Goal: Task Accomplishment & Management: Use online tool/utility

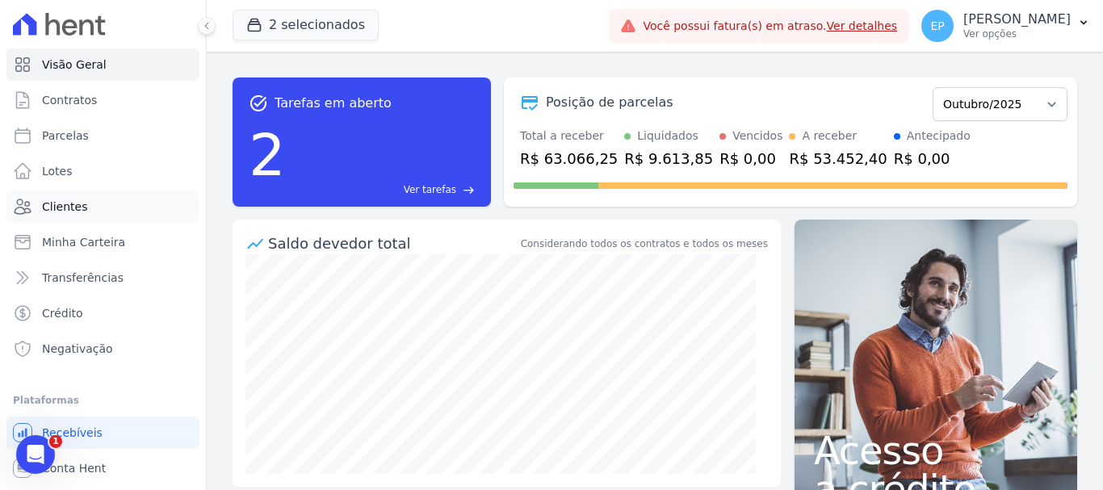
click at [62, 205] on span "Clientes" at bounding box center [64, 207] width 45 height 16
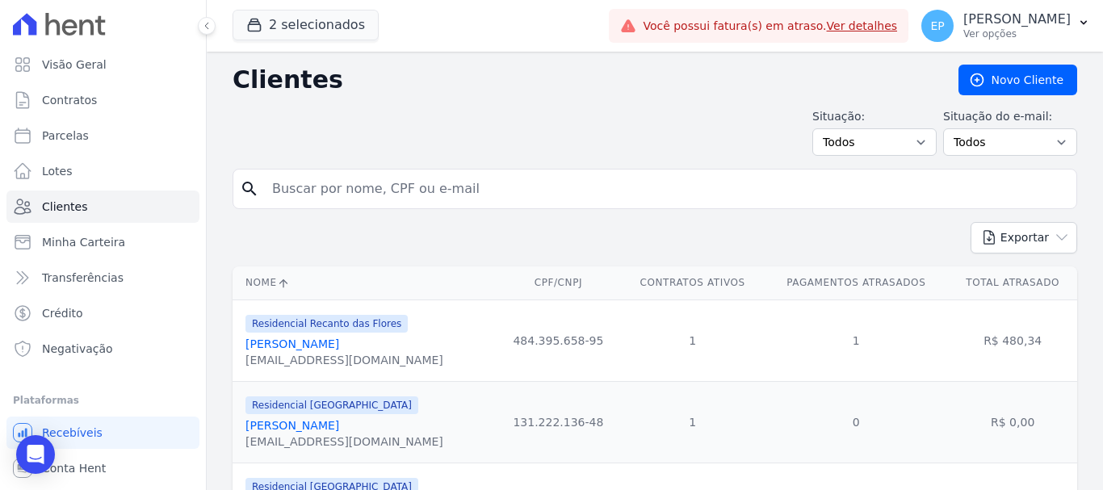
click at [292, 196] on input "search" at bounding box center [666, 189] width 808 height 32
type input "[PERSON_NAME]"
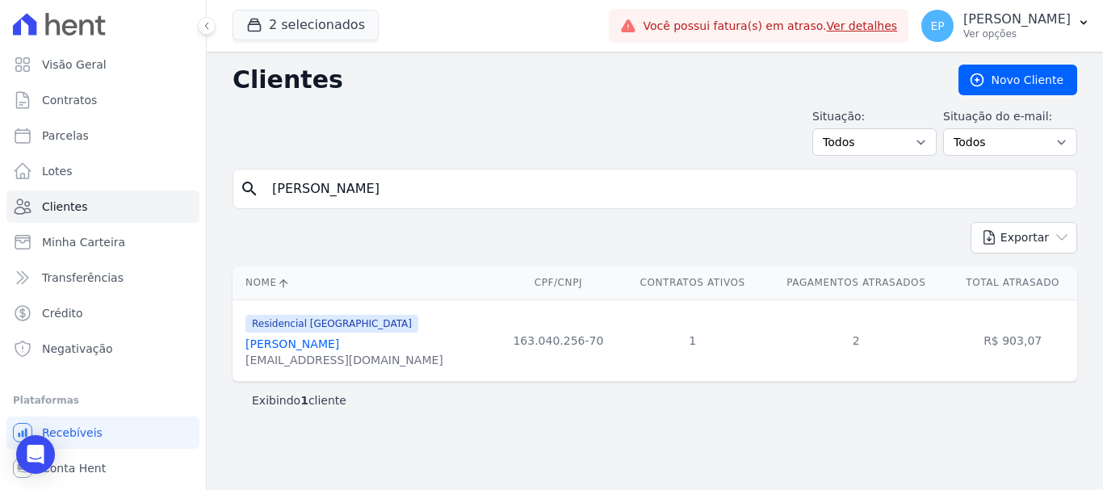
click at [339, 347] on link "[PERSON_NAME]" at bounding box center [292, 344] width 94 height 13
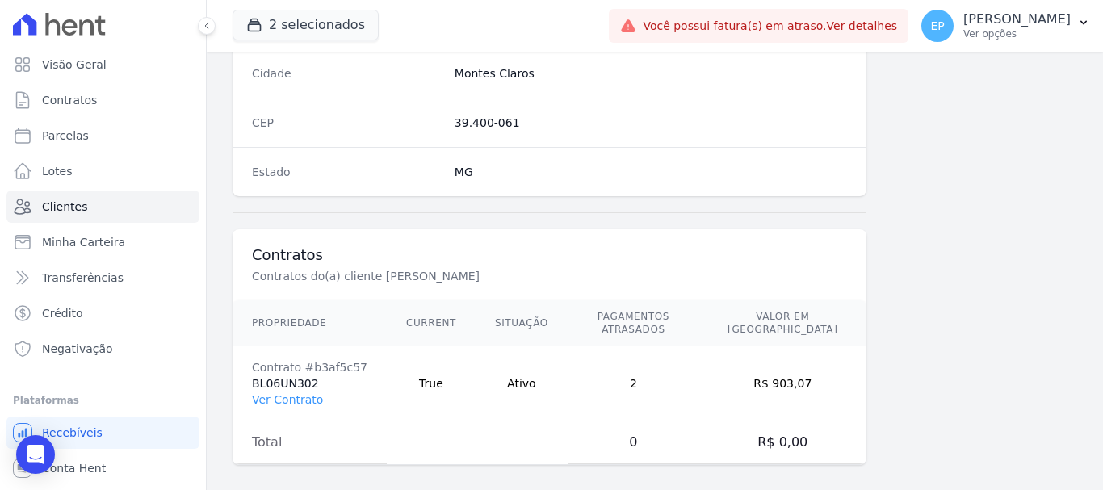
scroll to position [1021, 0]
click at [282, 392] on link "Ver Contrato" at bounding box center [287, 398] width 71 height 13
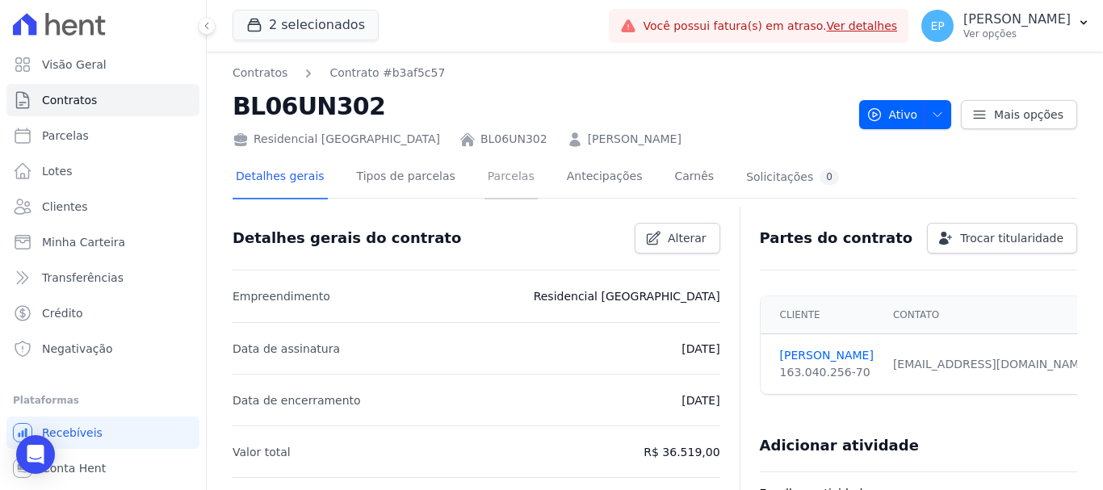
click at [490, 176] on link "Parcelas" at bounding box center [511, 178] width 53 height 43
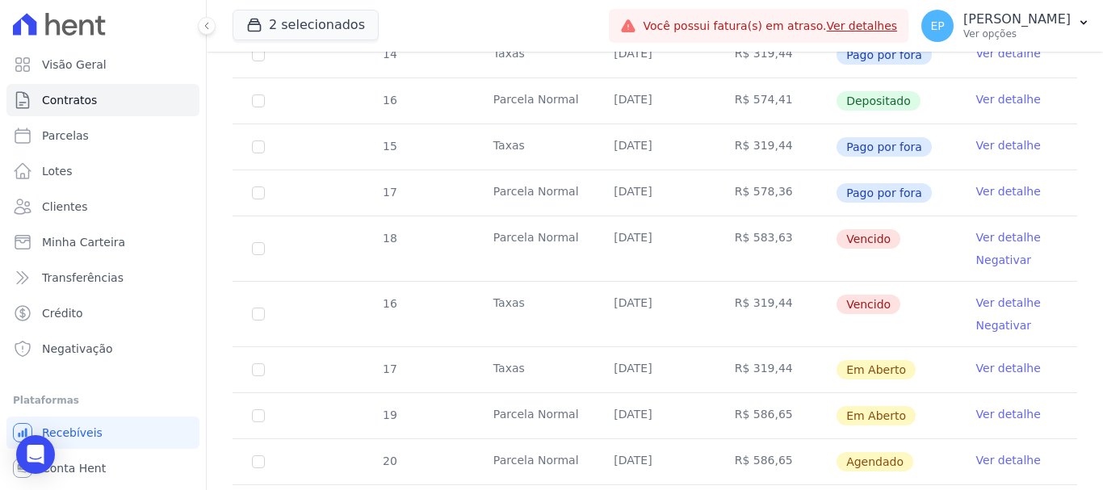
scroll to position [969, 0]
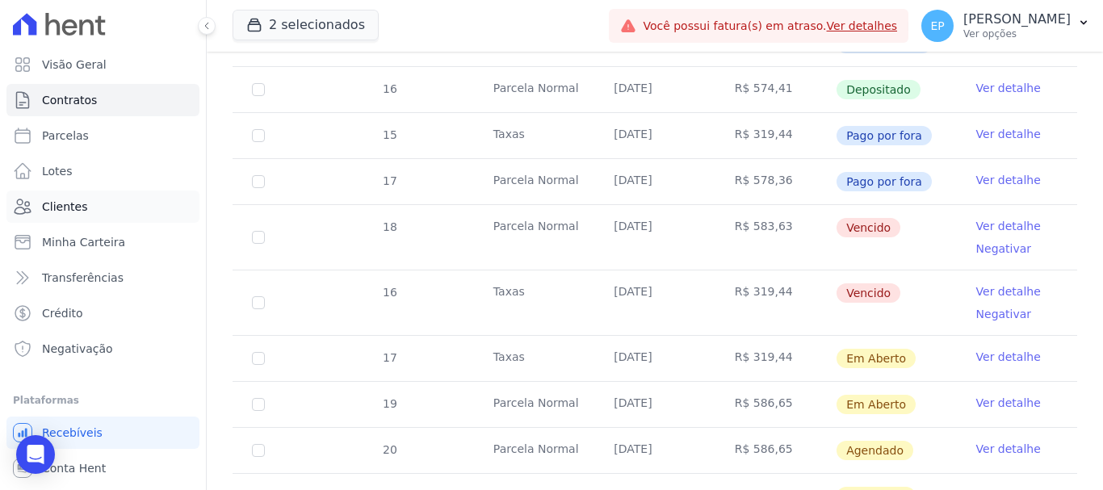
click at [55, 210] on span "Clientes" at bounding box center [64, 207] width 45 height 16
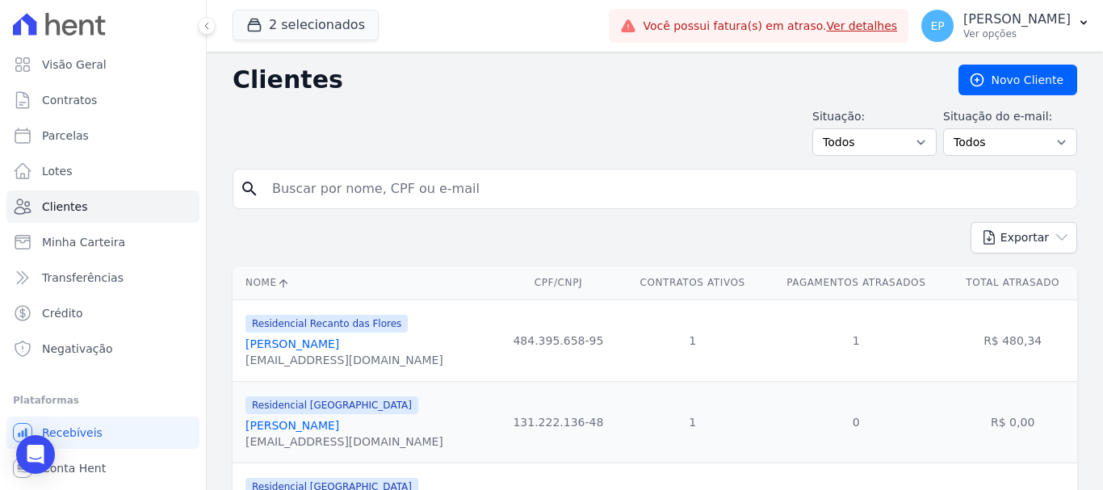
click at [356, 183] on input "search" at bounding box center [666, 189] width 808 height 32
type input "caio"
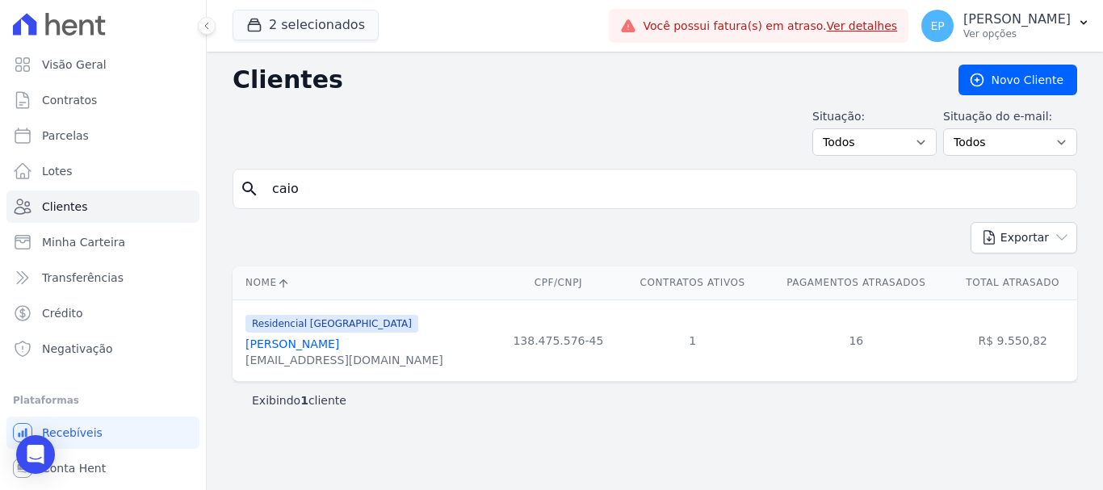
click at [334, 346] on link "[PERSON_NAME]" at bounding box center [292, 344] width 94 height 13
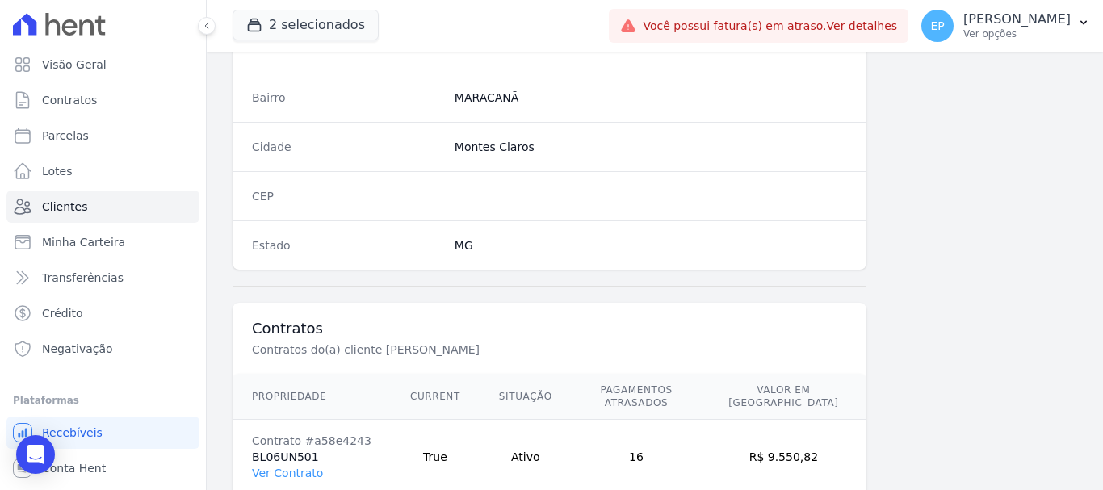
scroll to position [1021, 0]
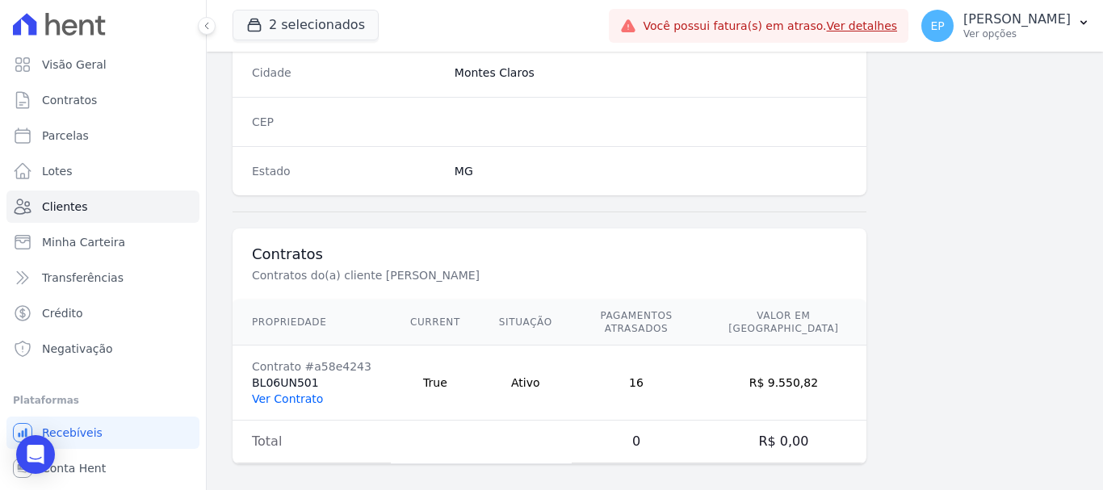
click at [283, 392] on link "Ver Contrato" at bounding box center [287, 398] width 71 height 13
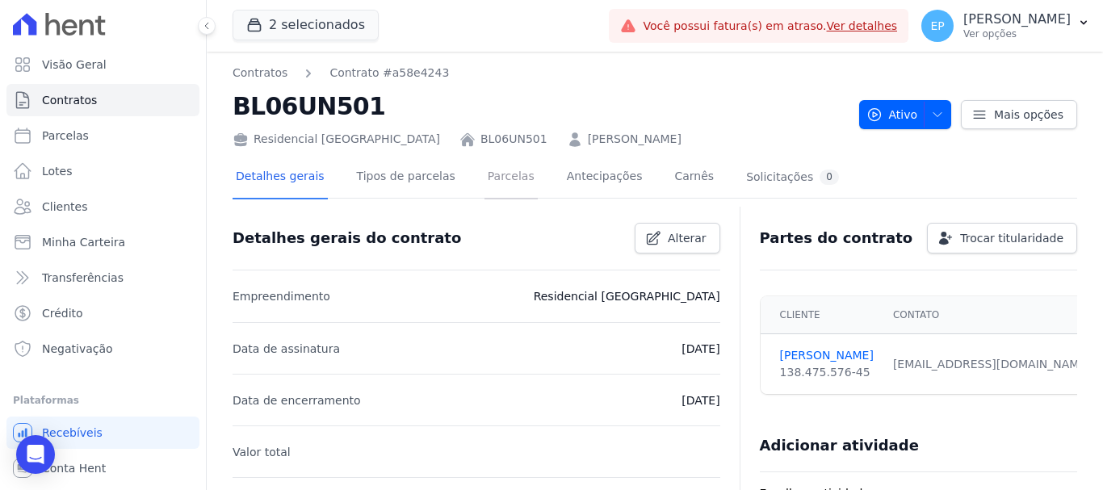
click at [488, 184] on link "Parcelas" at bounding box center [511, 178] width 53 height 43
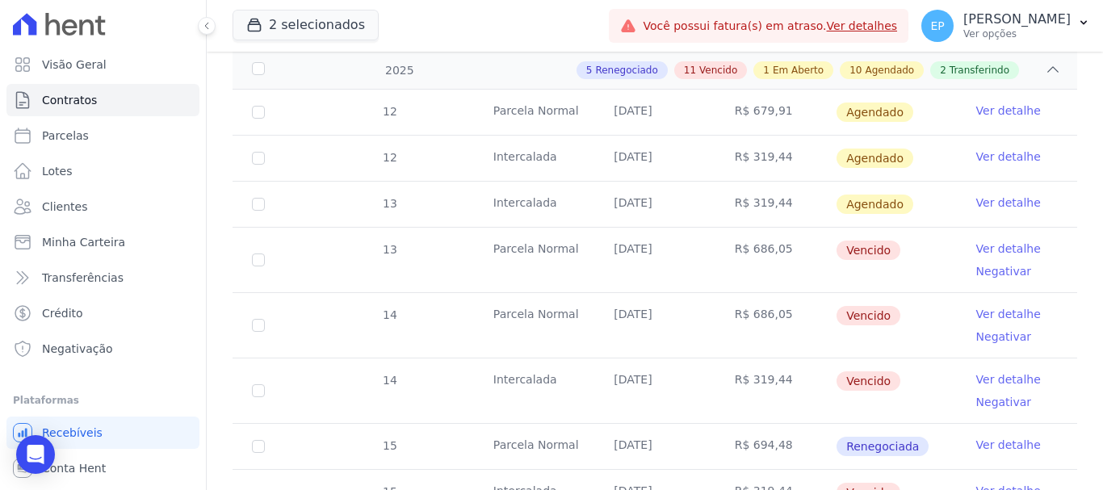
scroll to position [323, 0]
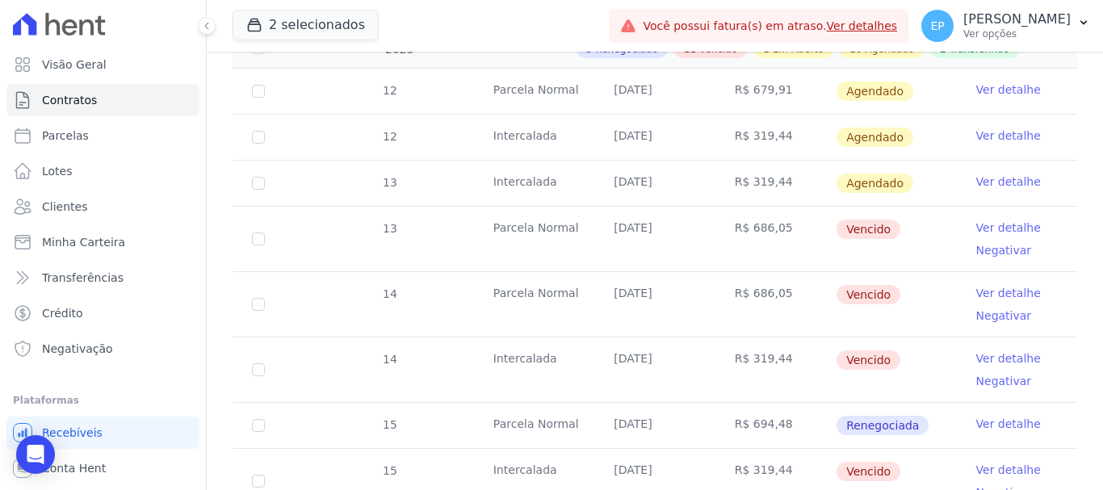
click at [1007, 220] on link "Ver detalhe" at bounding box center [1008, 228] width 65 height 16
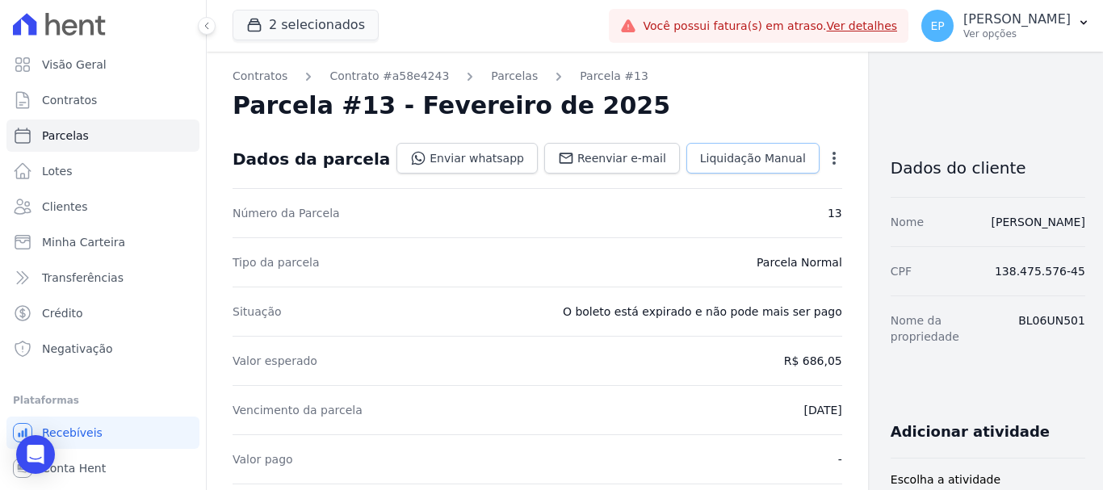
click at [707, 160] on span "Liquidação Manual" at bounding box center [753, 158] width 106 height 16
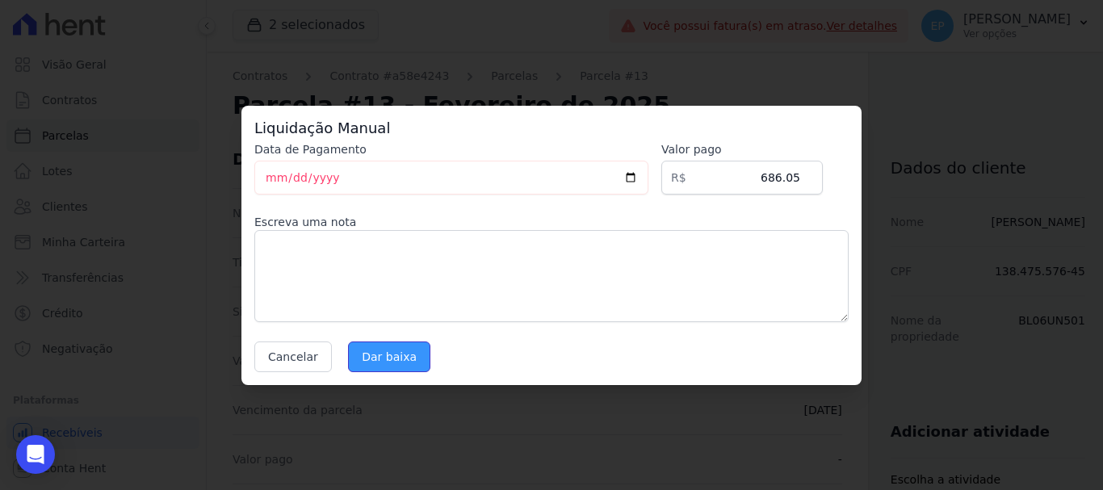
click at [389, 360] on input "Dar baixa" at bounding box center [389, 357] width 82 height 31
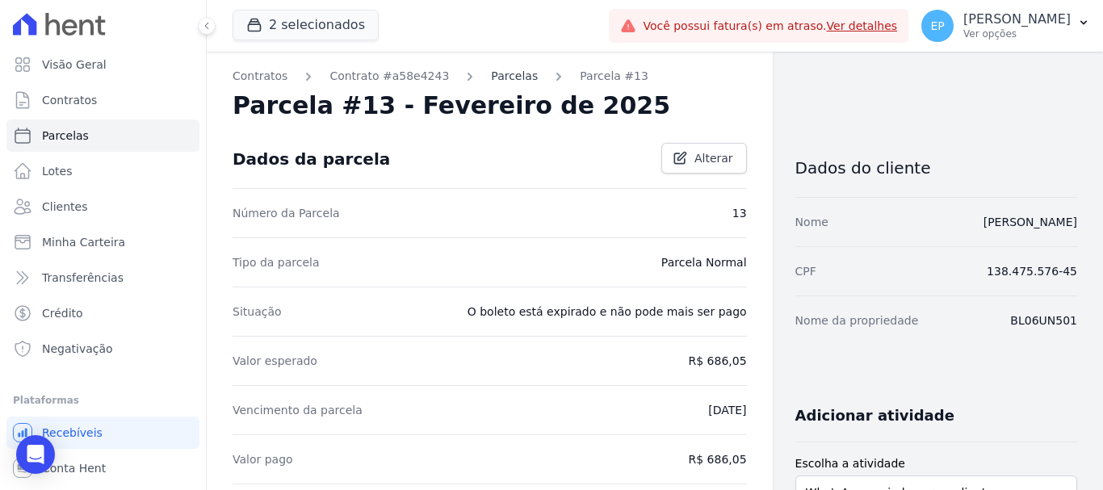
click at [500, 73] on link "Parcelas" at bounding box center [514, 76] width 47 height 17
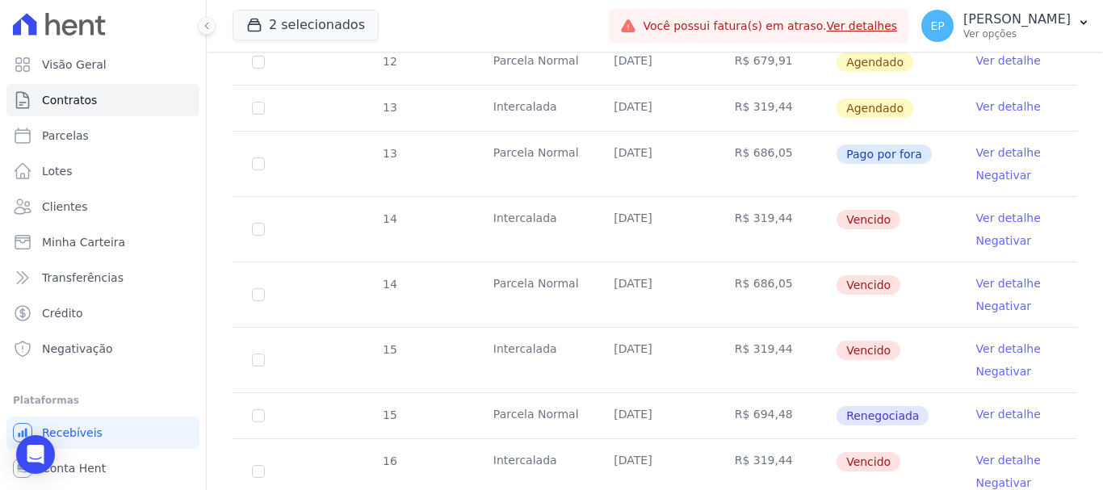
scroll to position [404, 0]
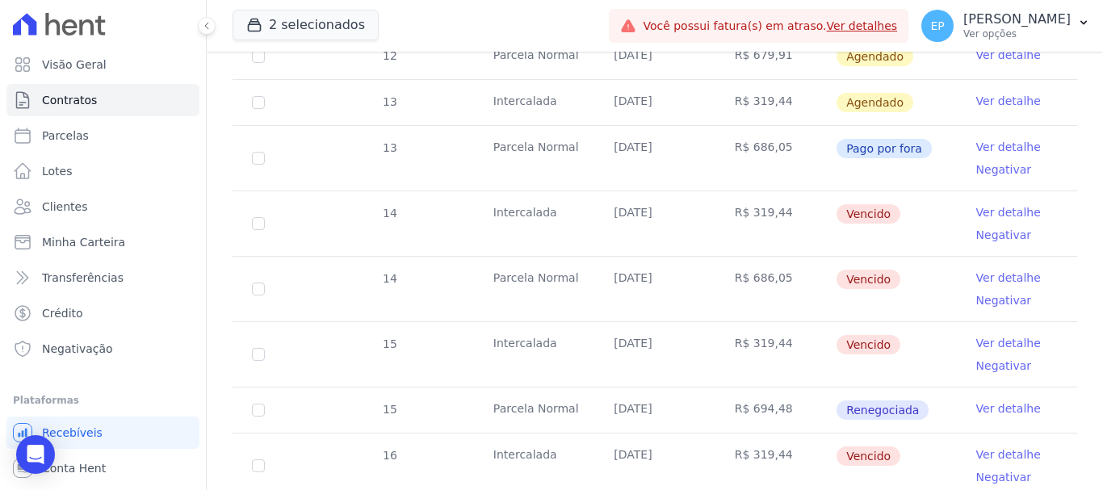
click at [976, 204] on link "Ver detalhe" at bounding box center [1008, 212] width 65 height 16
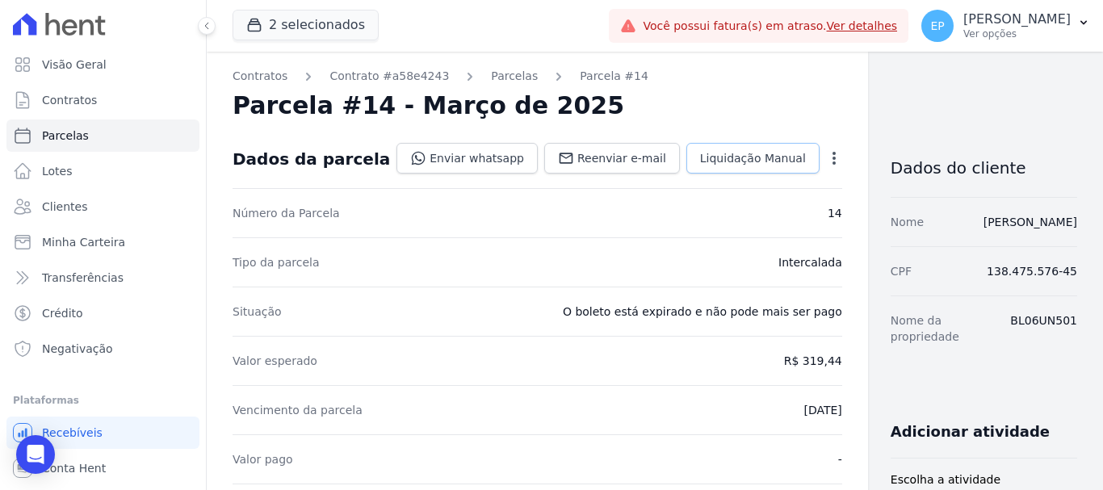
click at [700, 155] on span "Liquidação Manual" at bounding box center [753, 158] width 106 height 16
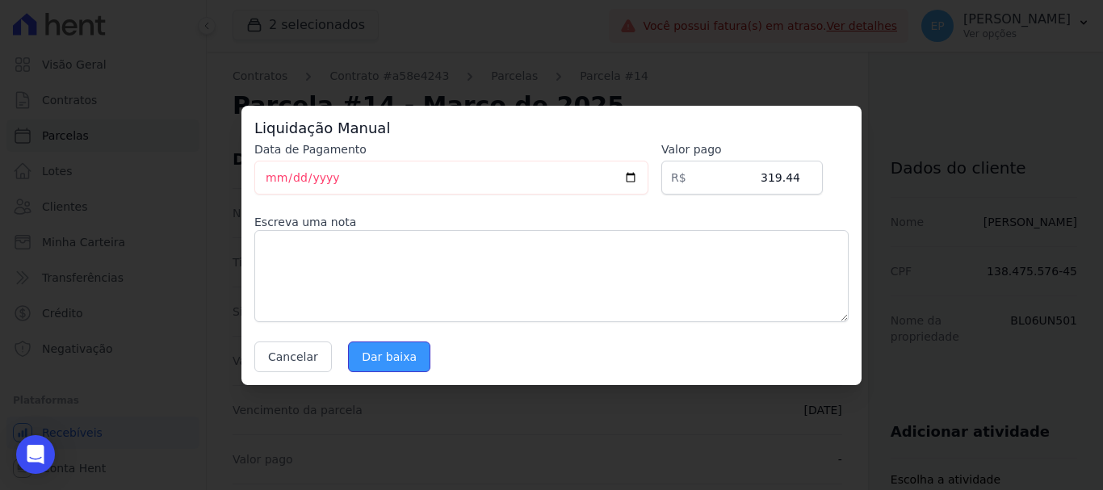
click at [376, 353] on input "Dar baixa" at bounding box center [389, 357] width 82 height 31
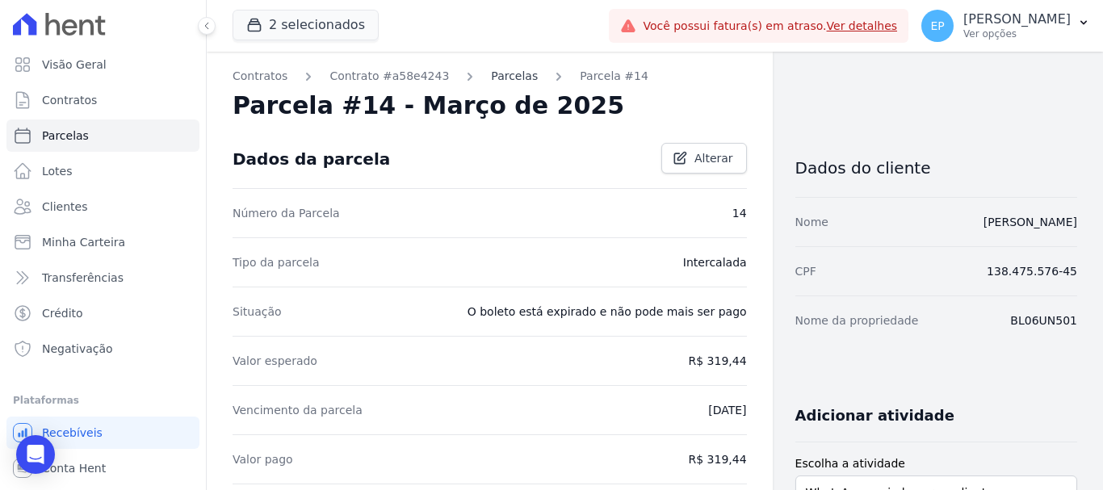
click at [492, 77] on link "Parcelas" at bounding box center [514, 76] width 47 height 17
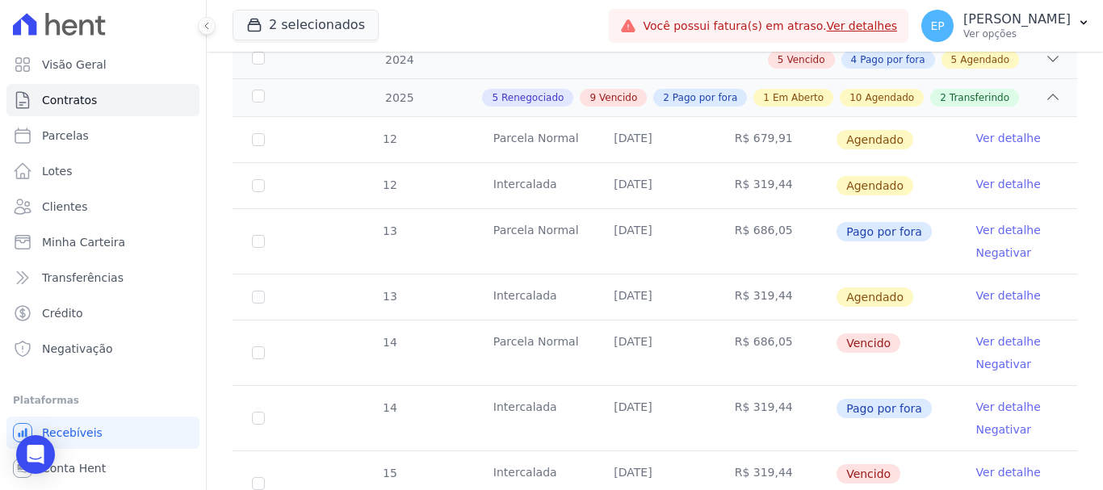
scroll to position [323, 0]
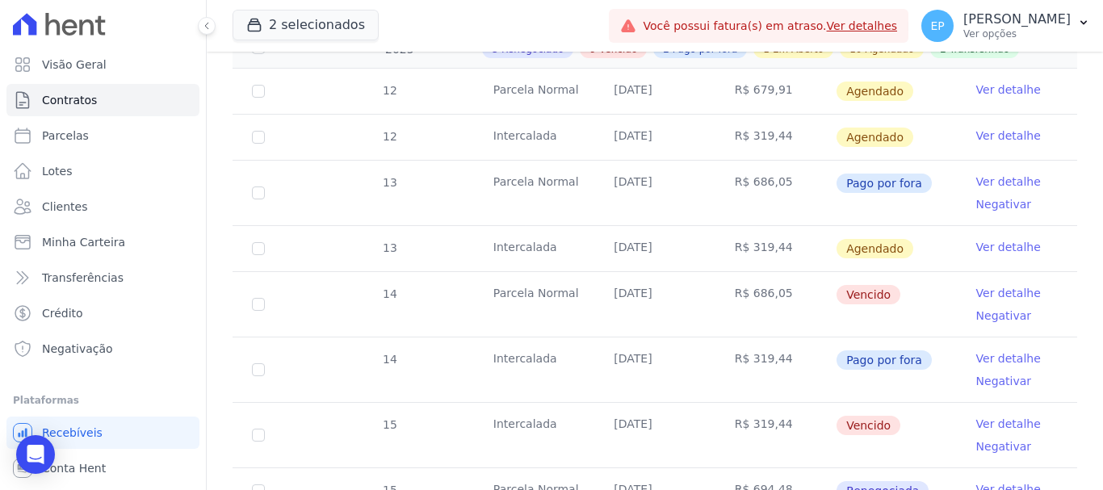
click at [992, 285] on link "Ver detalhe" at bounding box center [1008, 293] width 65 height 16
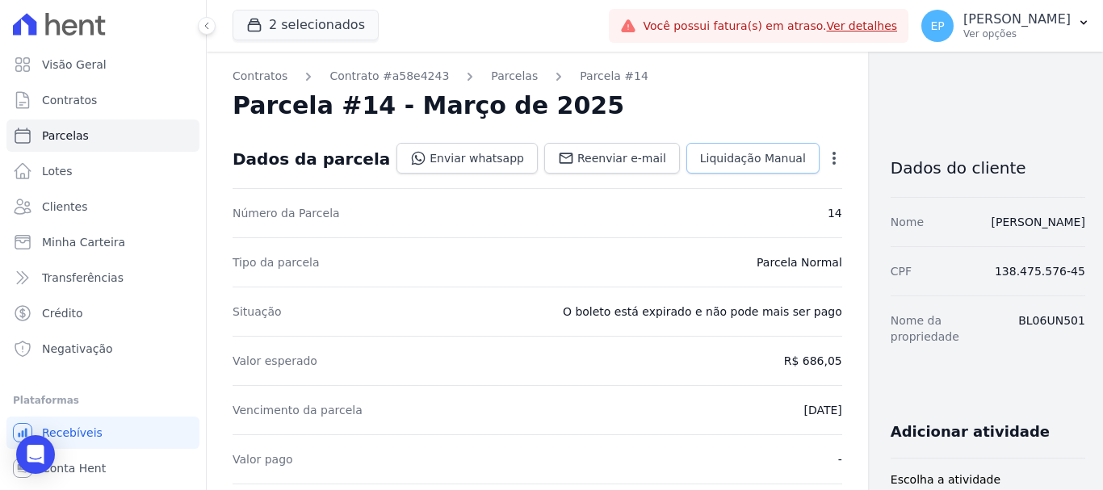
click at [700, 164] on span "Liquidação Manual" at bounding box center [753, 158] width 106 height 16
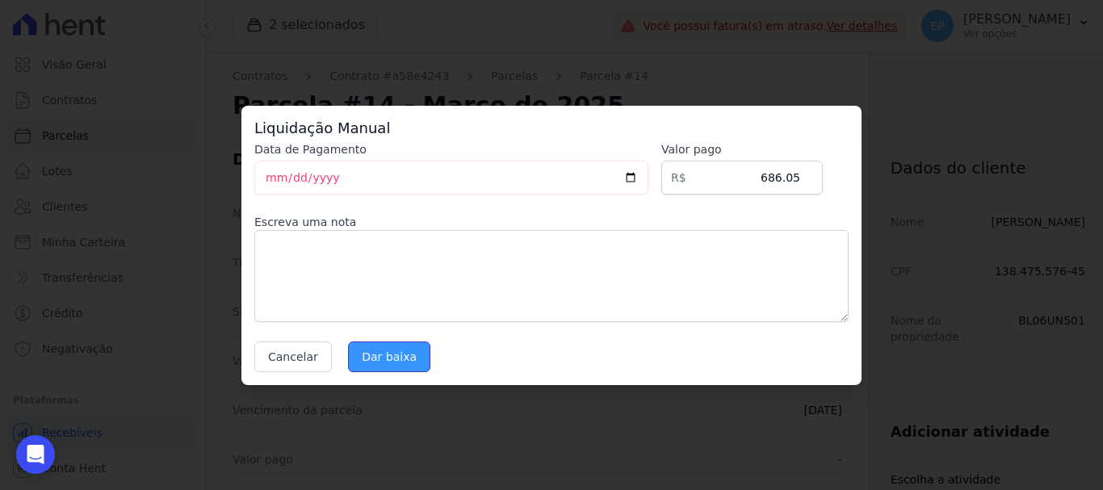
click at [401, 358] on input "Dar baixa" at bounding box center [389, 357] width 82 height 31
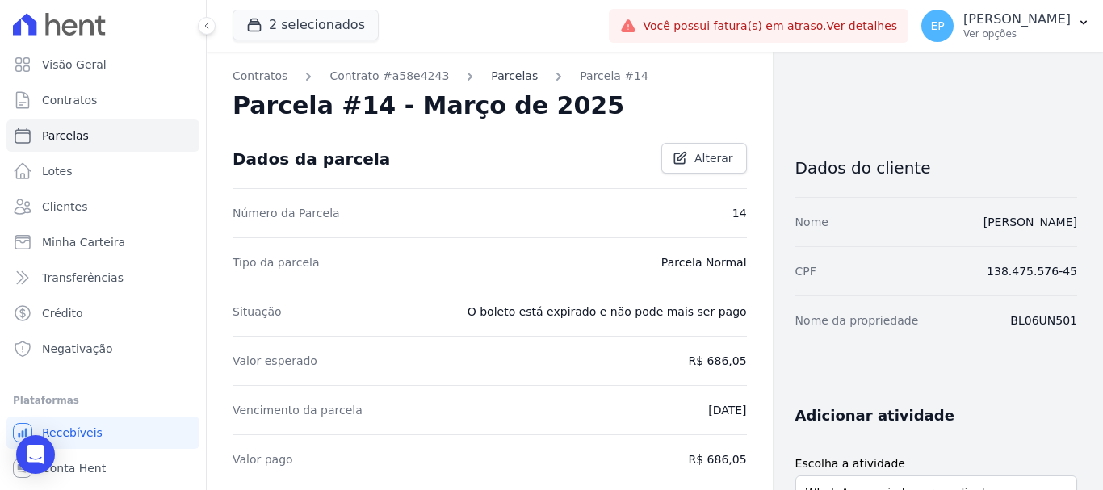
click at [491, 75] on link "Parcelas" at bounding box center [514, 76] width 47 height 17
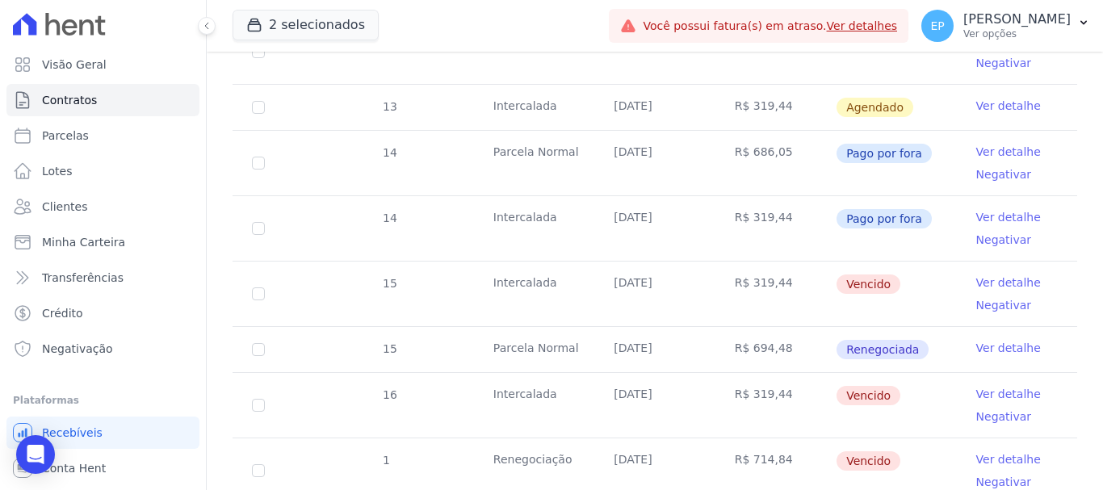
scroll to position [485, 0]
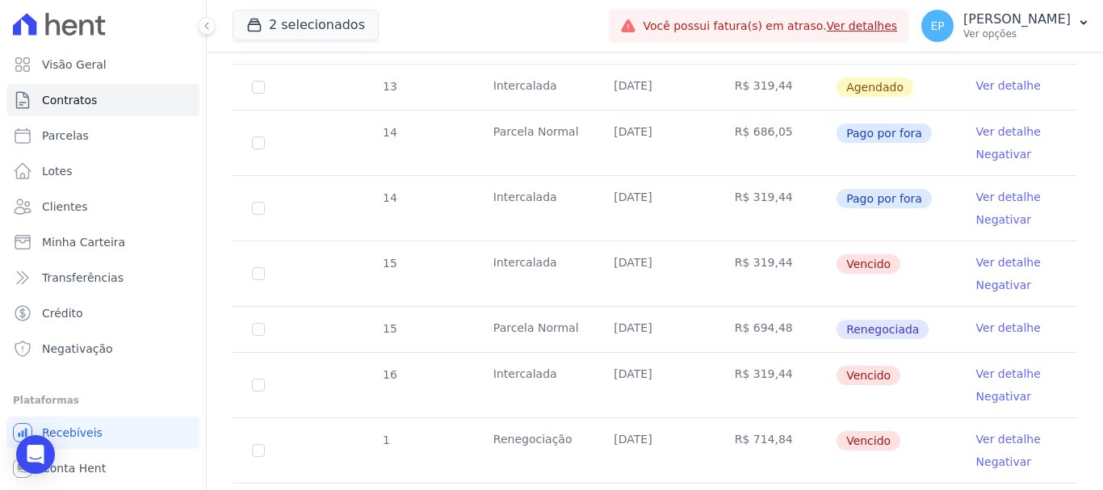
click at [979, 254] on link "Ver detalhe" at bounding box center [1008, 262] width 65 height 16
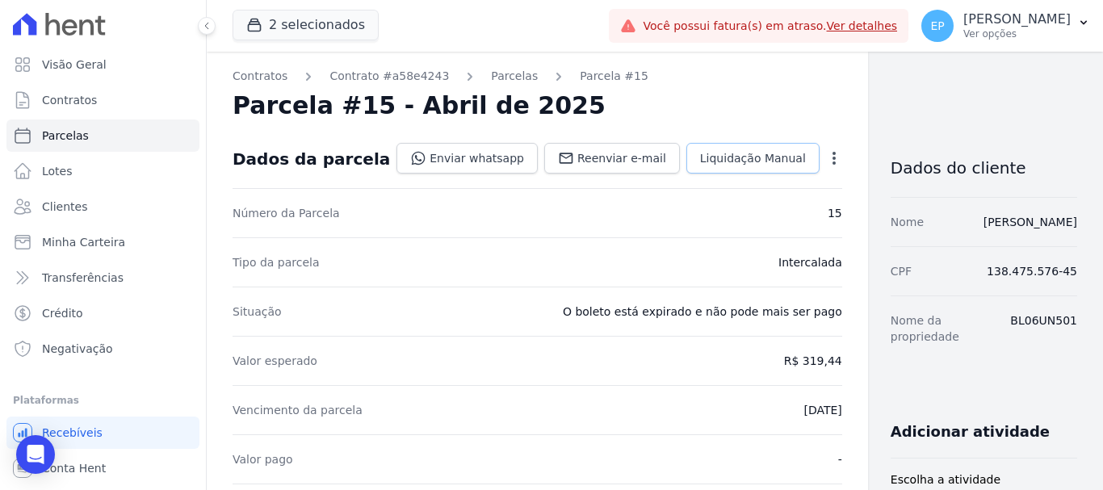
click at [700, 166] on span "Liquidação Manual" at bounding box center [753, 158] width 106 height 16
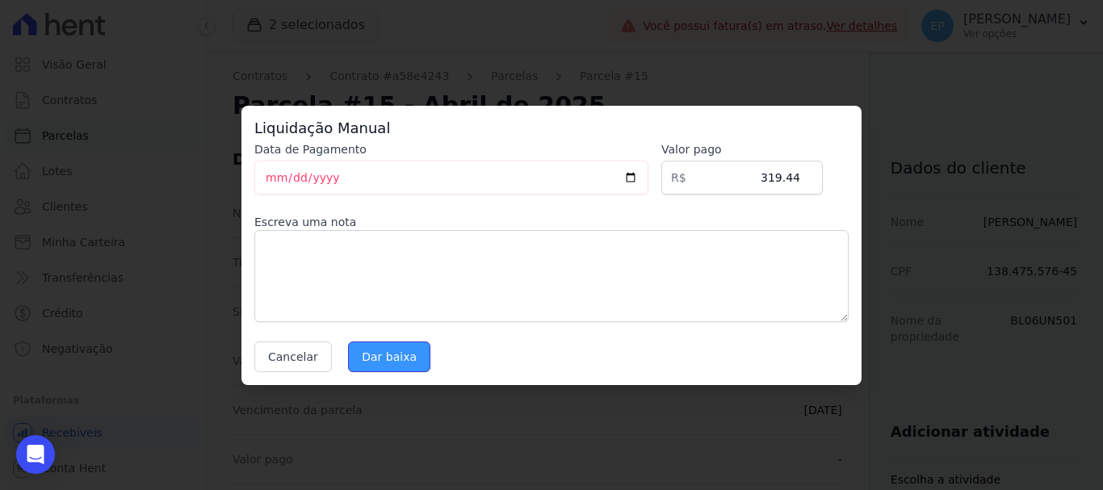
click at [395, 366] on input "Dar baixa" at bounding box center [389, 357] width 82 height 31
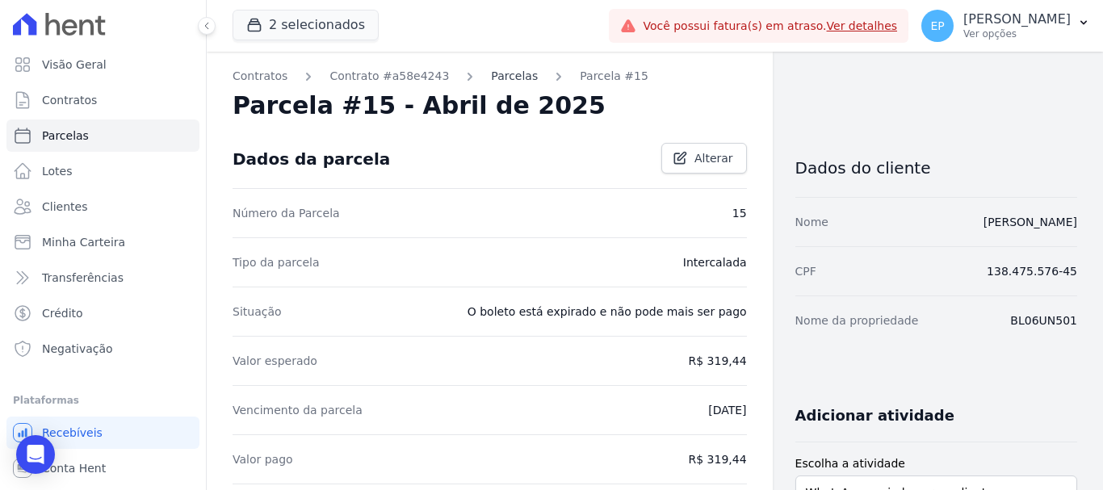
click at [492, 78] on link "Parcelas" at bounding box center [514, 76] width 47 height 17
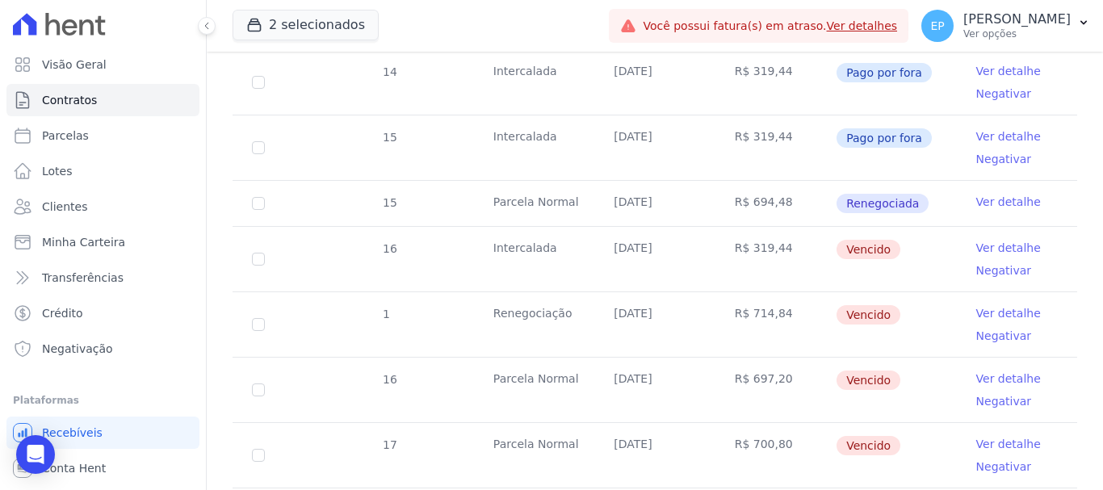
scroll to position [646, 0]
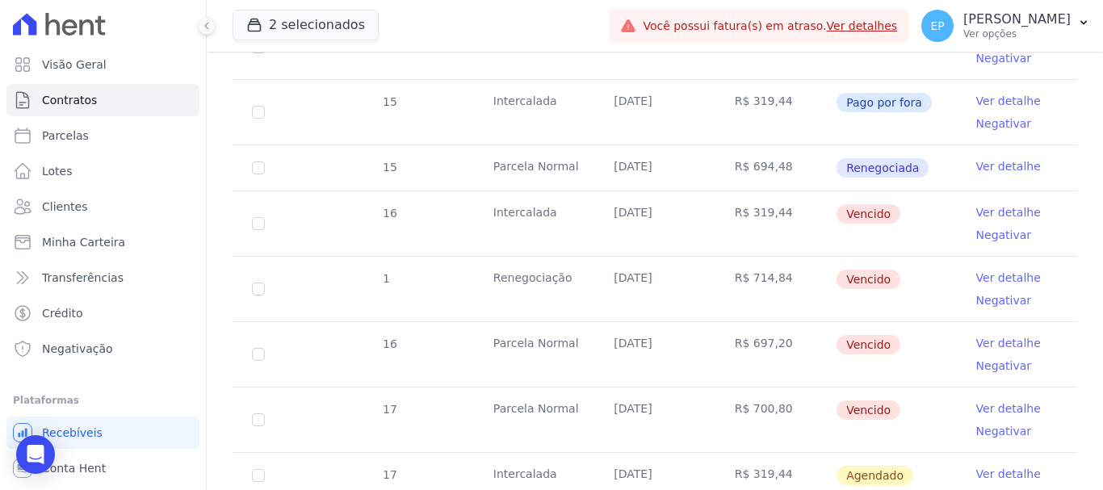
click at [976, 204] on link "Ver detalhe" at bounding box center [1008, 212] width 65 height 16
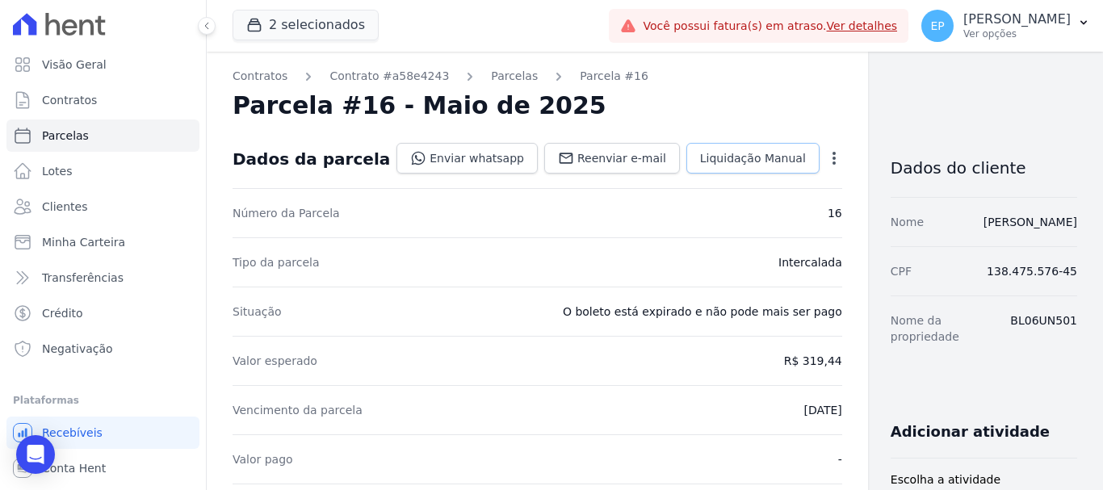
click at [700, 155] on span "Liquidação Manual" at bounding box center [753, 158] width 106 height 16
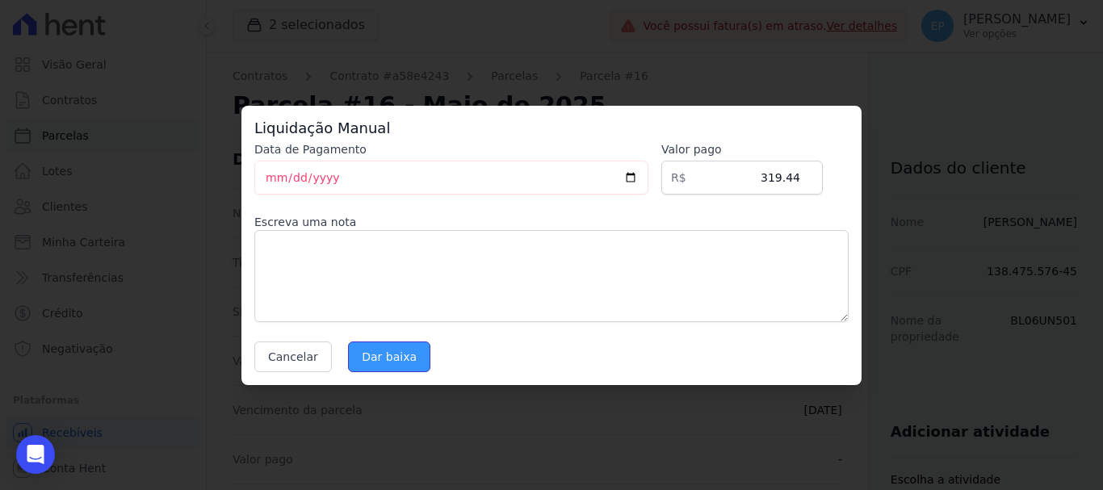
click at [391, 359] on input "Dar baixa" at bounding box center [389, 357] width 82 height 31
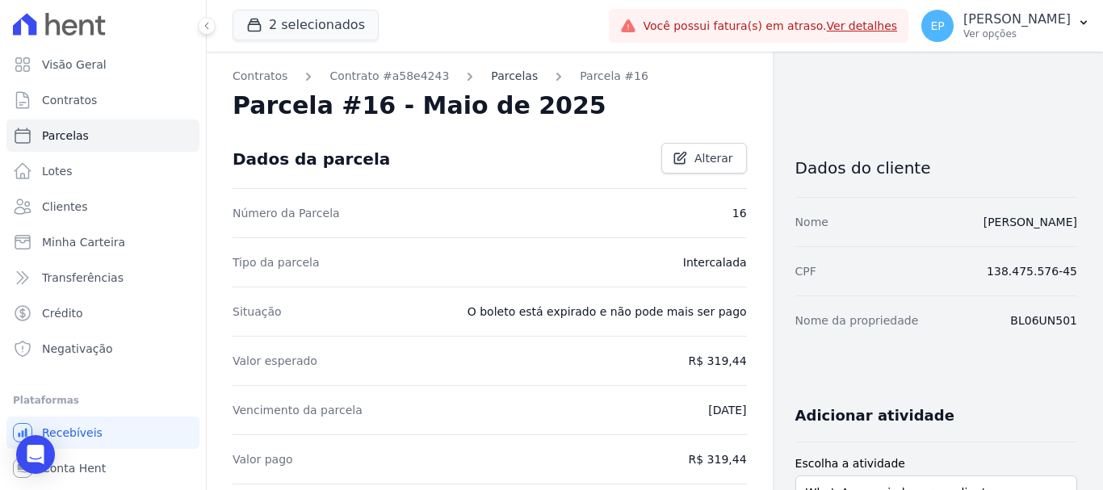
click at [491, 77] on link "Parcelas" at bounding box center [514, 76] width 47 height 17
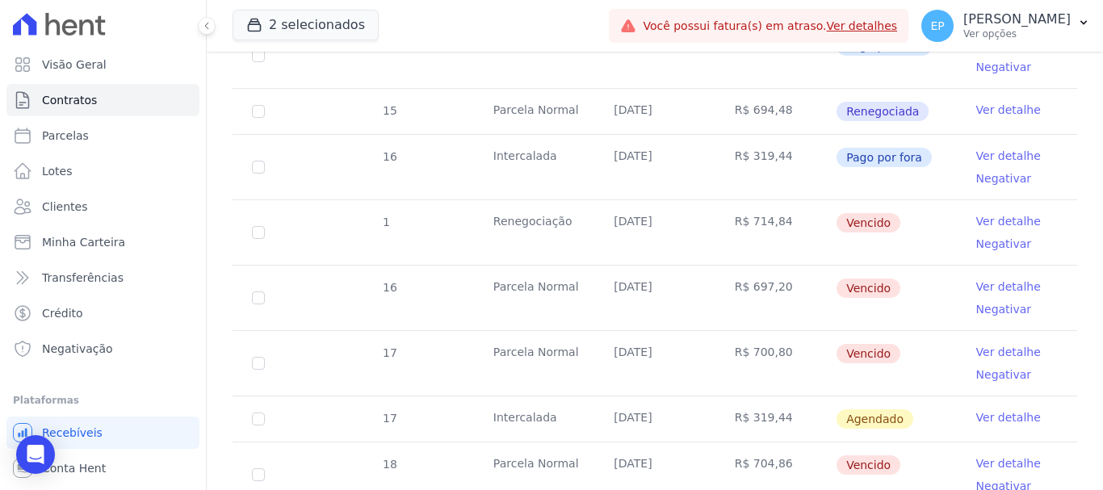
scroll to position [727, 0]
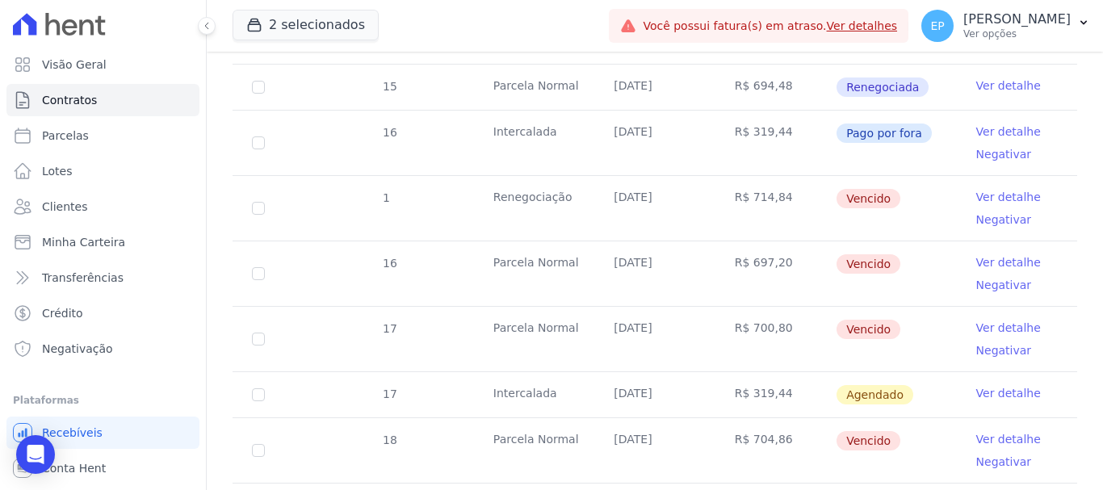
click at [984, 189] on link "Ver detalhe" at bounding box center [1008, 197] width 65 height 16
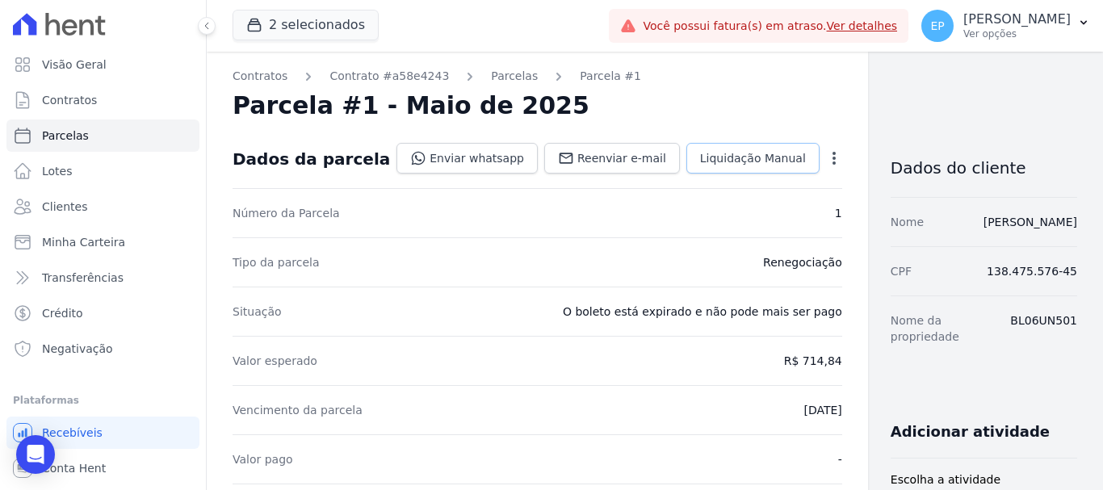
click at [700, 162] on span "Liquidação Manual" at bounding box center [753, 158] width 106 height 16
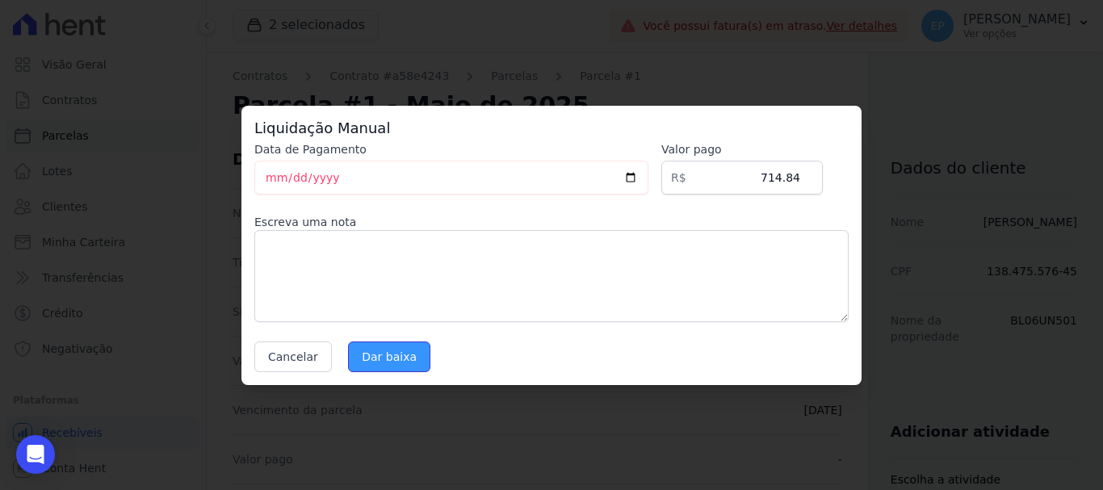
click at [384, 355] on input "Dar baixa" at bounding box center [389, 357] width 82 height 31
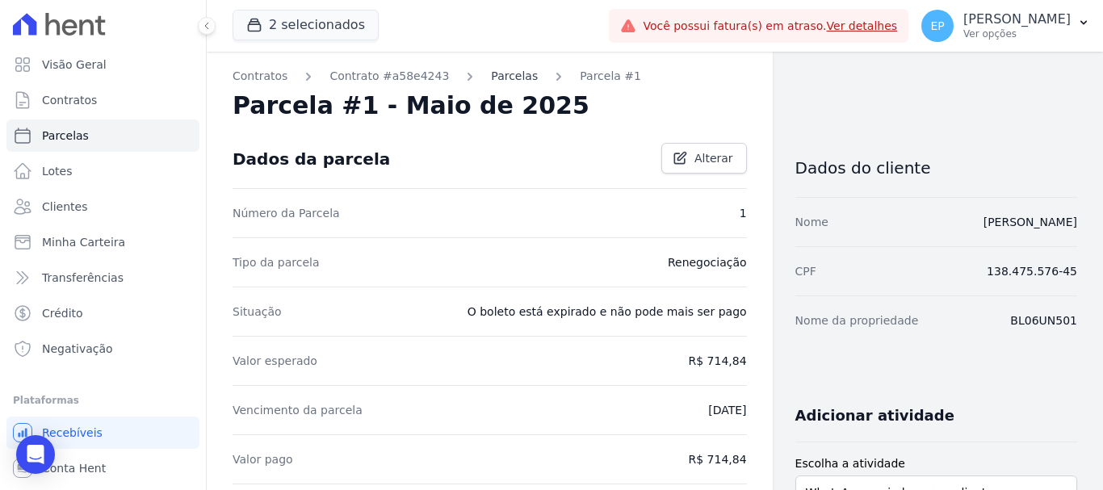
click at [491, 78] on link "Parcelas" at bounding box center [514, 76] width 47 height 17
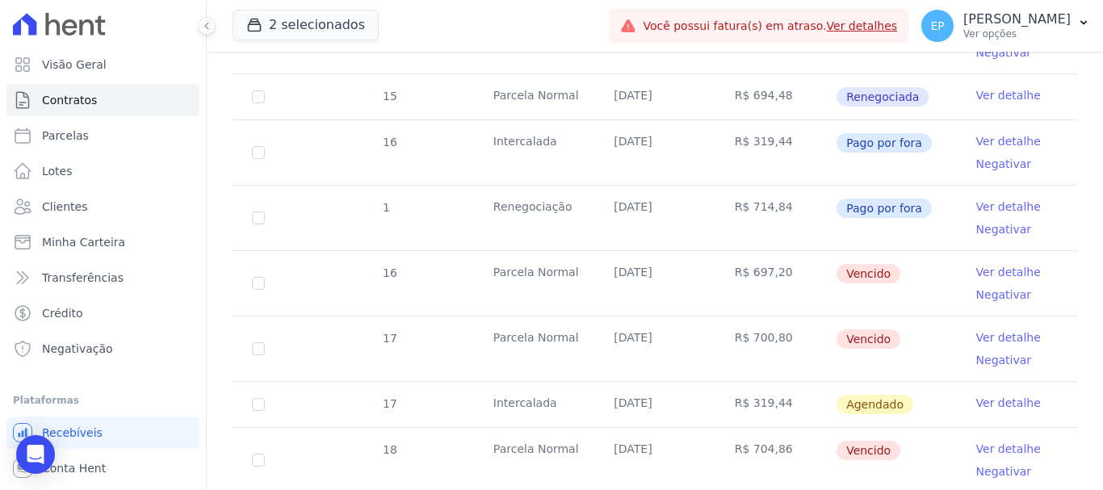
scroll to position [808, 0]
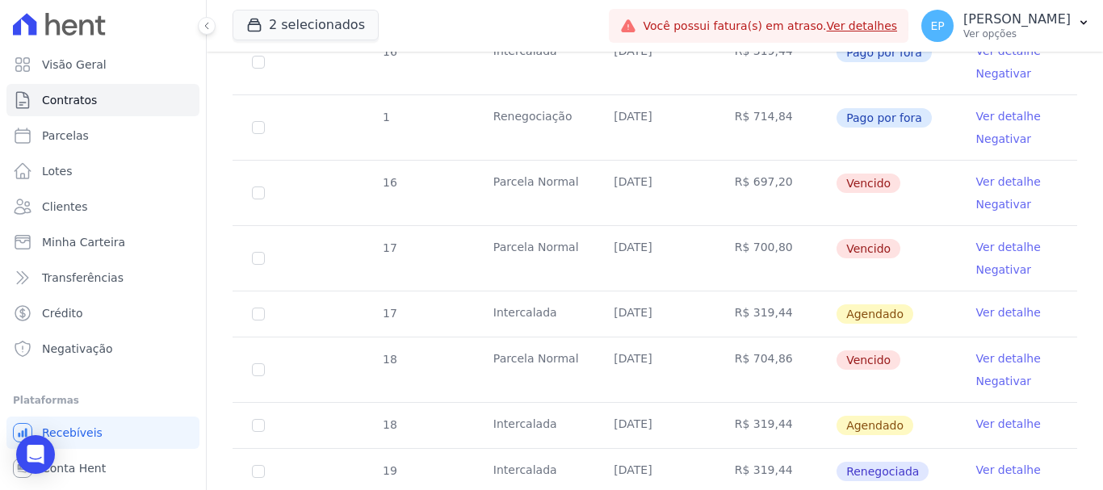
click at [976, 174] on link "Ver detalhe" at bounding box center [1008, 182] width 65 height 16
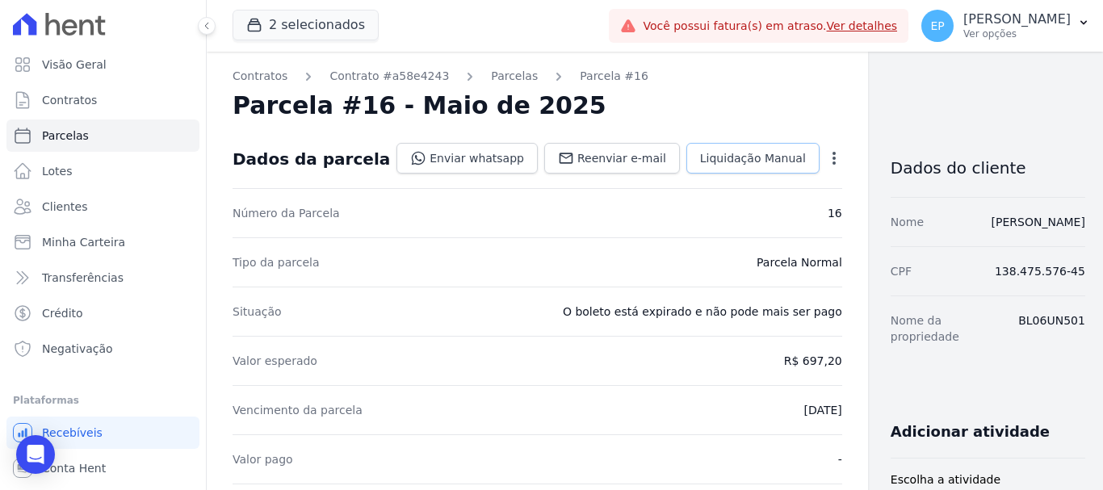
click at [700, 156] on span "Liquidação Manual" at bounding box center [753, 158] width 106 height 16
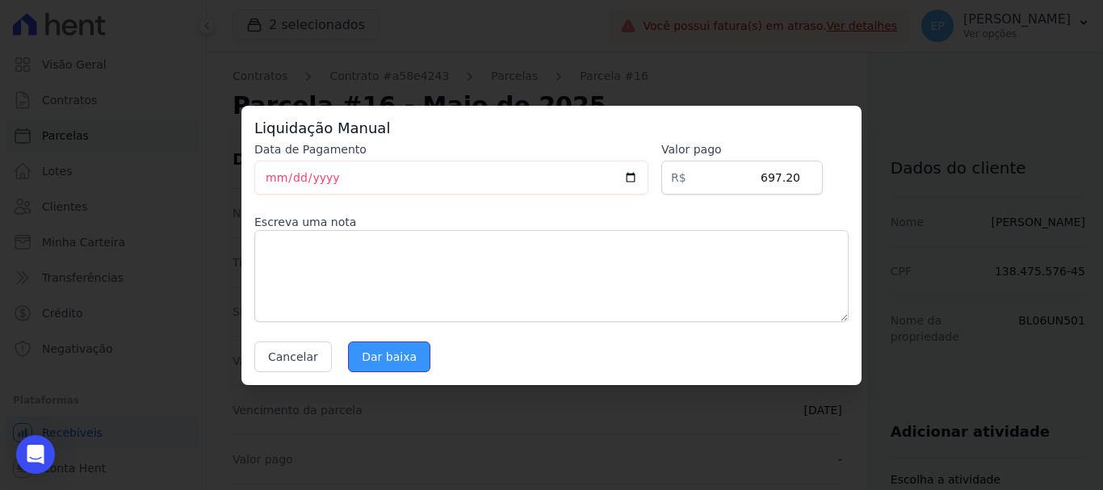
click at [394, 360] on input "Dar baixa" at bounding box center [389, 357] width 82 height 31
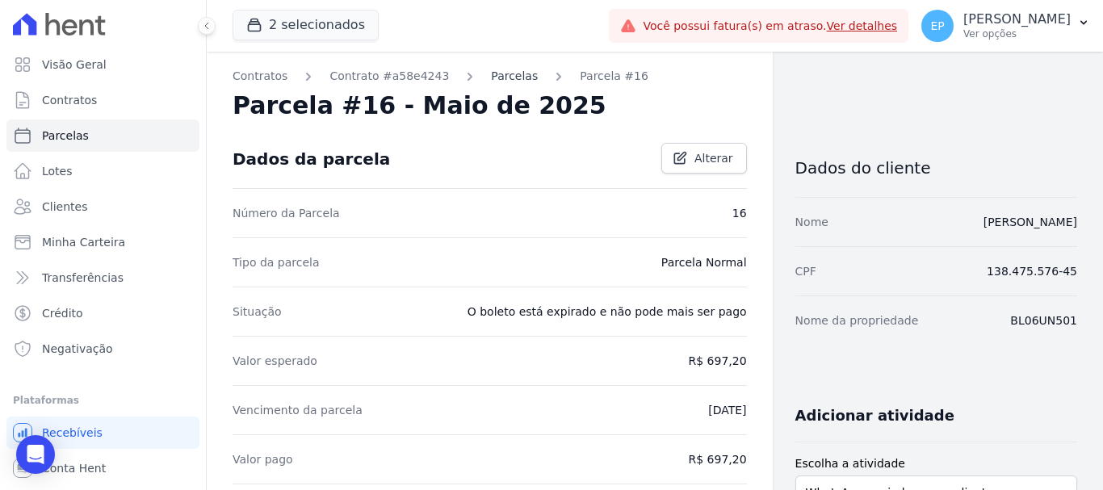
click at [491, 79] on link "Parcelas" at bounding box center [514, 76] width 47 height 17
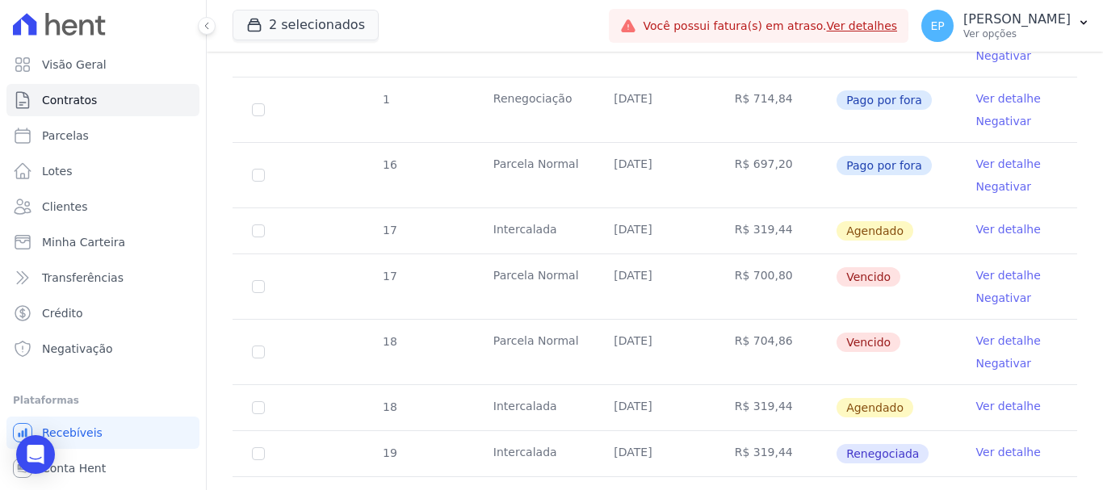
scroll to position [888, 0]
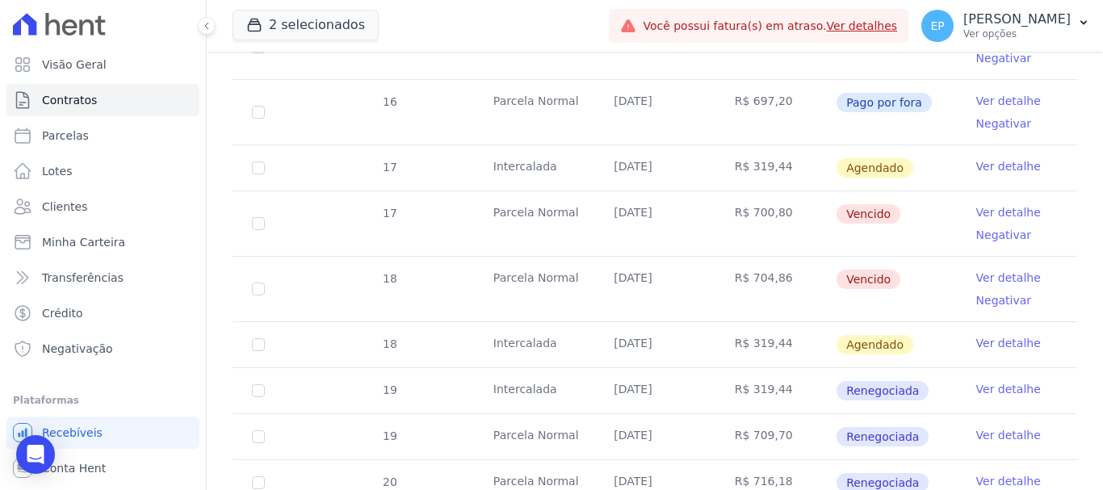
click at [986, 204] on link "Ver detalhe" at bounding box center [1008, 212] width 65 height 16
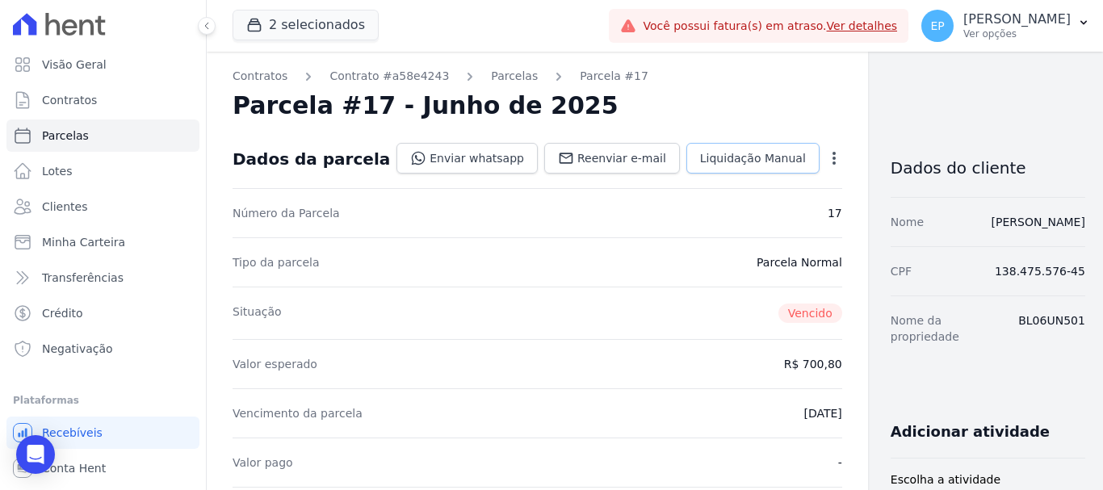
click at [700, 156] on span "Liquidação Manual" at bounding box center [753, 158] width 106 height 16
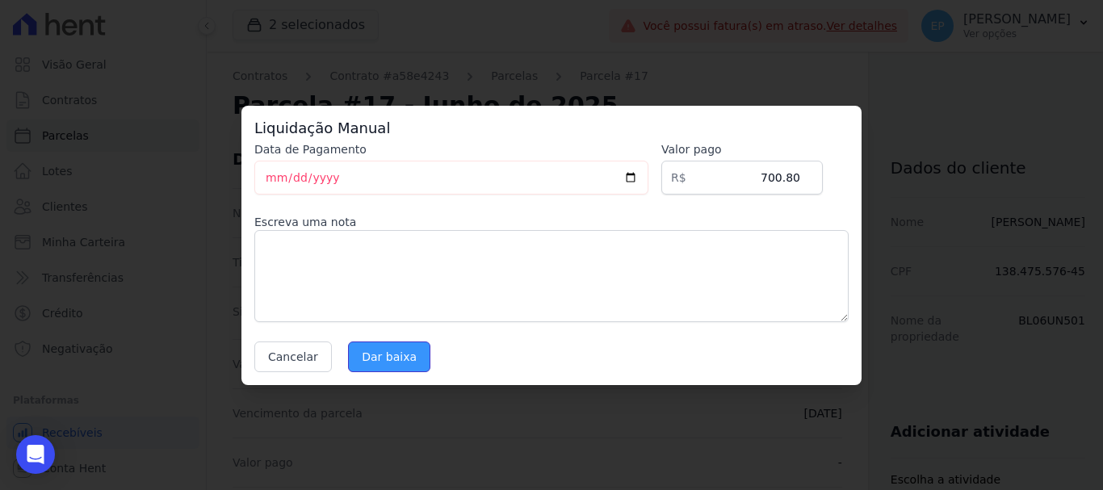
click at [398, 357] on input "Dar baixa" at bounding box center [389, 357] width 82 height 31
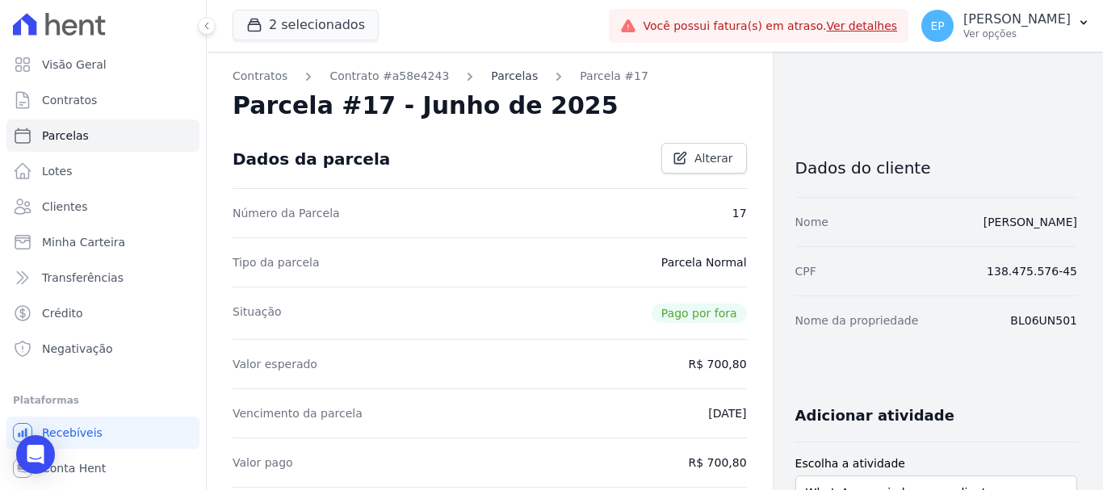
click at [505, 78] on link "Parcelas" at bounding box center [514, 76] width 47 height 17
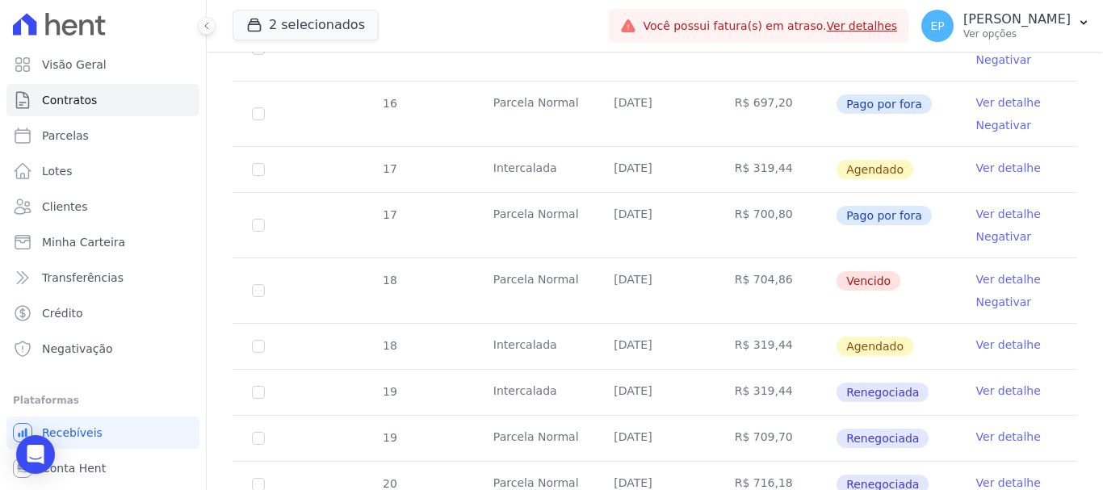
scroll to position [888, 0]
click at [988, 270] on link "Ver detalhe" at bounding box center [1008, 278] width 65 height 16
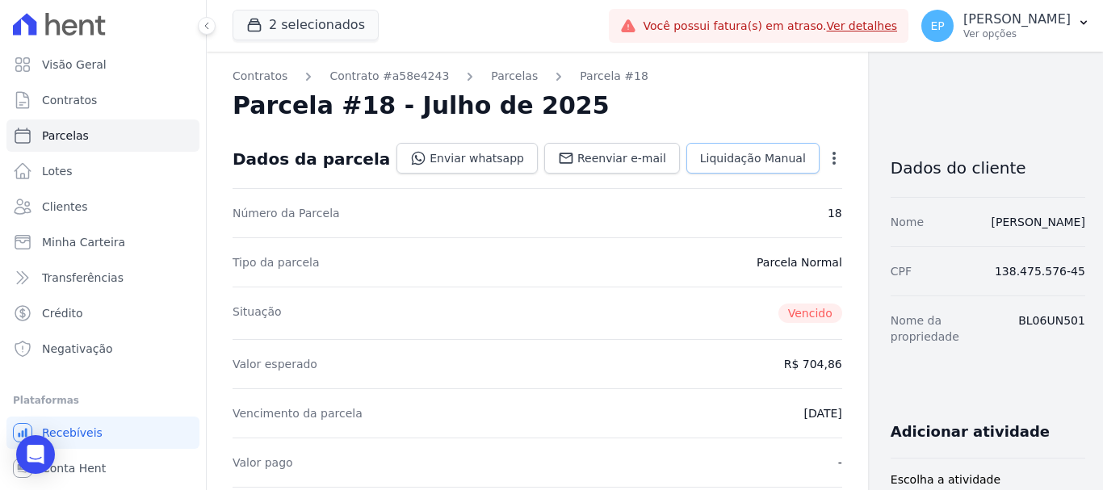
click at [700, 162] on span "Liquidação Manual" at bounding box center [753, 158] width 106 height 16
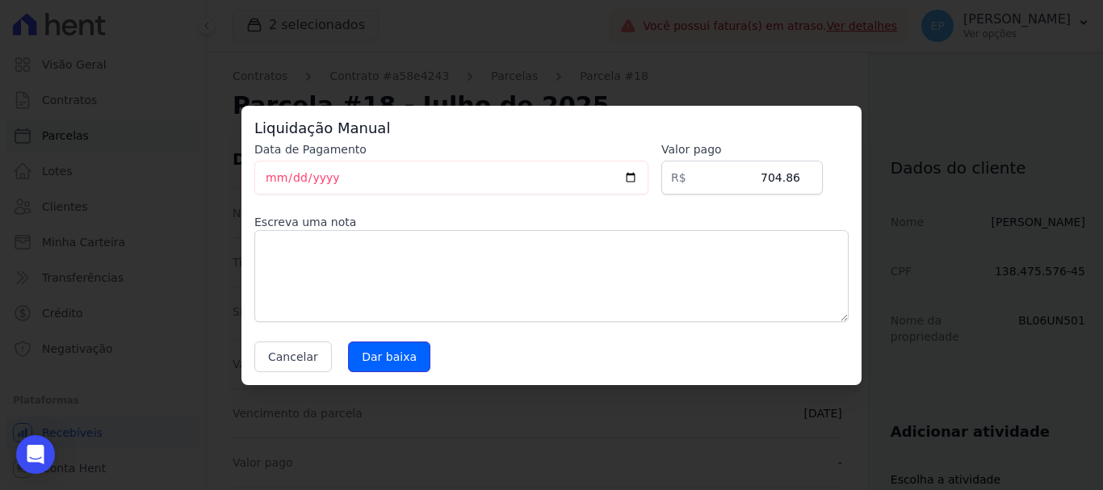
drag, startPoint x: 388, startPoint y: 364, endPoint x: 379, endPoint y: 331, distance: 34.5
click at [388, 363] on input "Dar baixa" at bounding box center [389, 357] width 82 height 31
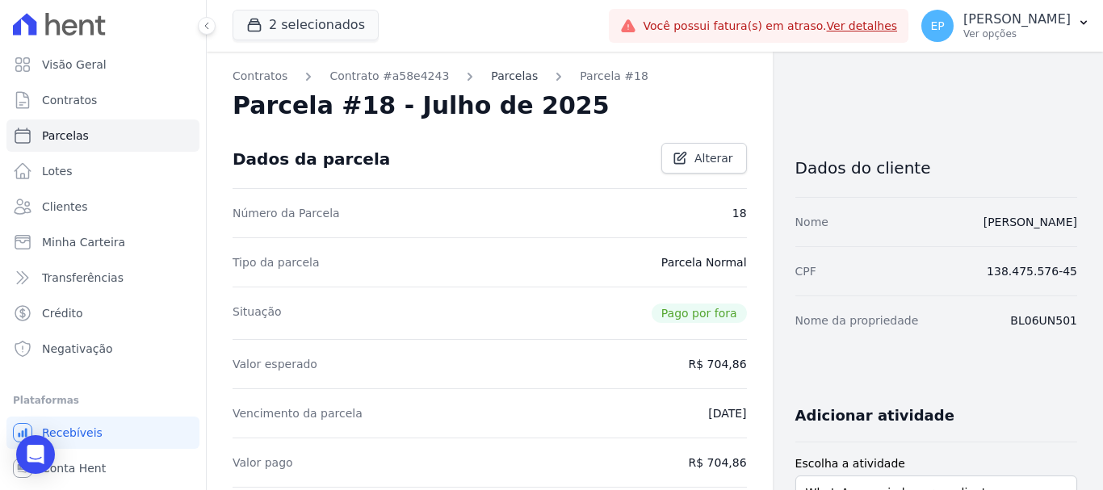
click at [501, 81] on link "Parcelas" at bounding box center [514, 76] width 47 height 17
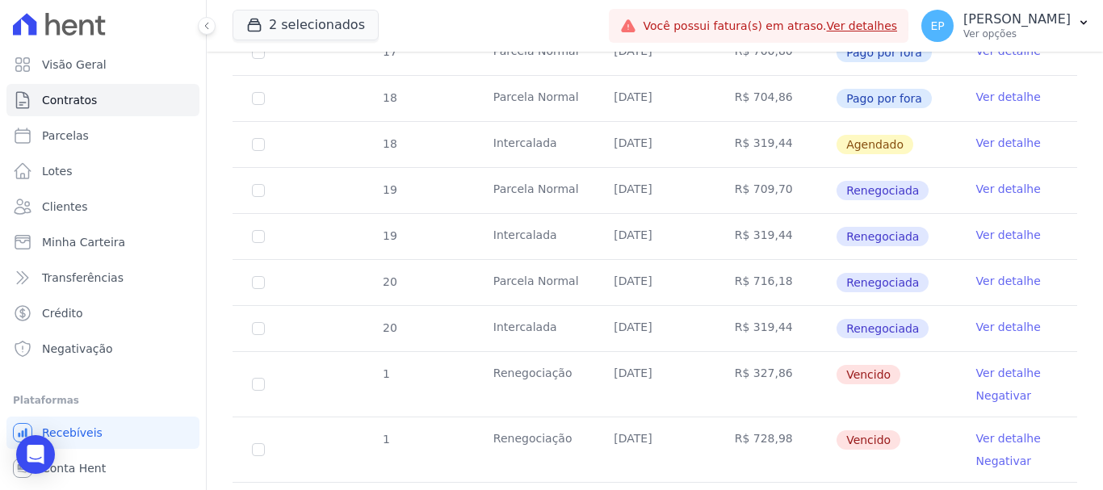
scroll to position [1211, 0]
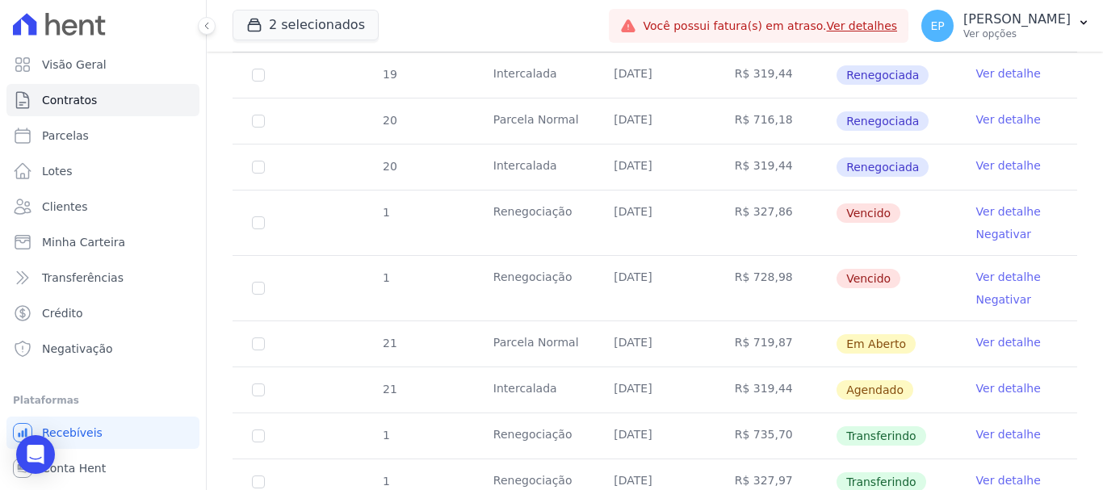
click at [976, 203] on link "Ver detalhe" at bounding box center [1008, 211] width 65 height 16
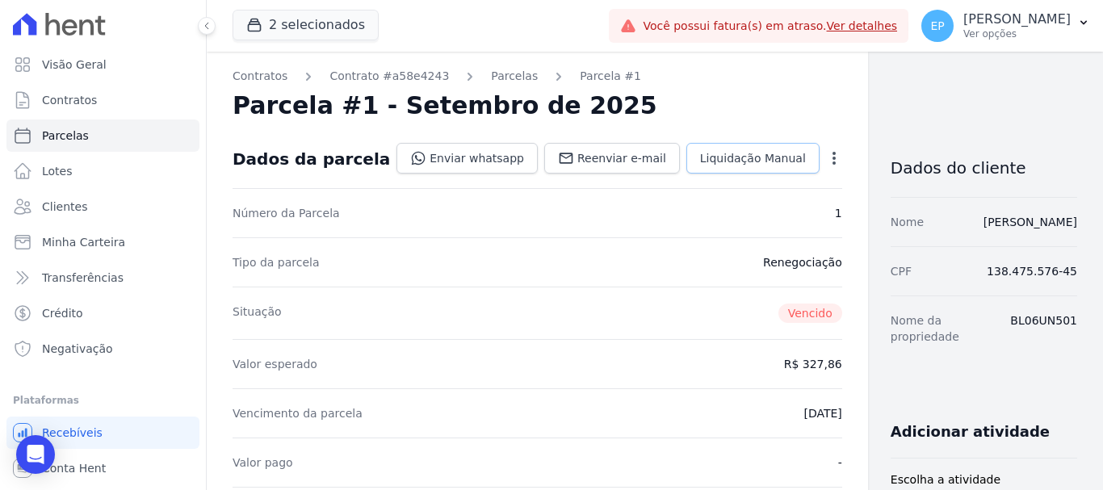
click at [700, 155] on span "Liquidação Manual" at bounding box center [753, 158] width 106 height 16
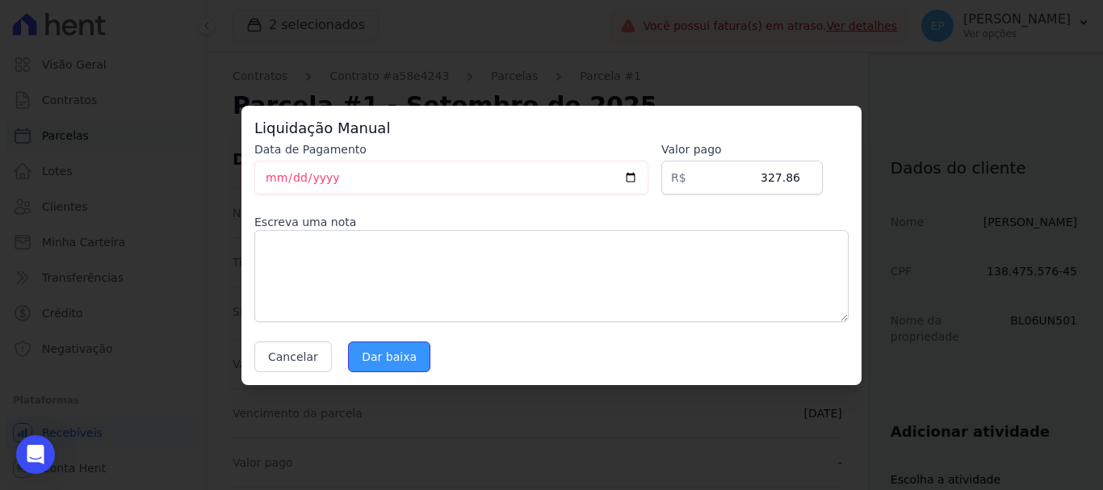
click at [375, 361] on input "Dar baixa" at bounding box center [389, 357] width 82 height 31
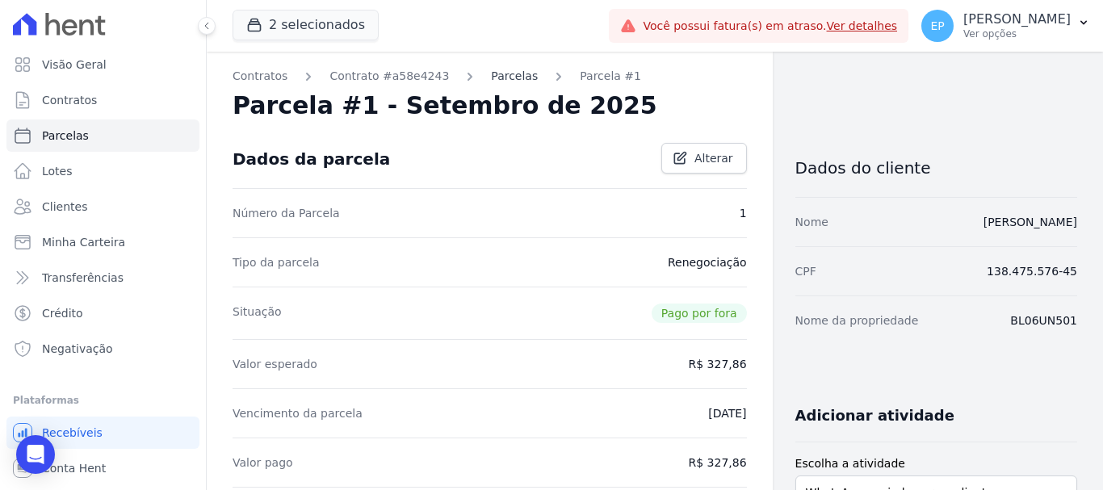
click at [491, 75] on link "Parcelas" at bounding box center [514, 76] width 47 height 17
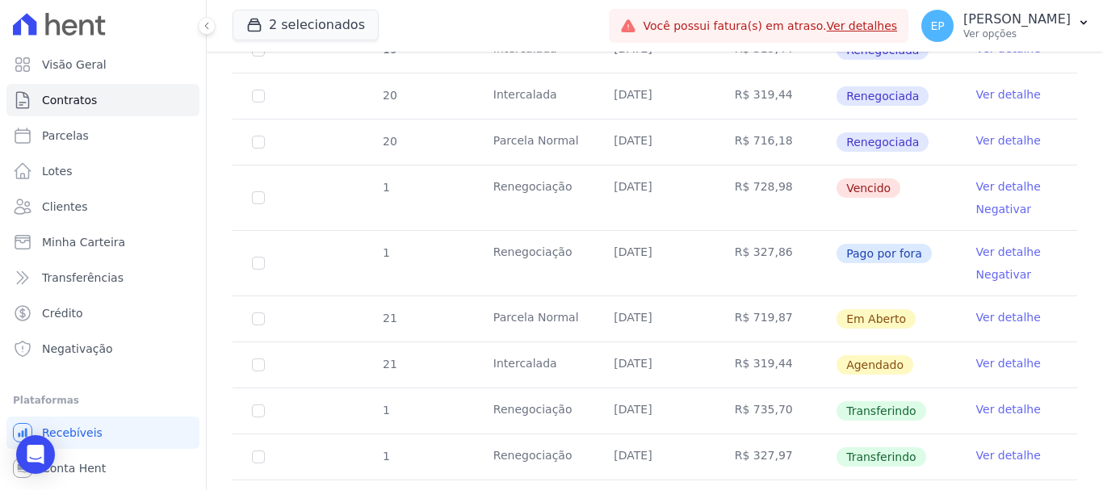
scroll to position [1211, 0]
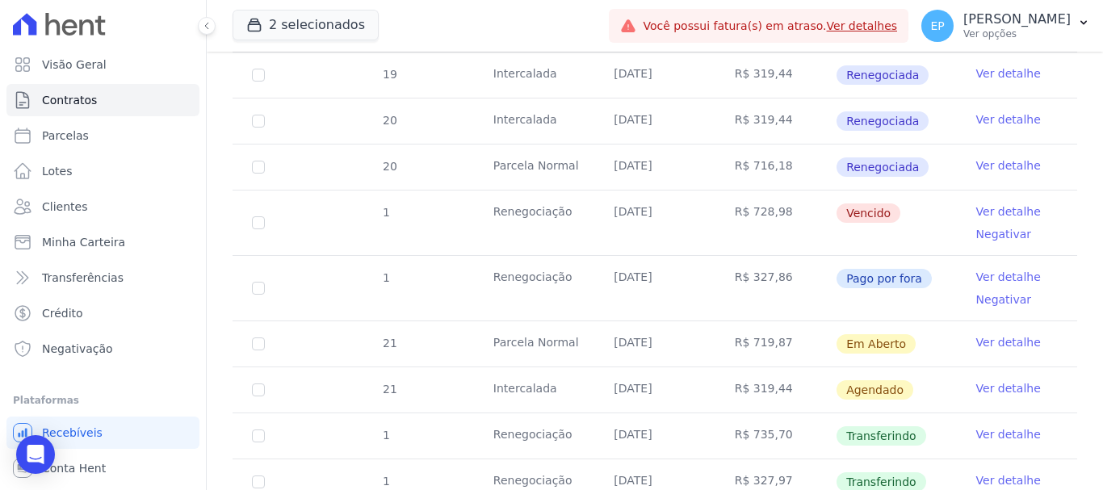
click at [997, 203] on link "Ver detalhe" at bounding box center [1008, 211] width 65 height 16
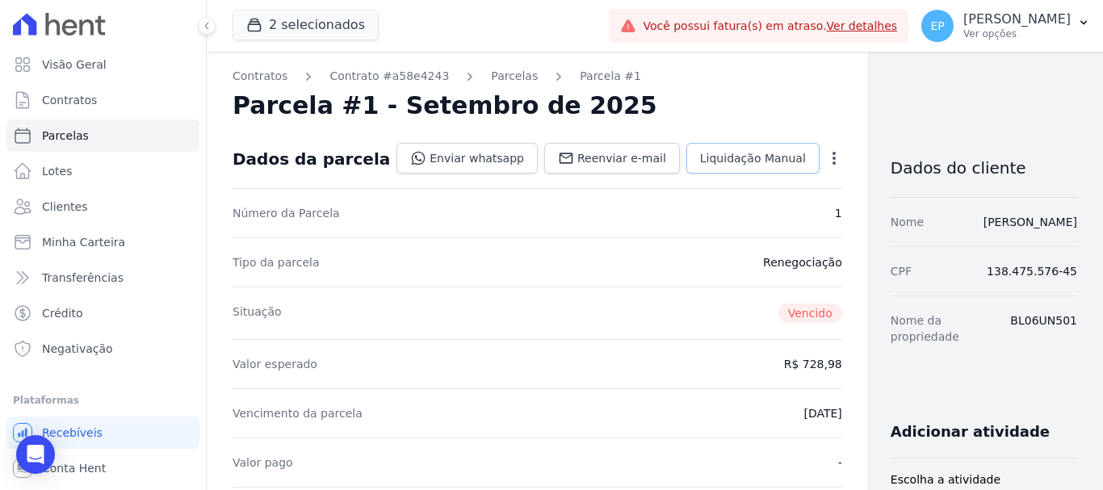
click at [704, 147] on link "Liquidação Manual" at bounding box center [752, 158] width 133 height 31
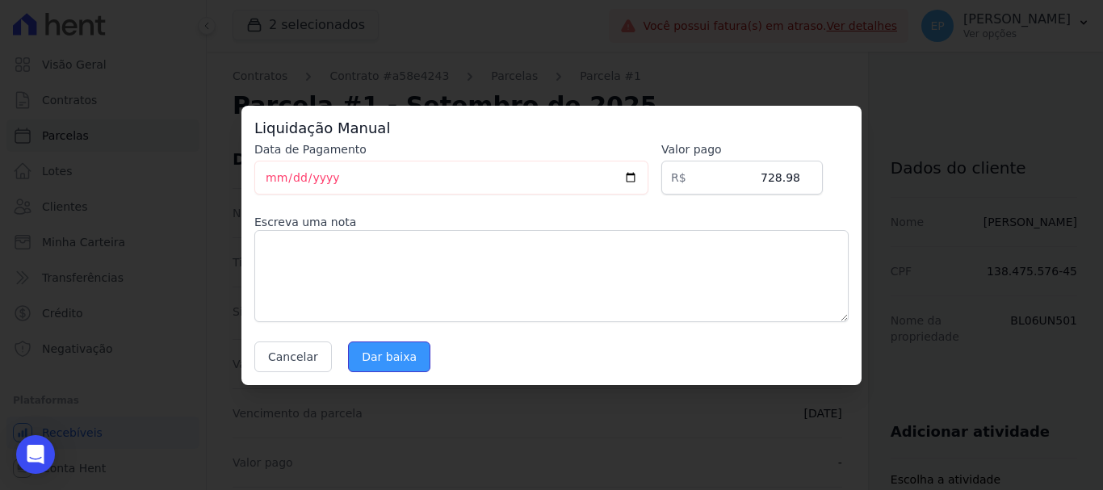
click at [388, 354] on input "Dar baixa" at bounding box center [389, 357] width 82 height 31
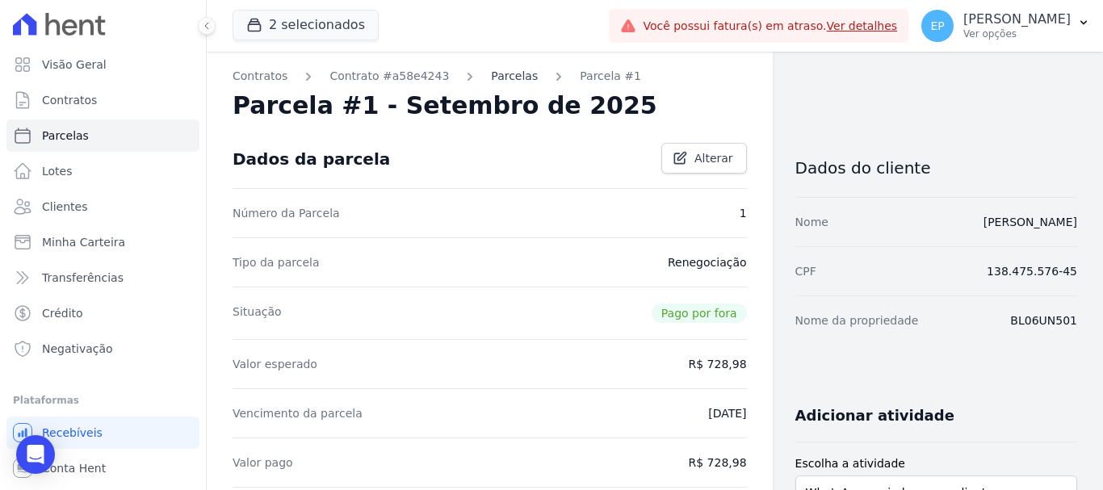
click at [491, 76] on link "Parcelas" at bounding box center [514, 76] width 47 height 17
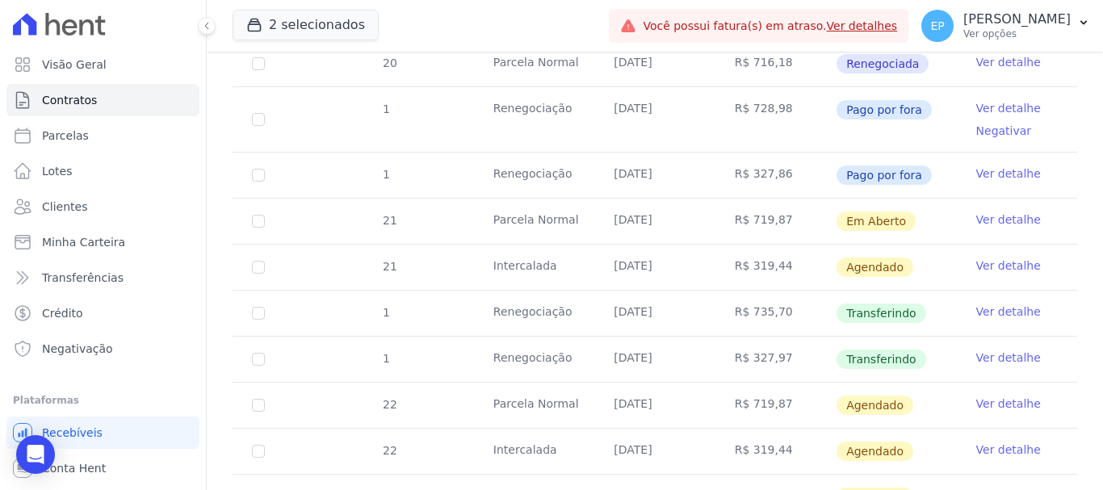
scroll to position [1340, 0]
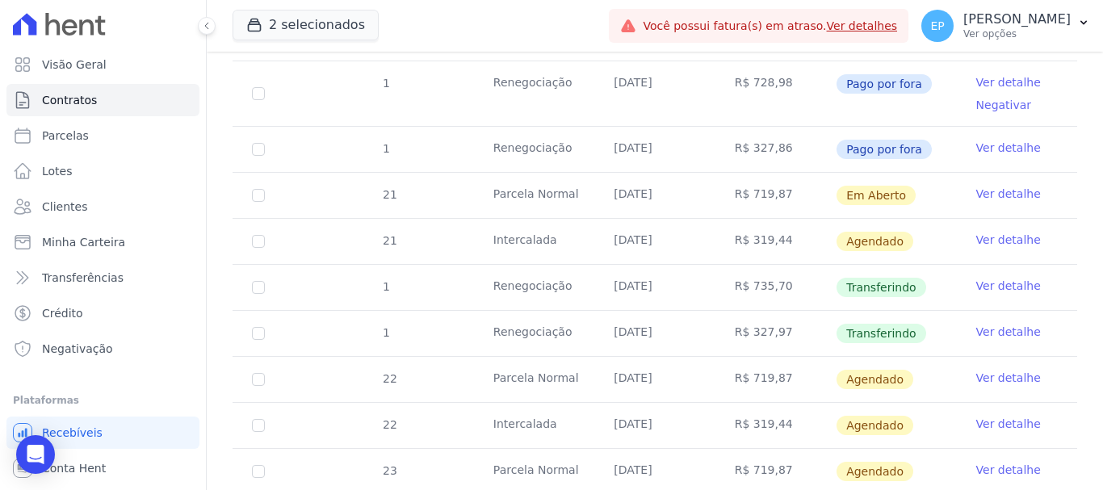
click at [976, 278] on link "Ver detalhe" at bounding box center [1008, 286] width 65 height 16
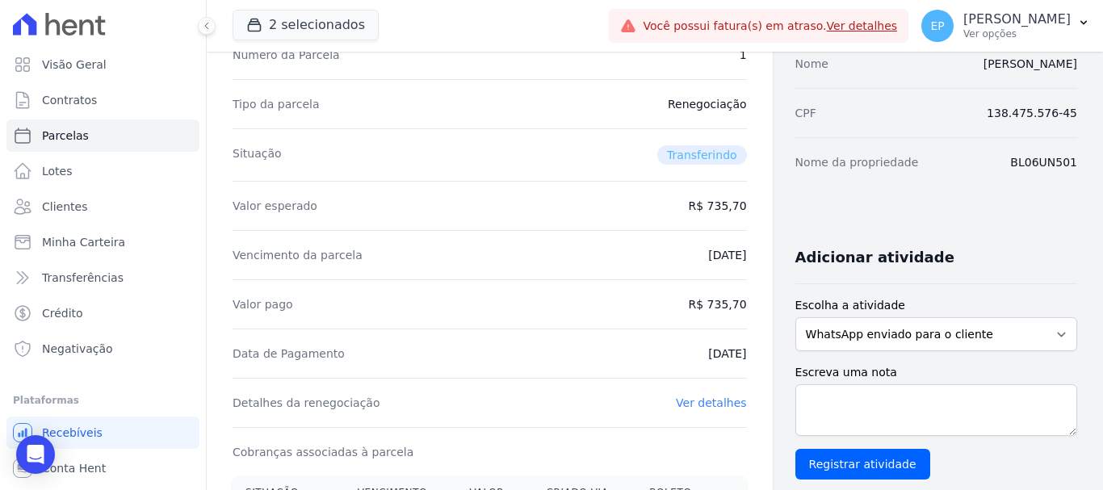
scroll to position [162, 0]
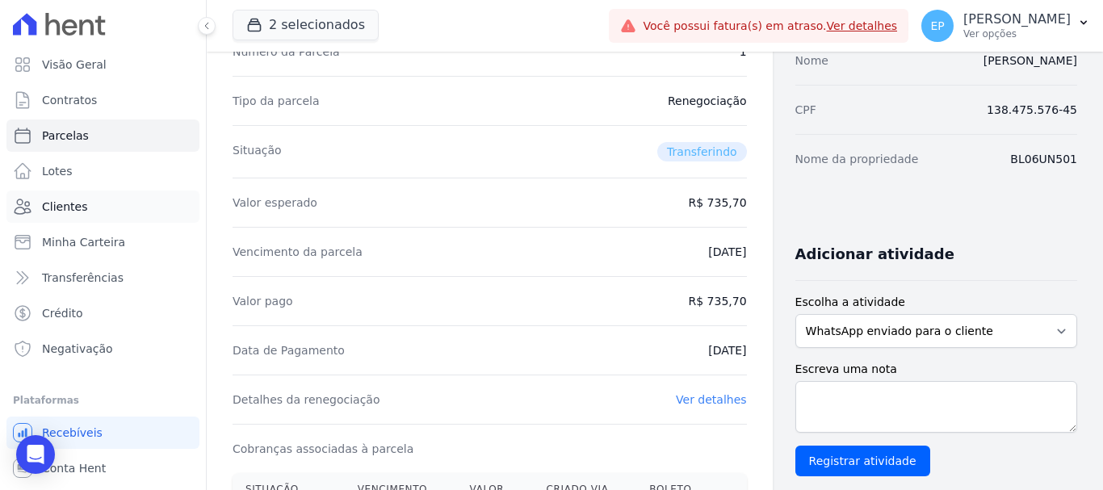
click at [65, 196] on link "Clientes" at bounding box center [102, 207] width 193 height 32
click at [66, 208] on span "Clientes" at bounding box center [64, 207] width 45 height 16
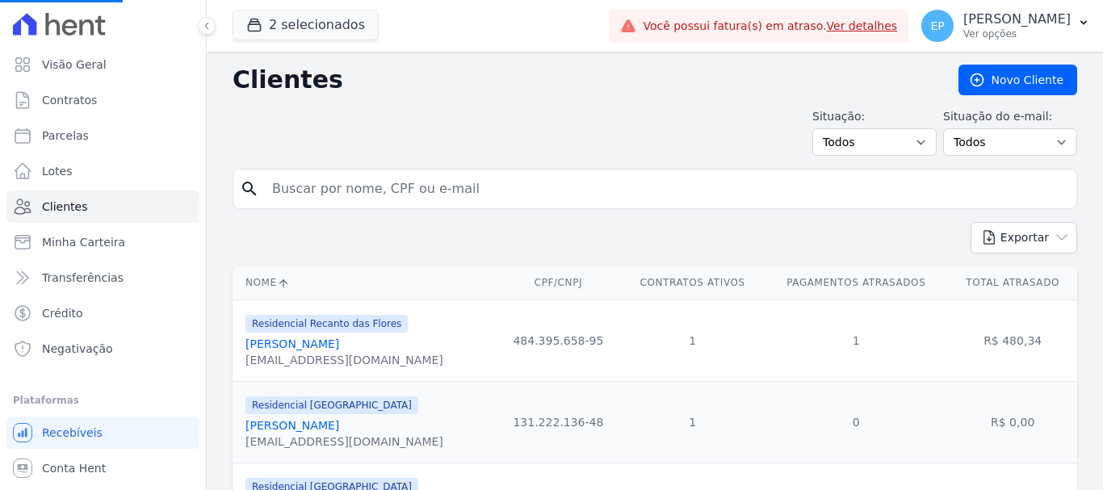
click at [336, 198] on input "search" at bounding box center [666, 189] width 808 height 32
click at [359, 199] on input "search" at bounding box center [666, 189] width 808 height 32
type input "[PERSON_NAME]"
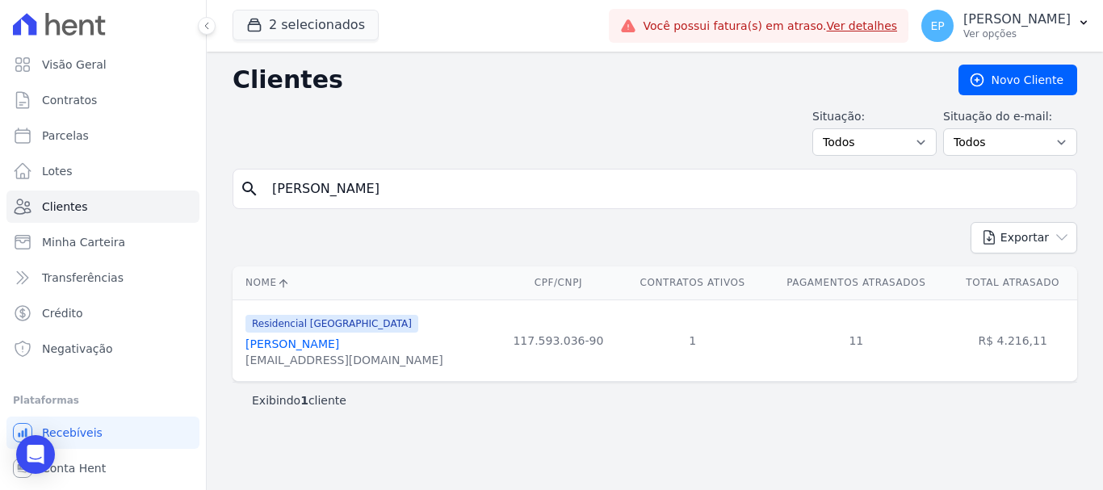
click at [339, 346] on link "[PERSON_NAME]" at bounding box center [292, 344] width 94 height 13
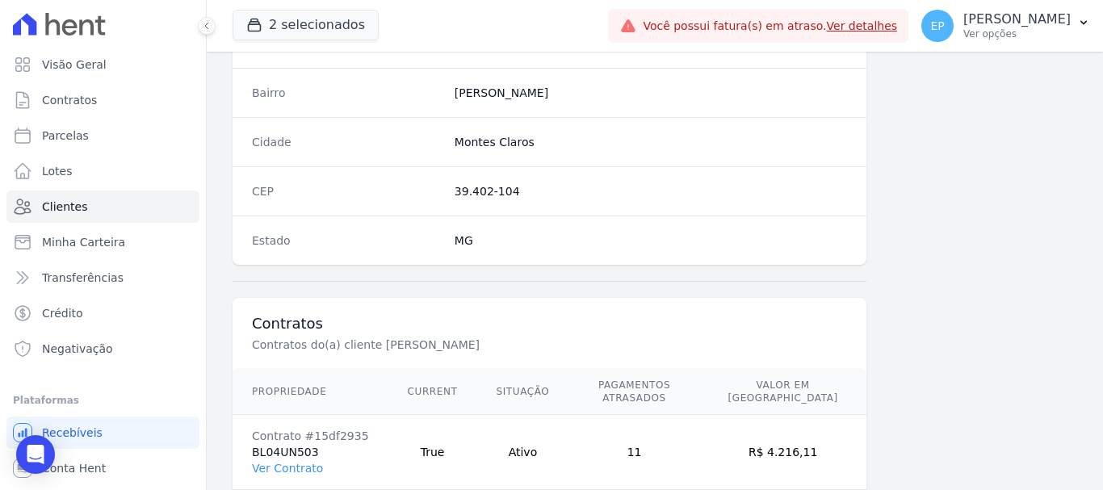
scroll to position [1021, 0]
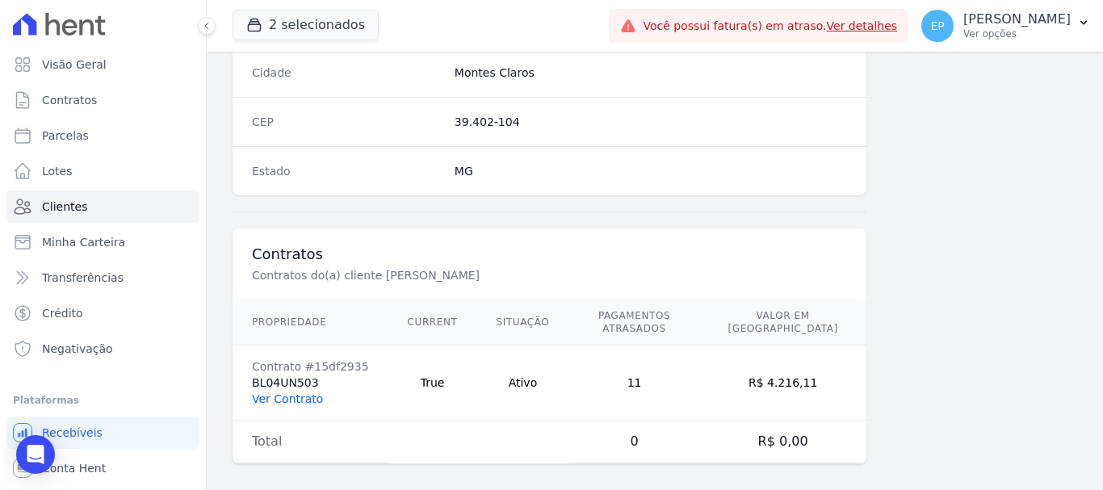
click at [303, 392] on link "Ver Contrato" at bounding box center [287, 398] width 71 height 13
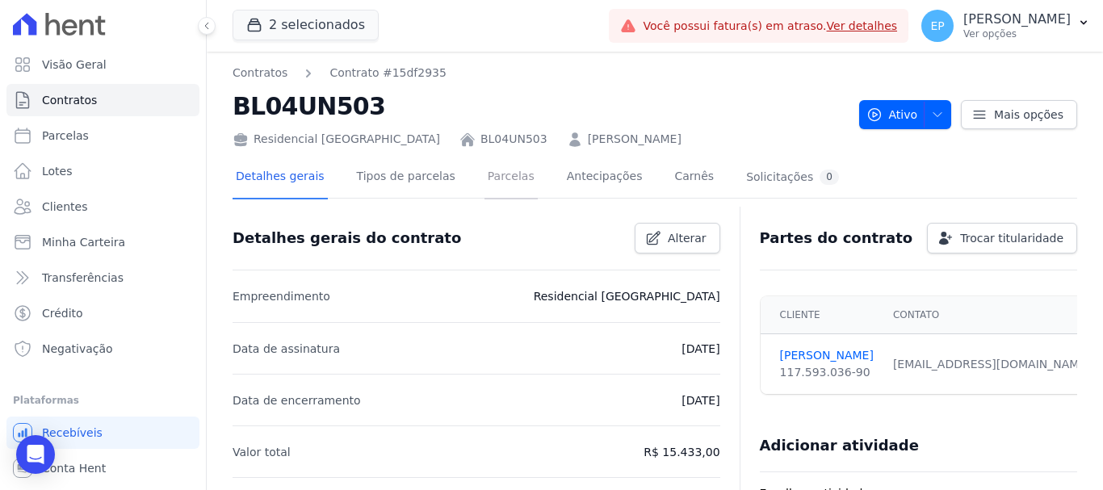
click at [485, 178] on link "Parcelas" at bounding box center [511, 178] width 53 height 43
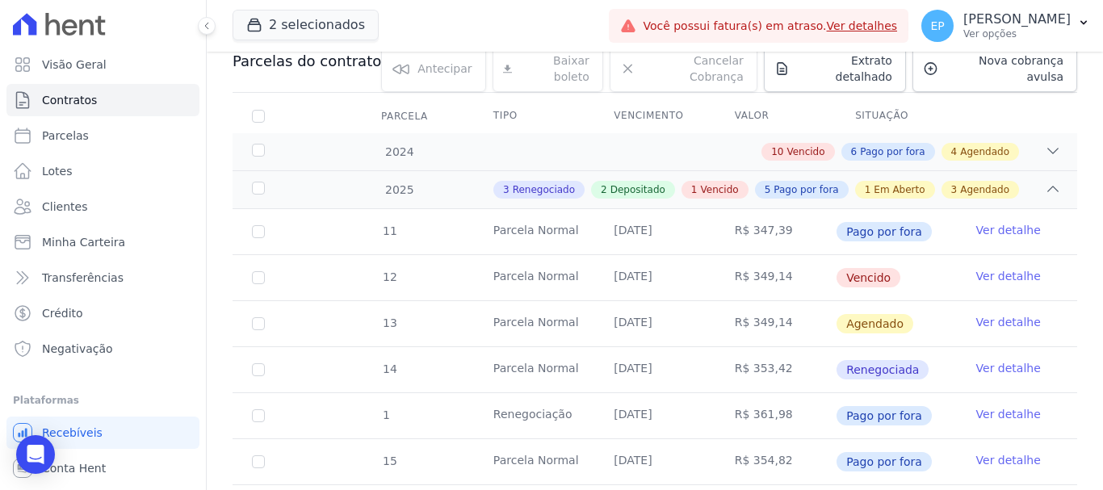
scroll to position [242, 0]
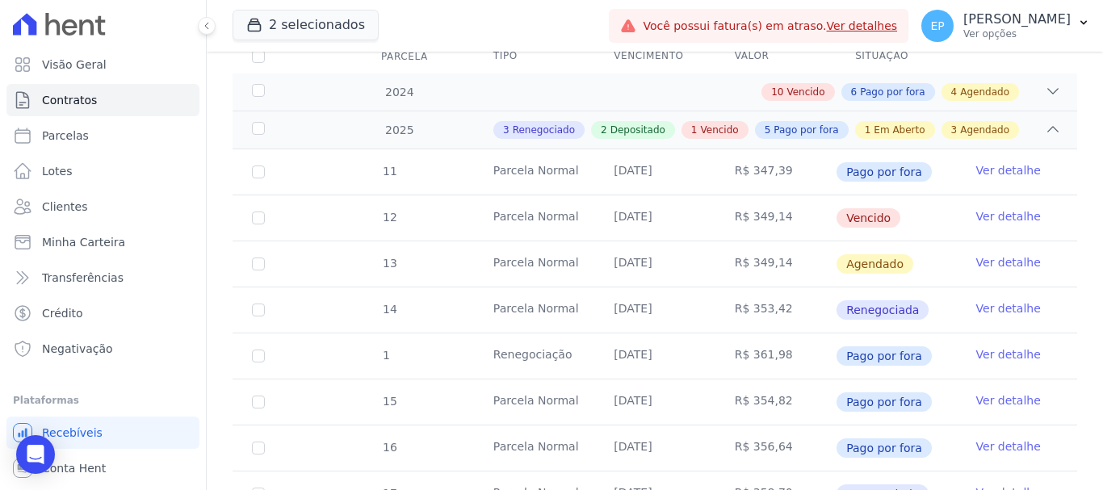
click at [977, 208] on link "Ver detalhe" at bounding box center [1008, 216] width 65 height 16
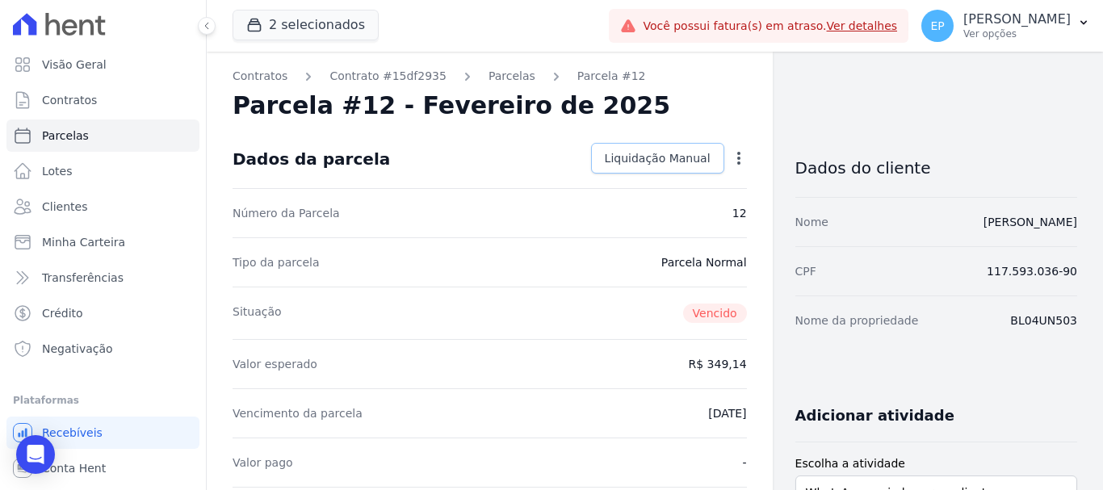
click at [627, 151] on span "Liquidação Manual" at bounding box center [658, 158] width 106 height 16
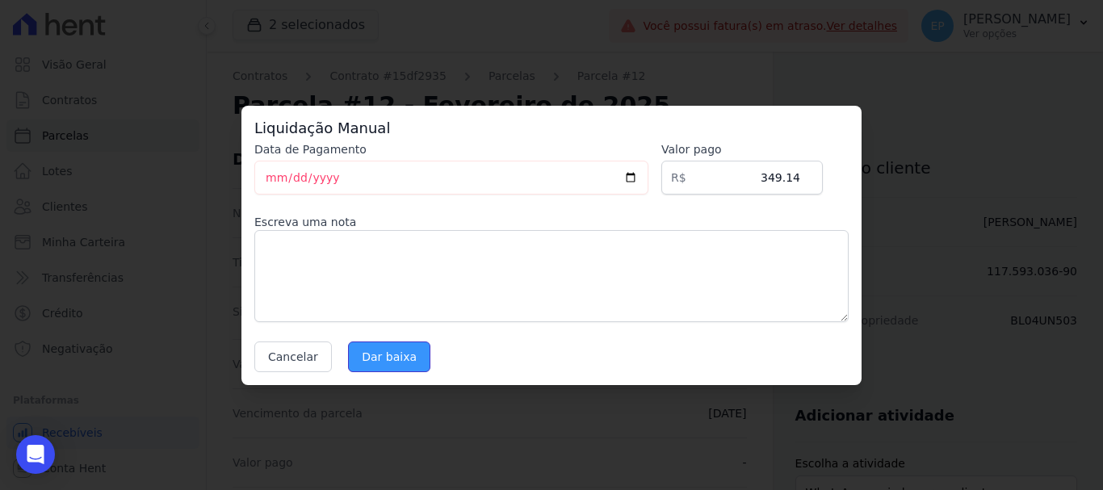
drag, startPoint x: 393, startPoint y: 364, endPoint x: 393, endPoint y: 345, distance: 19.4
click at [393, 353] on input "Dar baixa" at bounding box center [389, 357] width 82 height 31
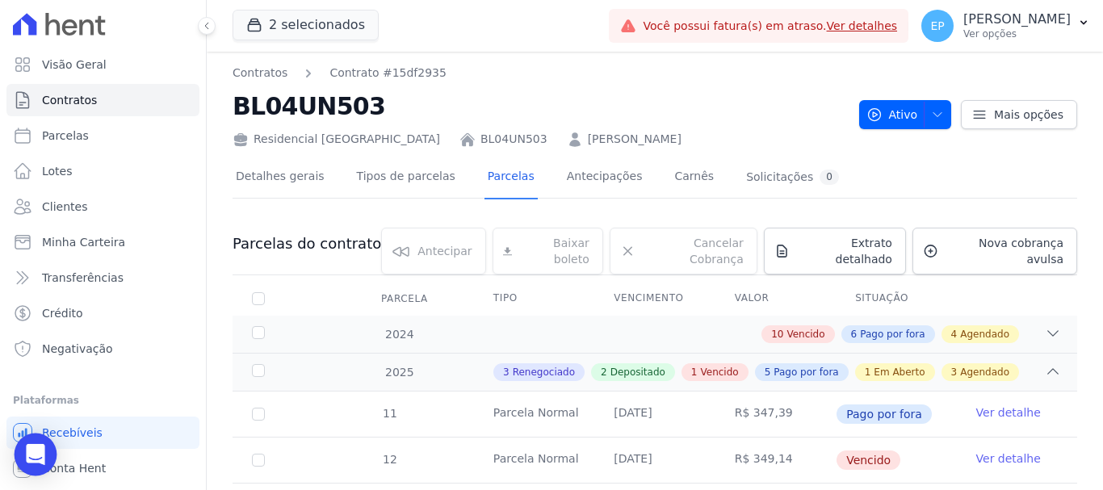
click at [33, 453] on icon "Open Intercom Messenger" at bounding box center [35, 454] width 19 height 21
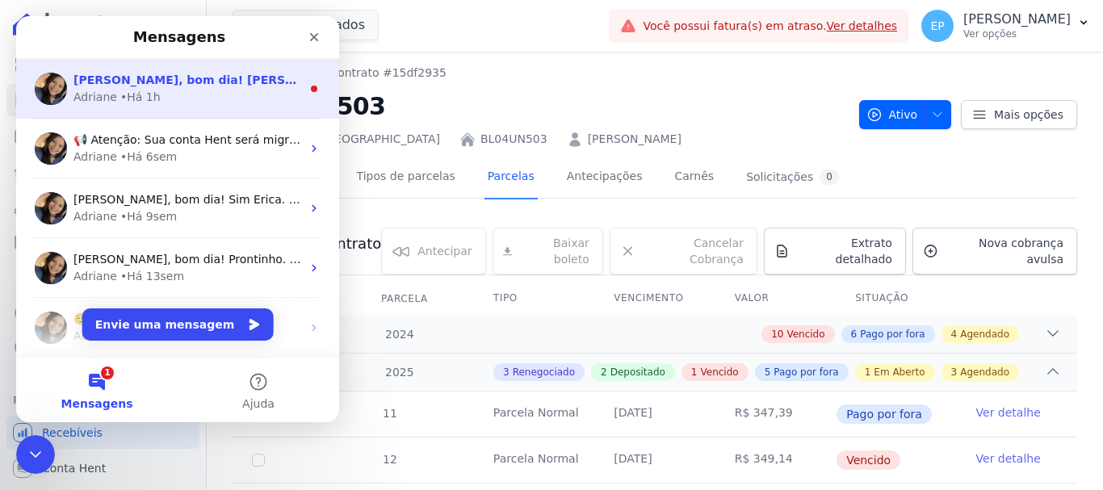
click at [159, 96] on div "Adriane • Há 1h" at bounding box center [187, 97] width 228 height 17
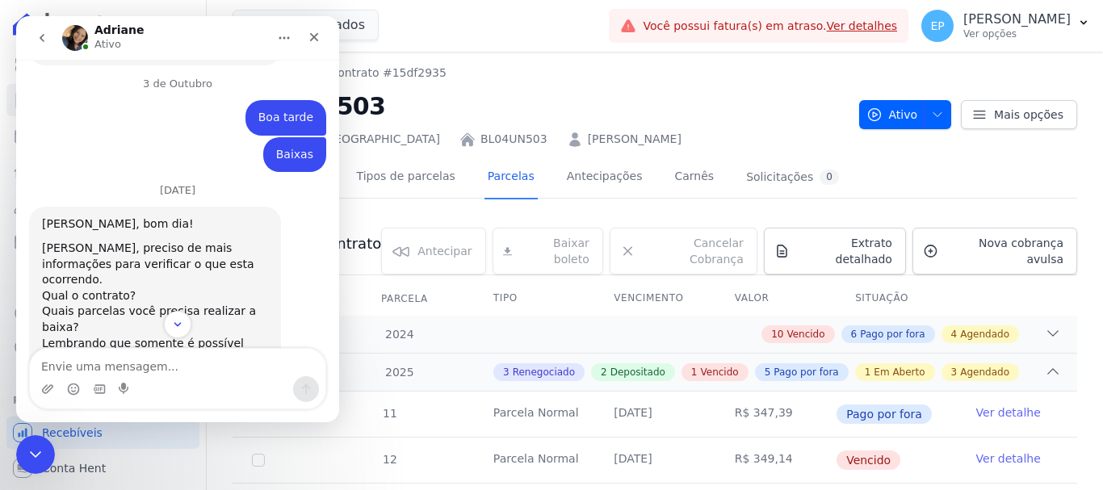
scroll to position [504, 0]
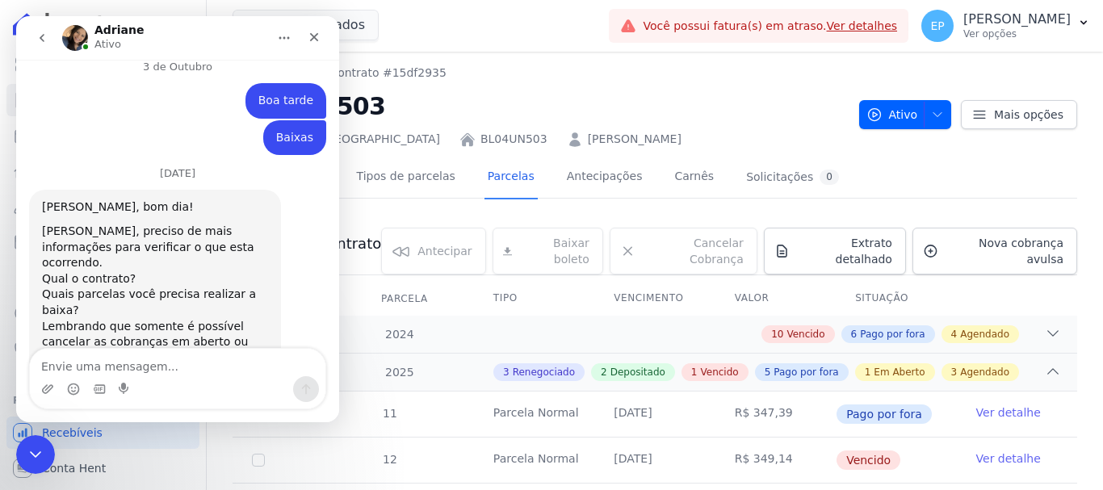
click at [150, 368] on textarea "Envie uma mensagem..." at bounding box center [178, 362] width 296 height 27
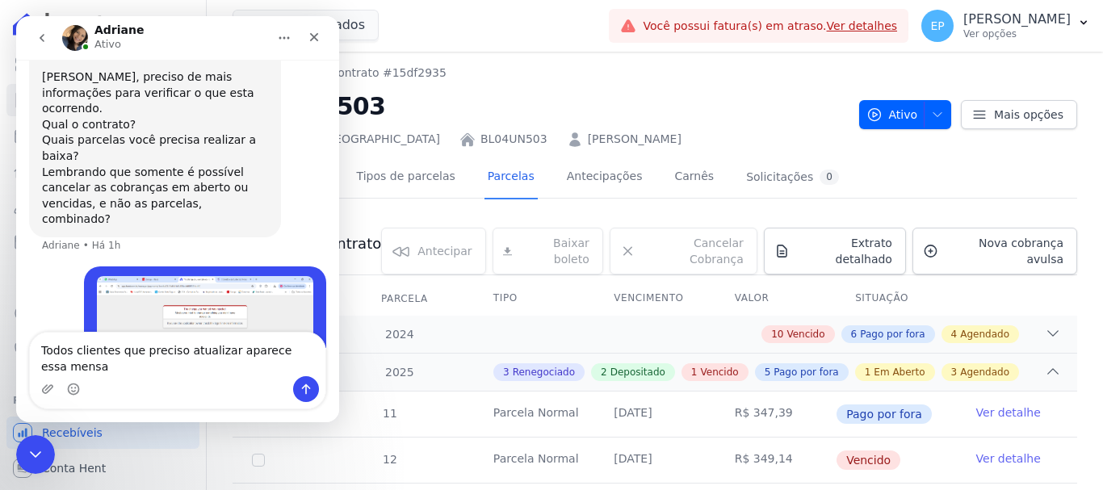
scroll to position [674, 0]
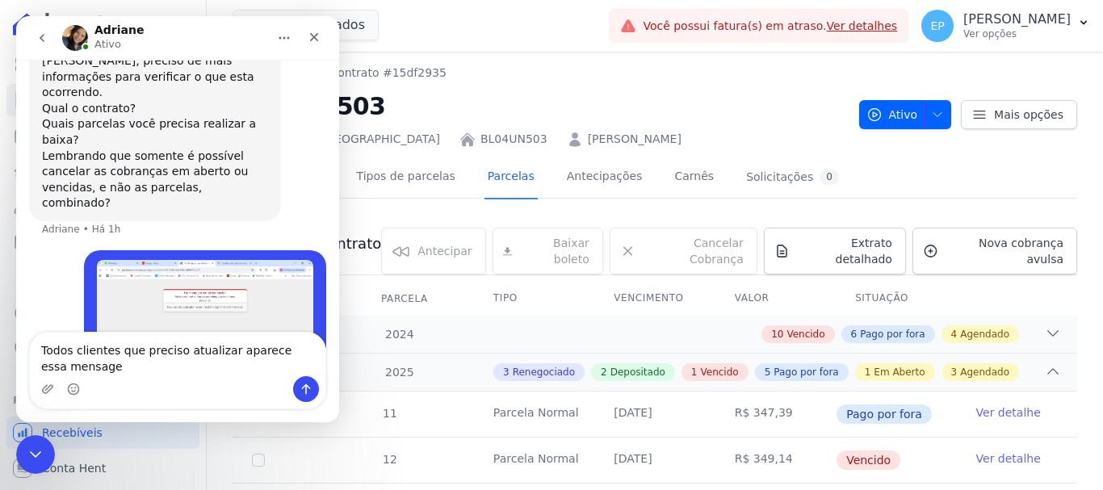
type textarea "Todos clientes que preciso atualizar aparece essa mensagem"
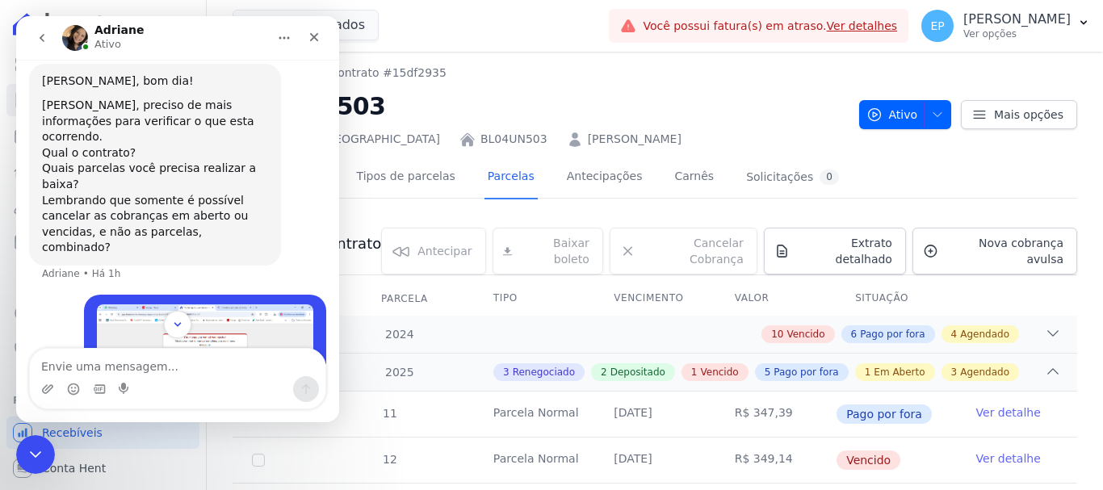
scroll to position [711, 0]
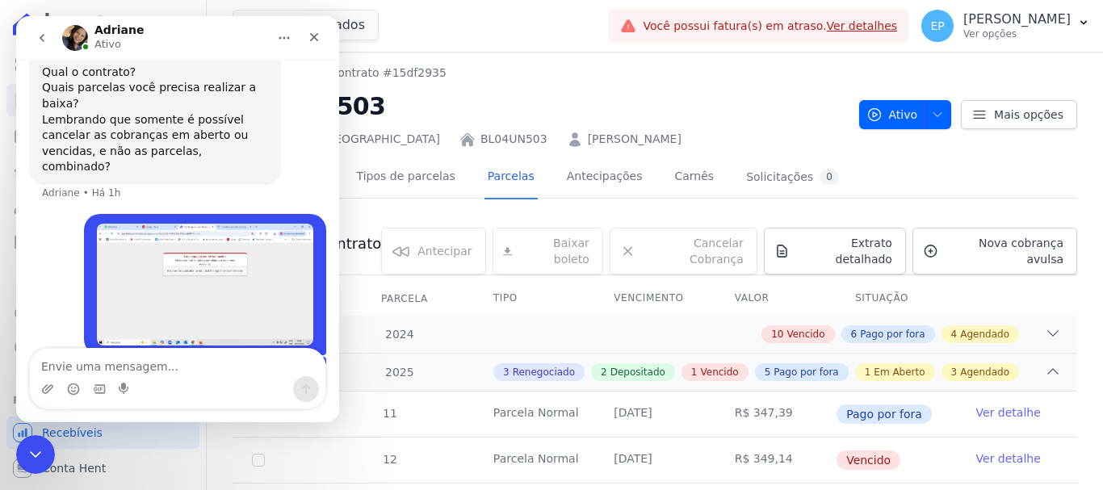
click at [123, 357] on textarea "Envie uma mensagem..." at bounding box center [178, 362] width 296 height 27
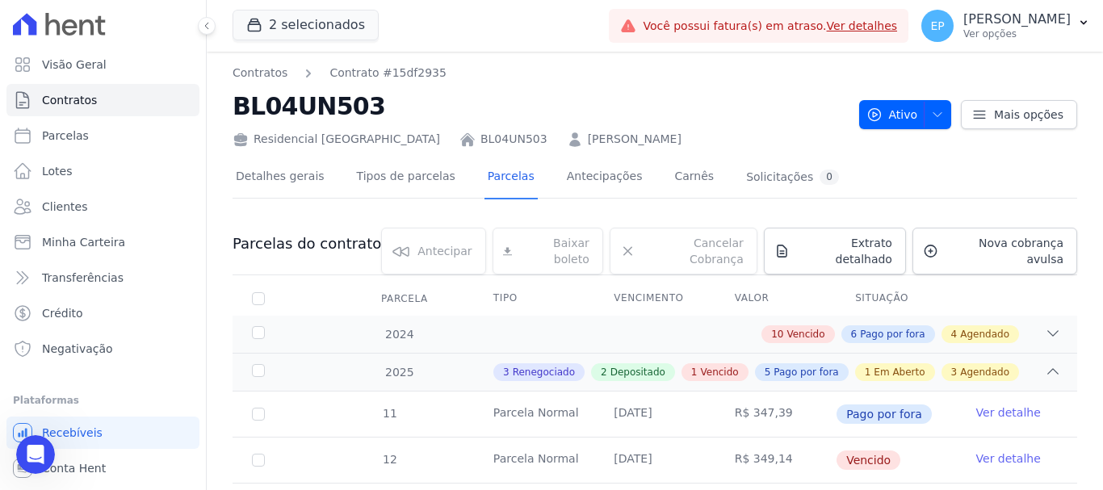
scroll to position [915, 0]
click at [50, 211] on span "Clientes" at bounding box center [64, 207] width 45 height 16
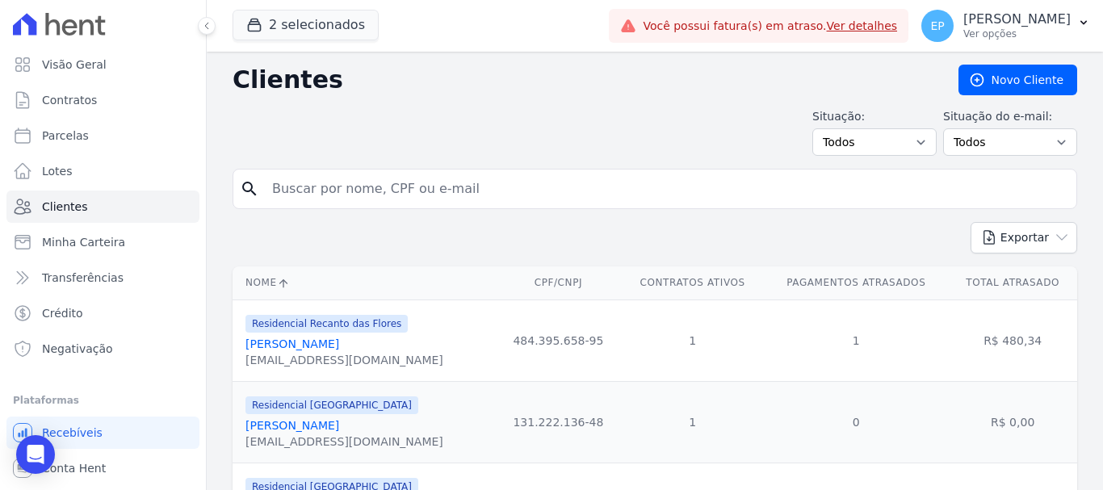
click at [311, 191] on input "search" at bounding box center [666, 189] width 808 height 32
type input "s"
type input "[PERSON_NAME]"
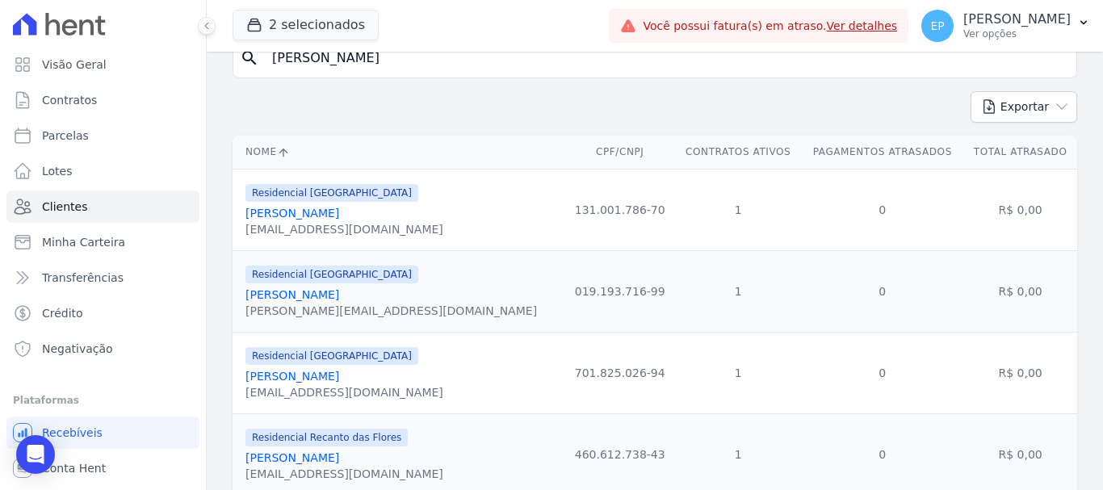
scroll to position [162, 0]
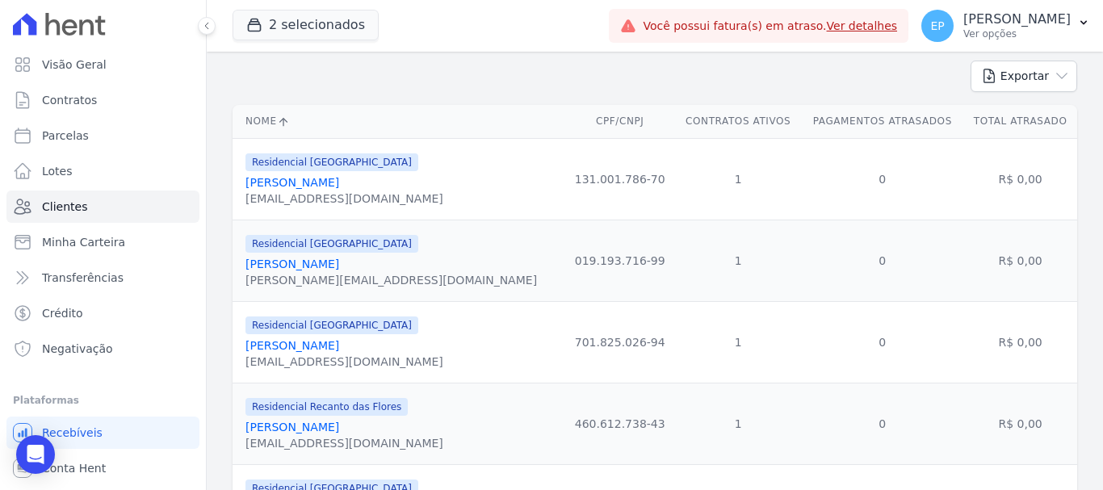
click at [337, 266] on link "[PERSON_NAME]" at bounding box center [292, 264] width 94 height 13
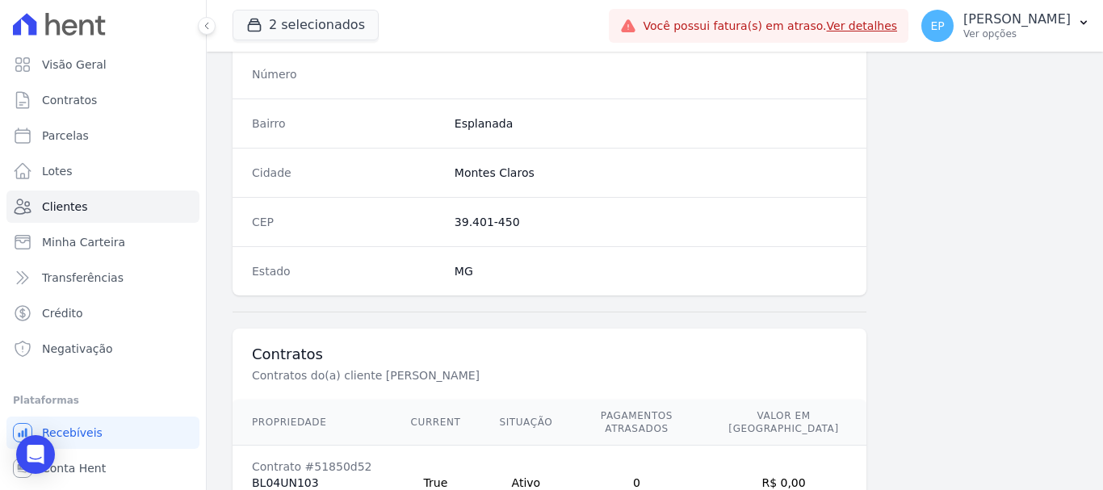
scroll to position [1021, 0]
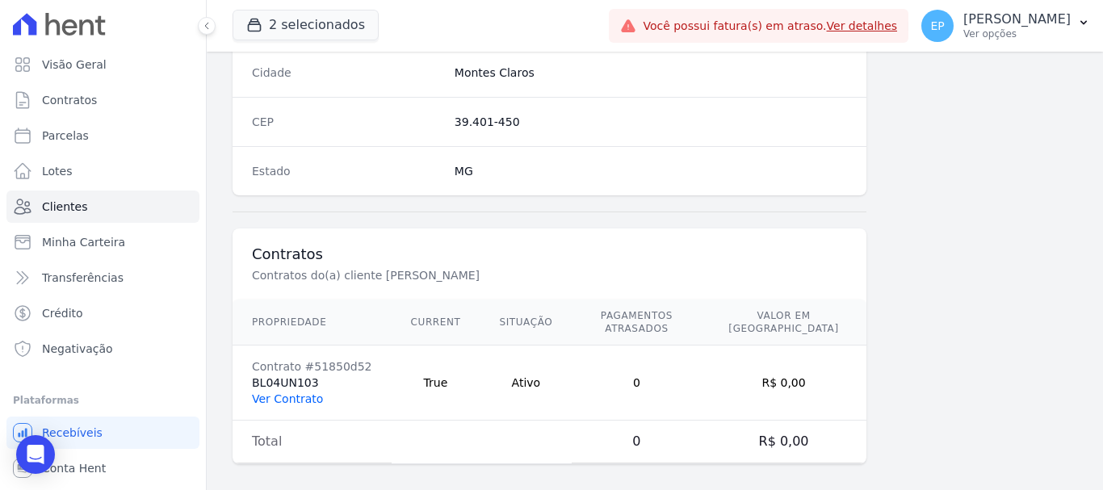
click at [296, 392] on link "Ver Contrato" at bounding box center [287, 398] width 71 height 13
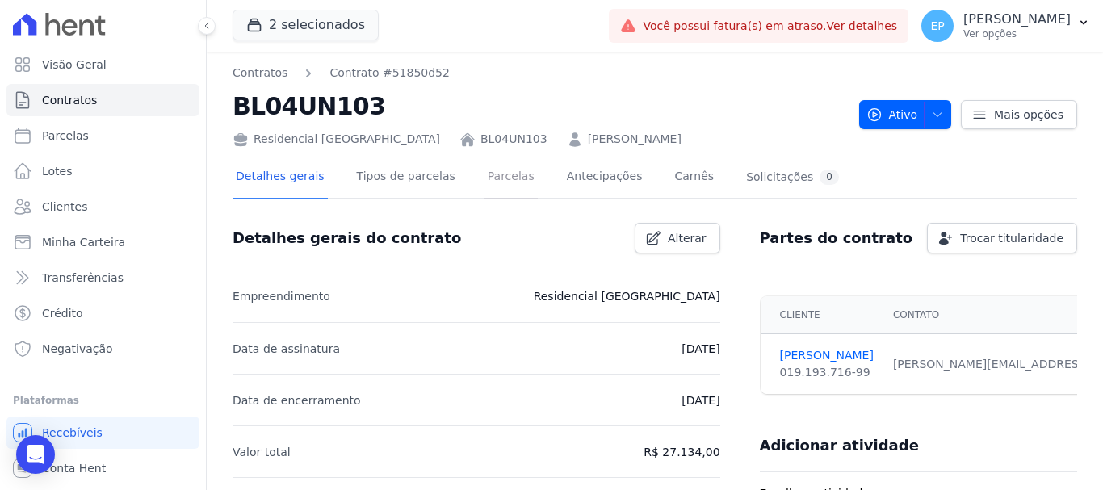
click at [492, 180] on link "Parcelas" at bounding box center [511, 178] width 53 height 43
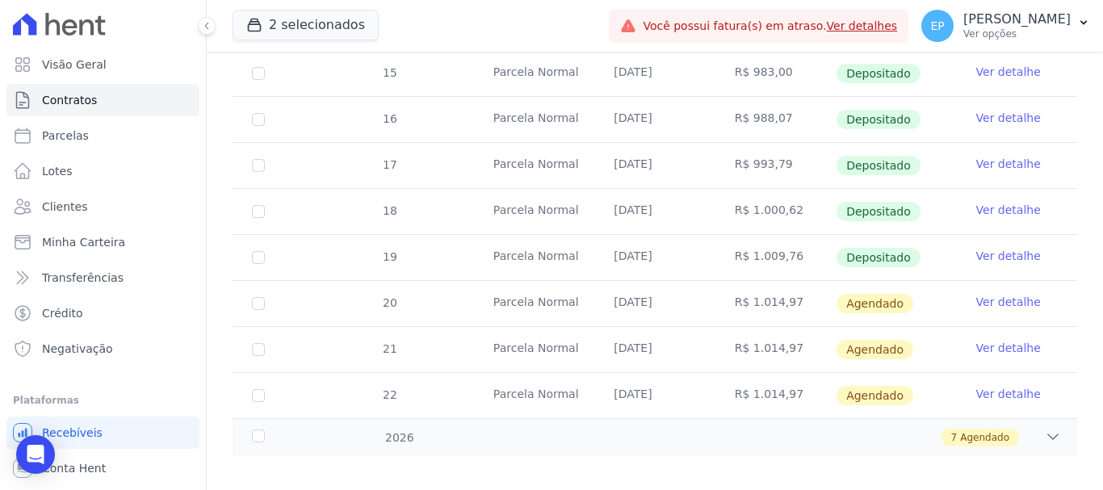
scroll to position [526, 0]
click at [1001, 292] on link "Ver detalhe" at bounding box center [1008, 300] width 65 height 16
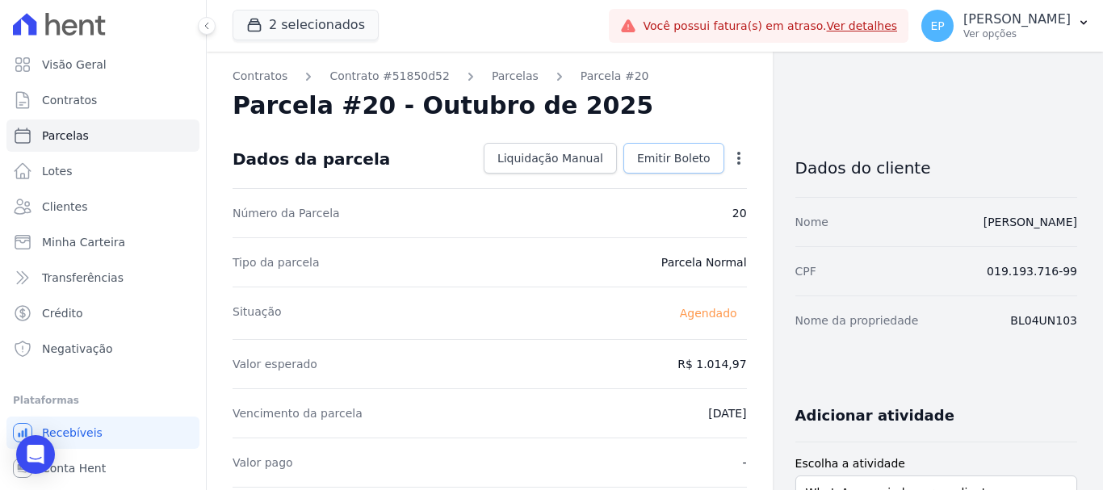
click at [674, 158] on span "Emitir Boleto" at bounding box center [673, 158] width 73 height 16
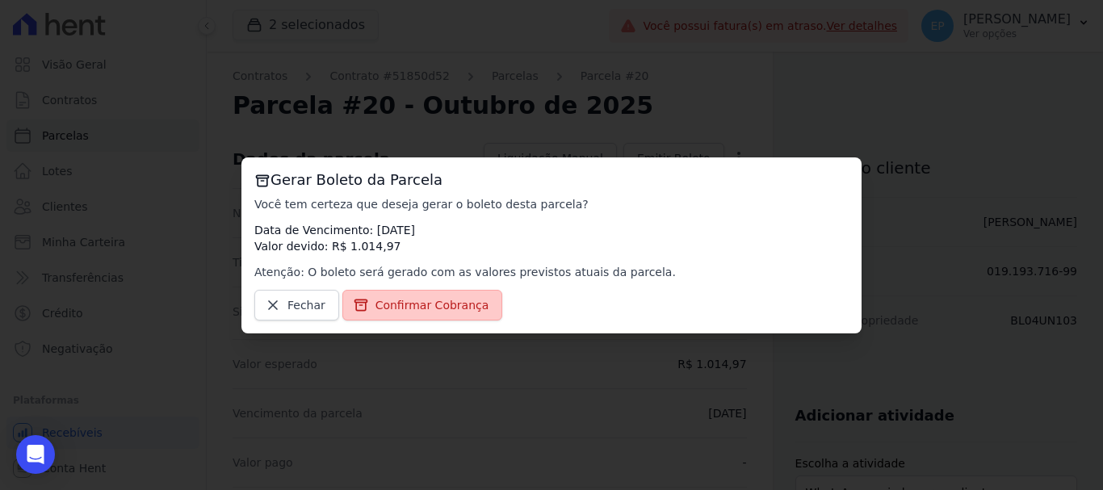
click at [440, 305] on span "Confirmar Cobrança" at bounding box center [432, 305] width 114 height 16
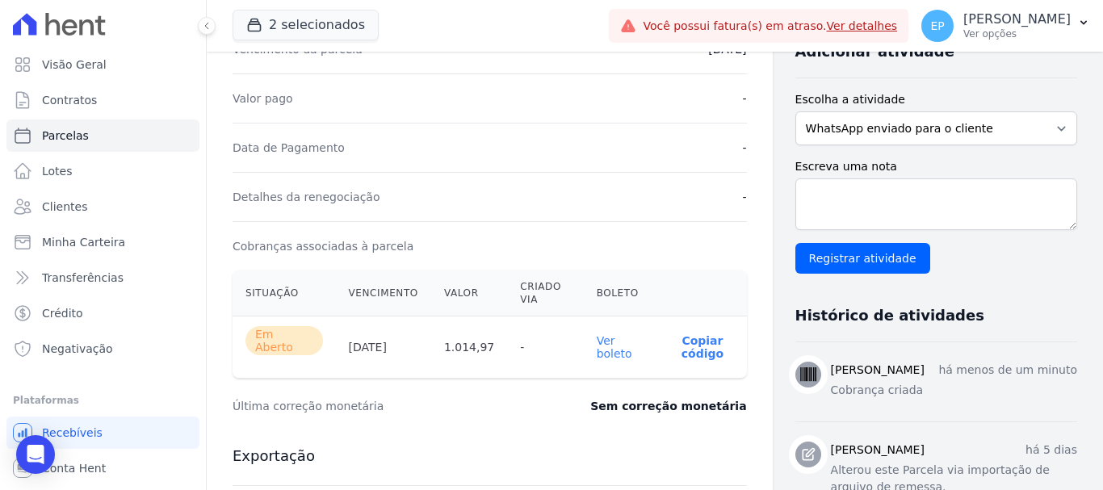
scroll to position [404, 0]
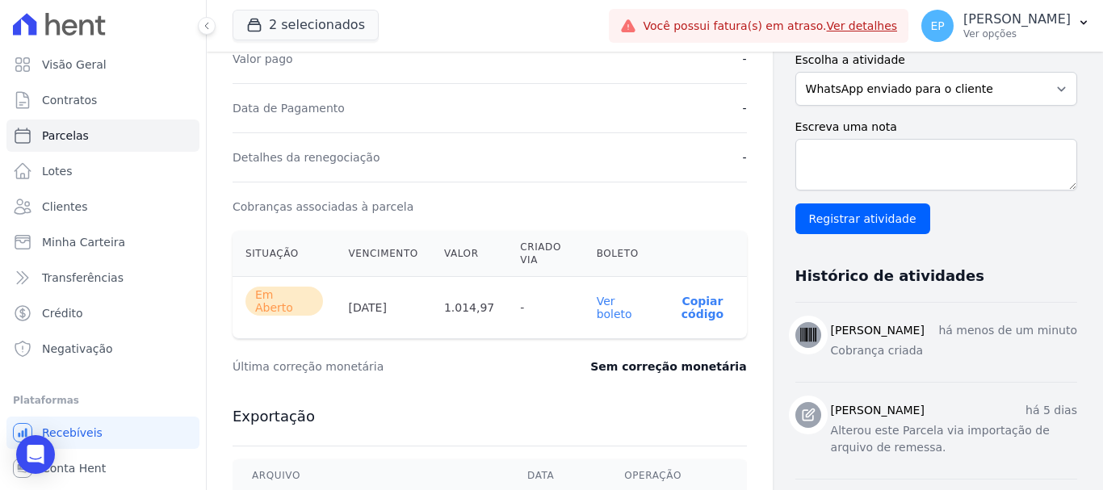
click at [705, 308] on p "Copiar código" at bounding box center [702, 308] width 62 height 26
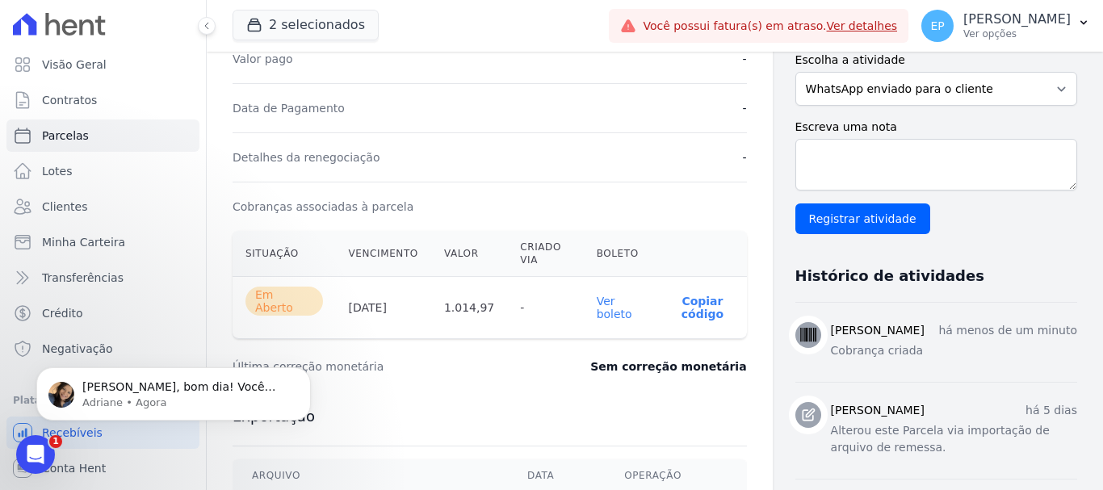
scroll to position [0, 0]
click at [133, 393] on span "[PERSON_NAME], bom dia! Você precisa cancelar as parcelas vencidas? Qual altera…" at bounding box center [184, 450] width 205 height 141
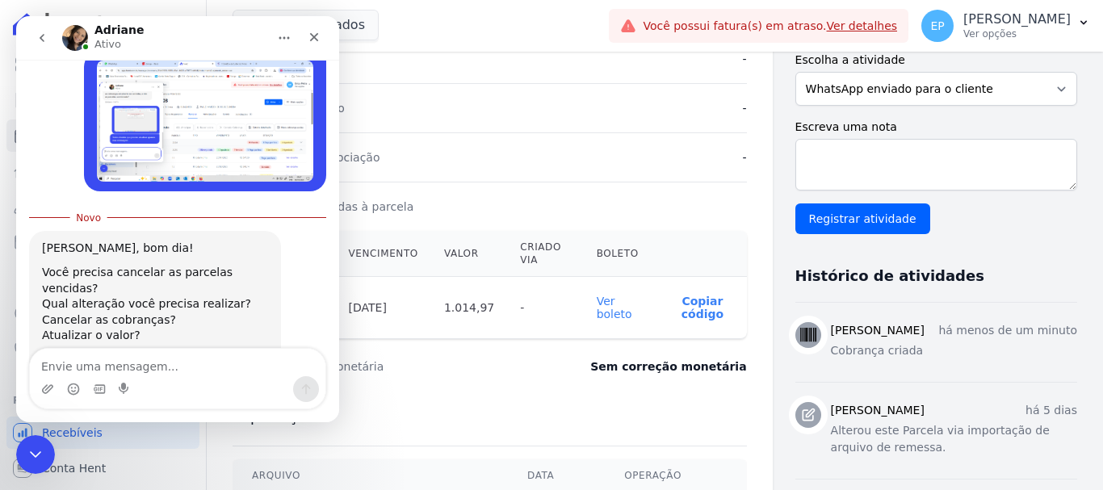
scroll to position [1055, 0]
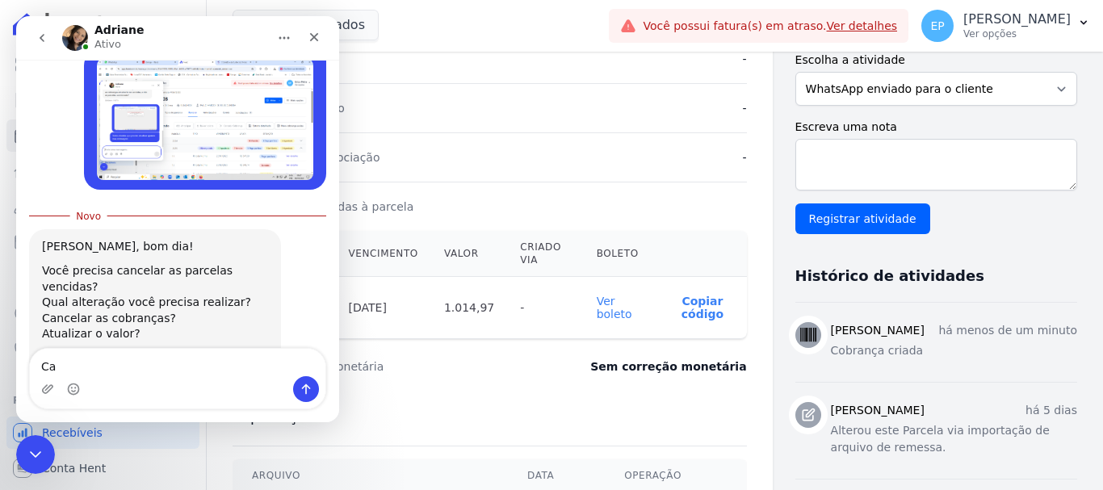
type textarea "C"
type textarea "Baixar as parcelas pagas por fora"
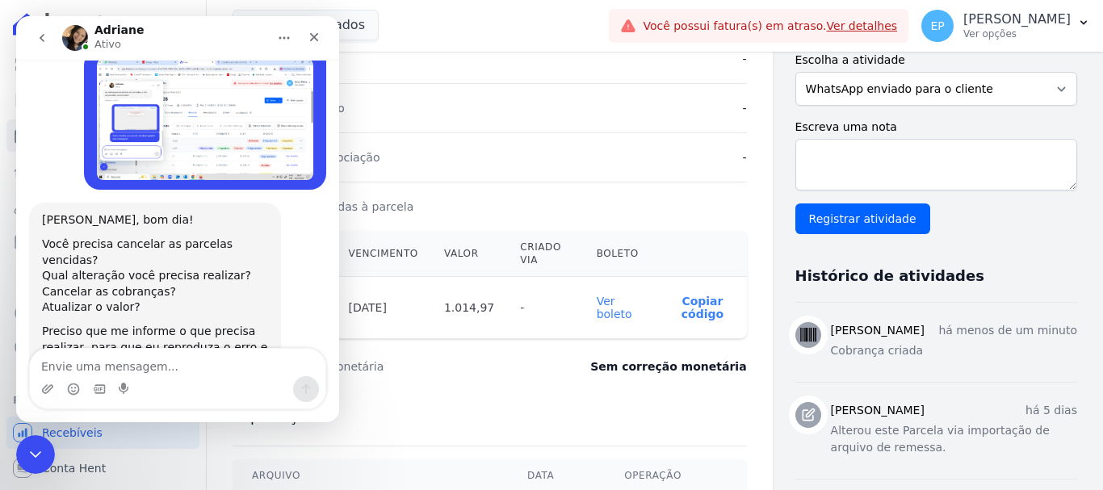
scroll to position [1076, 0]
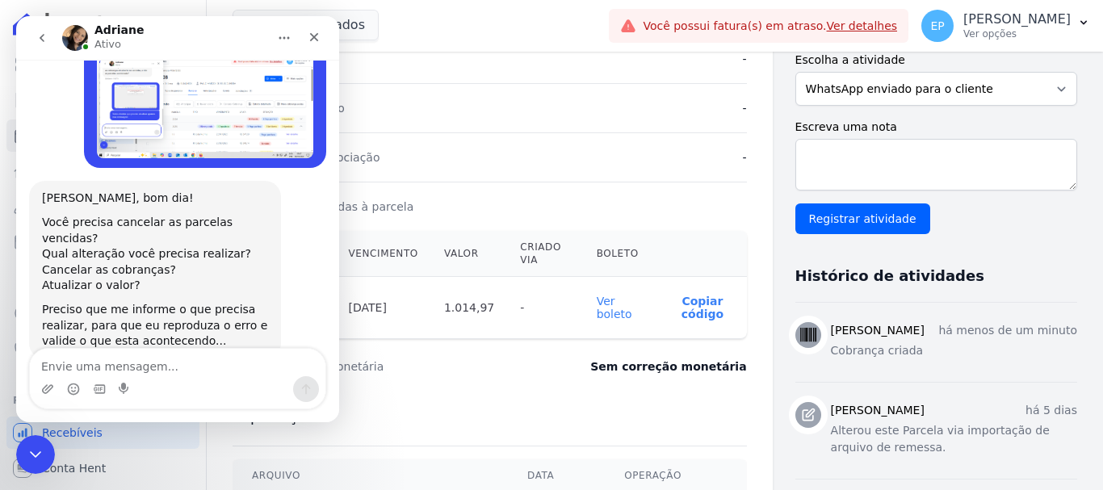
click at [44, 37] on icon "go back" at bounding box center [42, 37] width 13 height 13
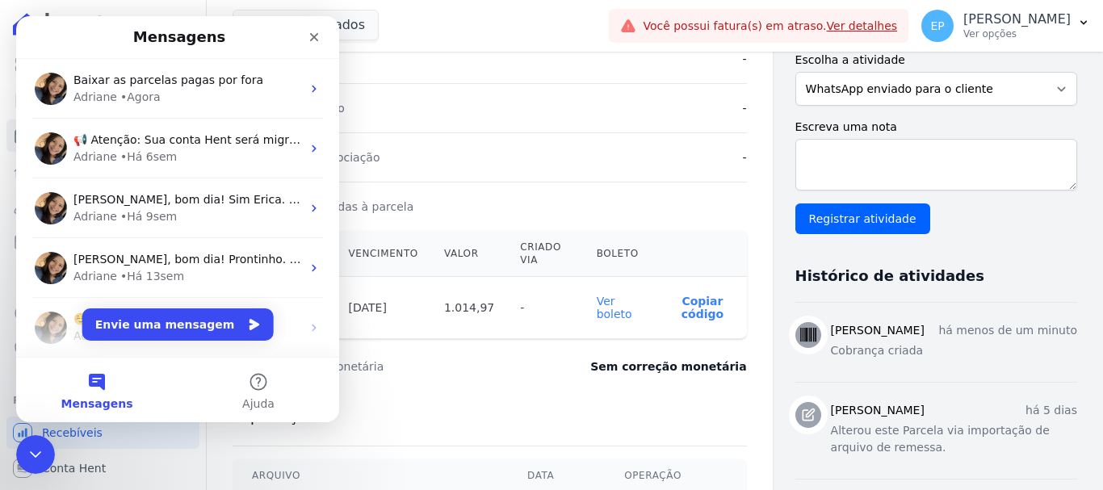
scroll to position [0, 0]
click at [44, 36] on div "Mensagens" at bounding box center [178, 37] width 302 height 29
click at [313, 37] on icon "Fechar" at bounding box center [314, 37] width 13 height 13
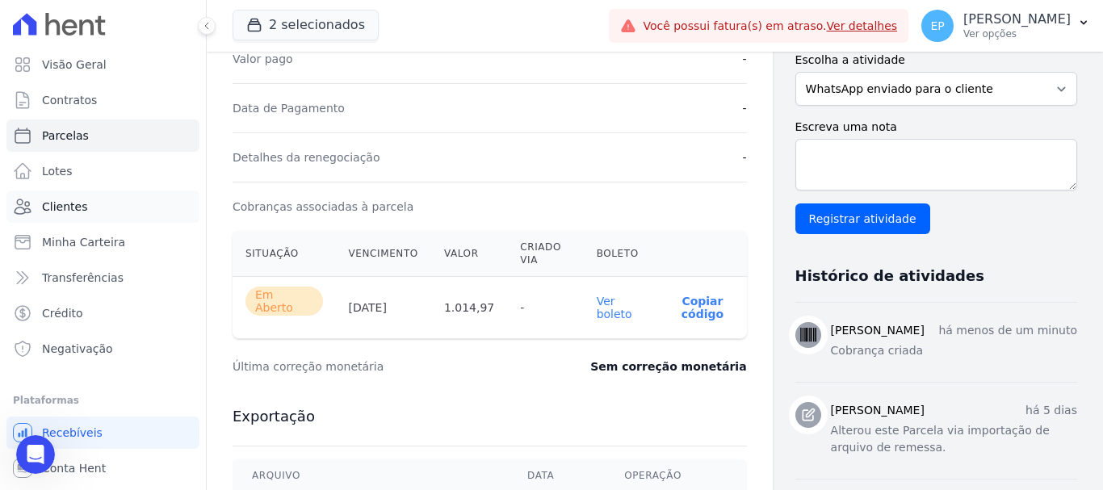
click at [79, 202] on span "Clientes" at bounding box center [64, 207] width 45 height 16
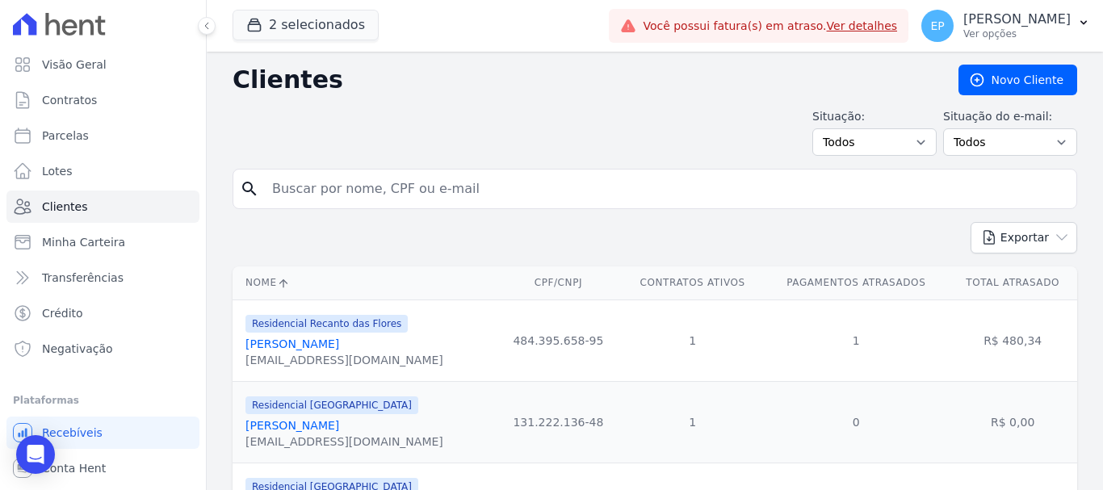
drag, startPoint x: 296, startPoint y: 187, endPoint x: 304, endPoint y: 177, distance: 12.1
click at [298, 183] on input "search" at bounding box center [666, 189] width 808 height 32
type input "[PERSON_NAME]"
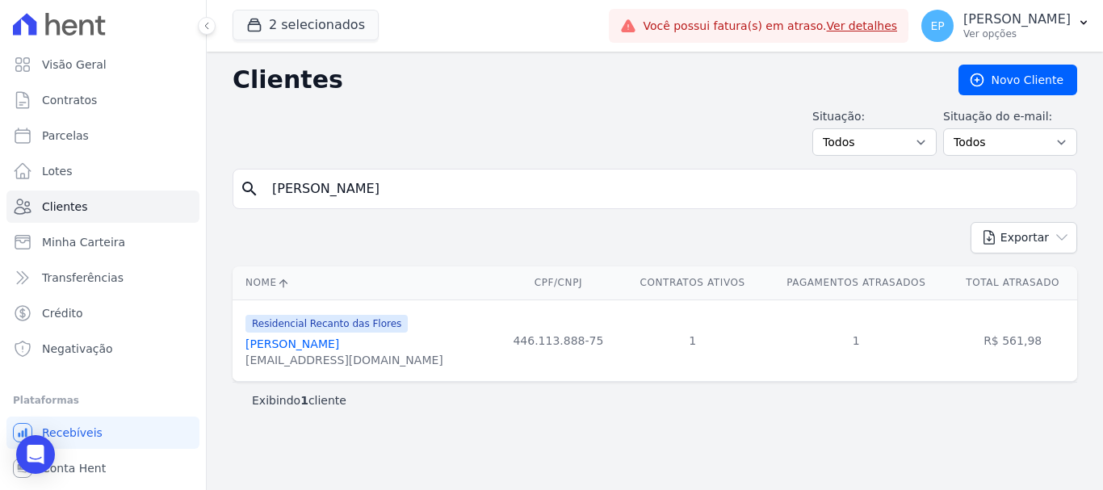
click at [305, 346] on link "[PERSON_NAME]" at bounding box center [292, 344] width 94 height 13
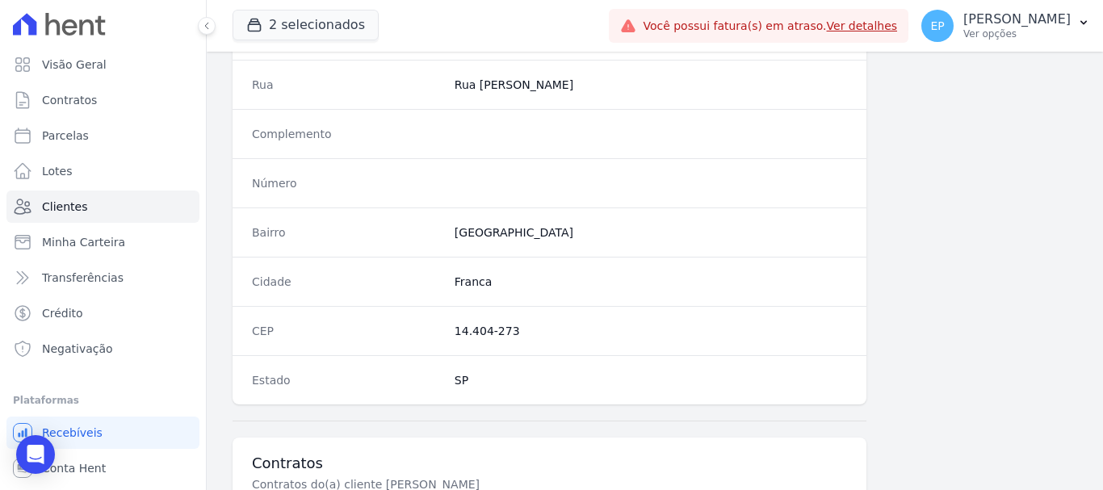
scroll to position [1021, 0]
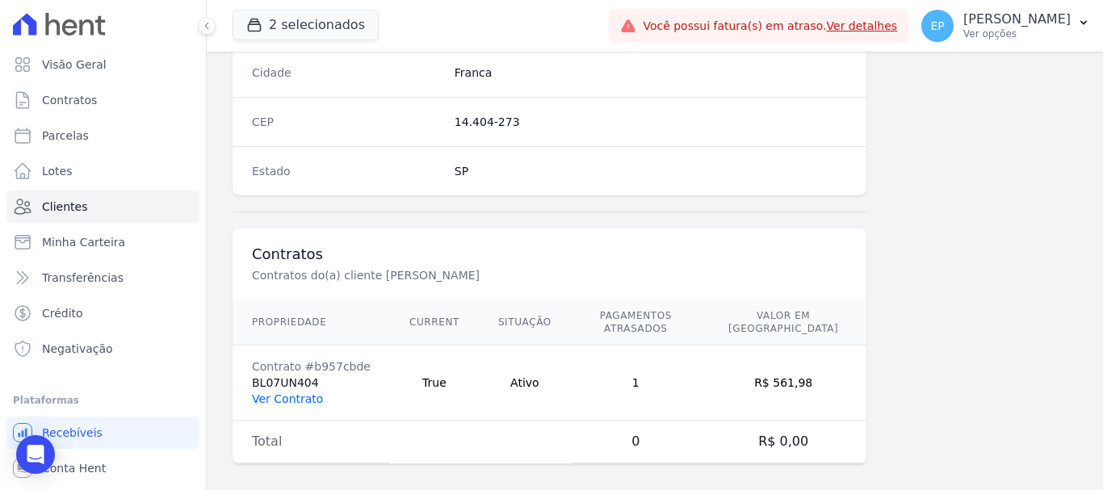
click at [282, 392] on link "Ver Contrato" at bounding box center [287, 398] width 71 height 13
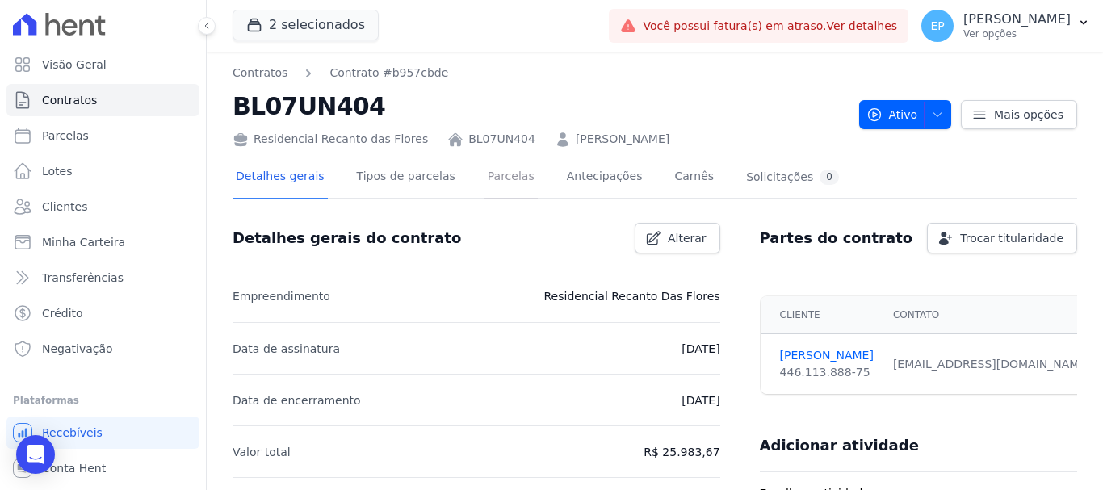
click at [488, 182] on link "Parcelas" at bounding box center [511, 178] width 53 height 43
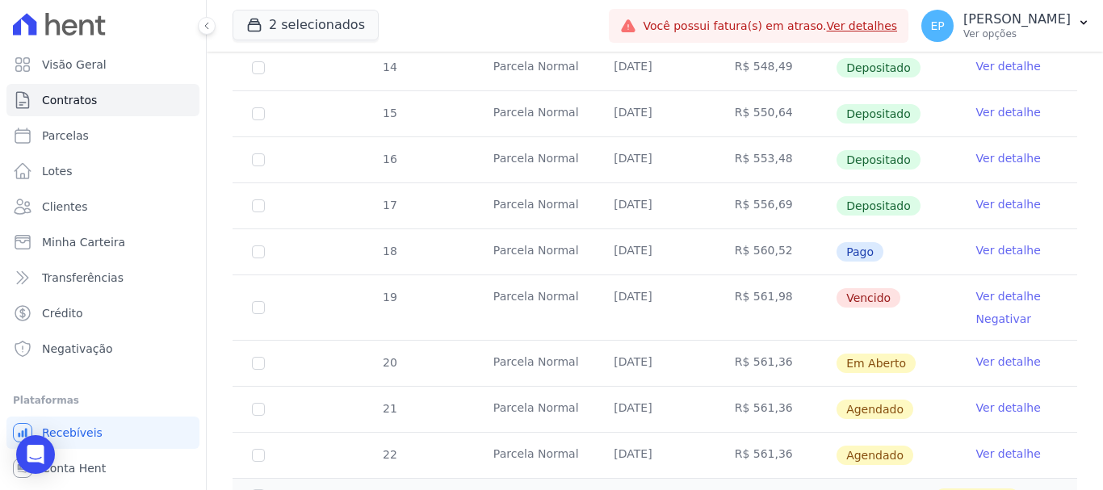
scroll to position [565, 0]
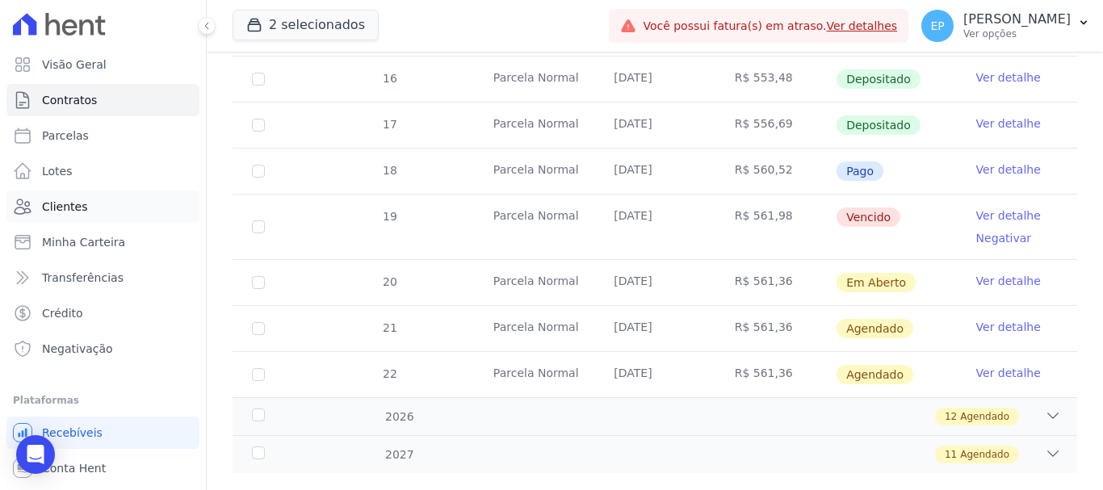
click at [73, 210] on span "Clientes" at bounding box center [64, 207] width 45 height 16
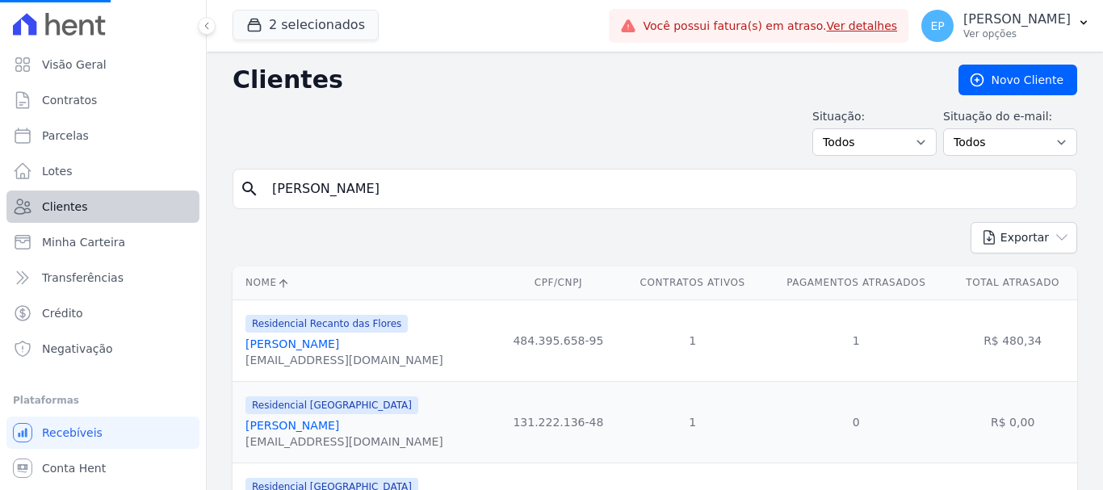
drag, startPoint x: 356, startPoint y: 190, endPoint x: 79, endPoint y: 191, distance: 277.0
click at [79, 191] on div "Visão Geral Contratos [GEOGRAPHIC_DATA] Lotes Clientes Minha Carteira Transferê…" at bounding box center [551, 245] width 1103 height 490
type input "karina"
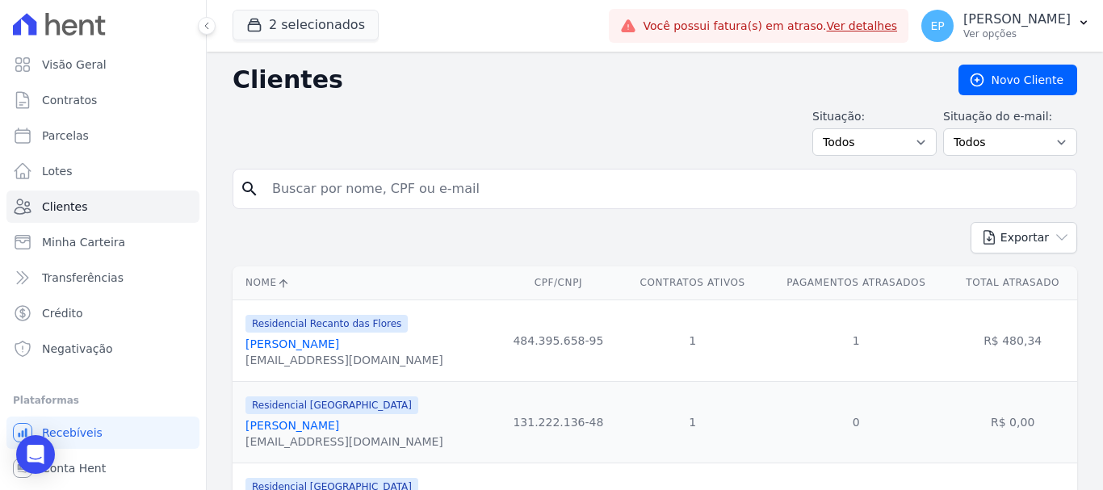
click at [336, 190] on input "search" at bounding box center [666, 189] width 808 height 32
type input "karina"
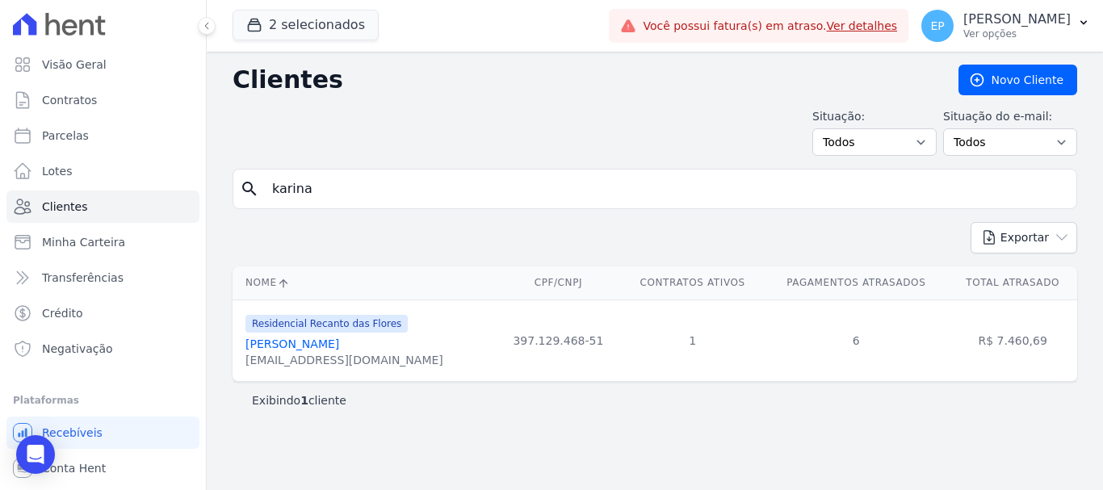
click at [286, 348] on link "[PERSON_NAME]" at bounding box center [292, 344] width 94 height 13
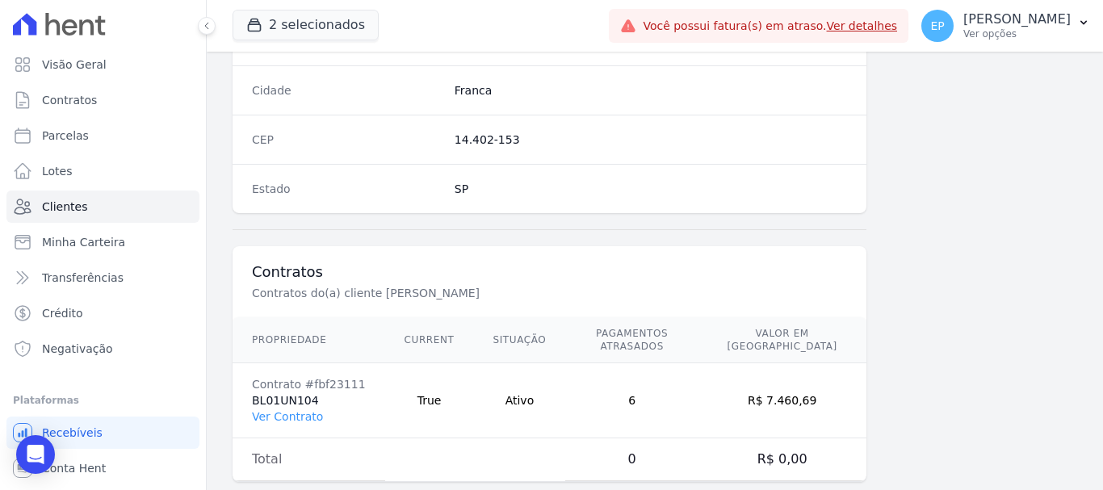
scroll to position [1021, 0]
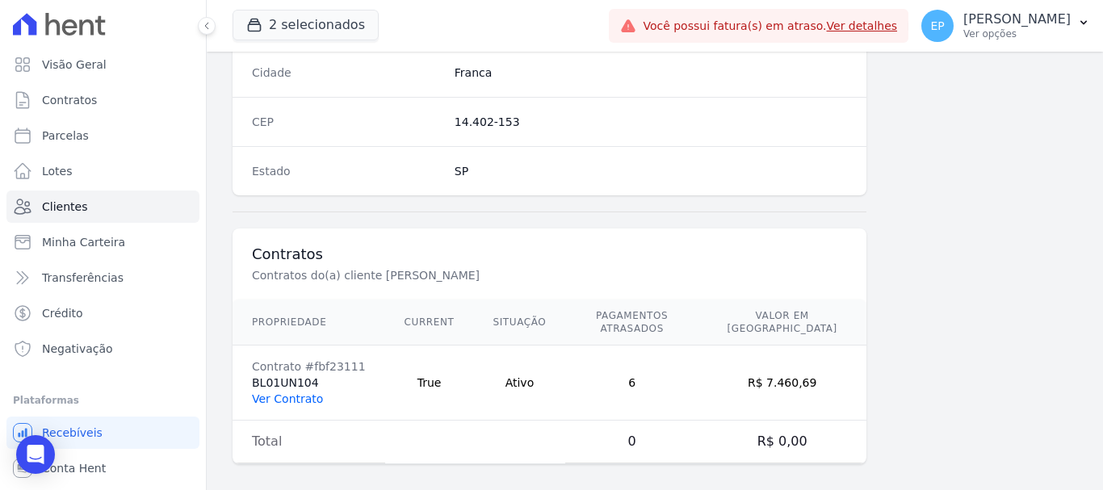
click at [281, 392] on link "Ver Contrato" at bounding box center [287, 398] width 71 height 13
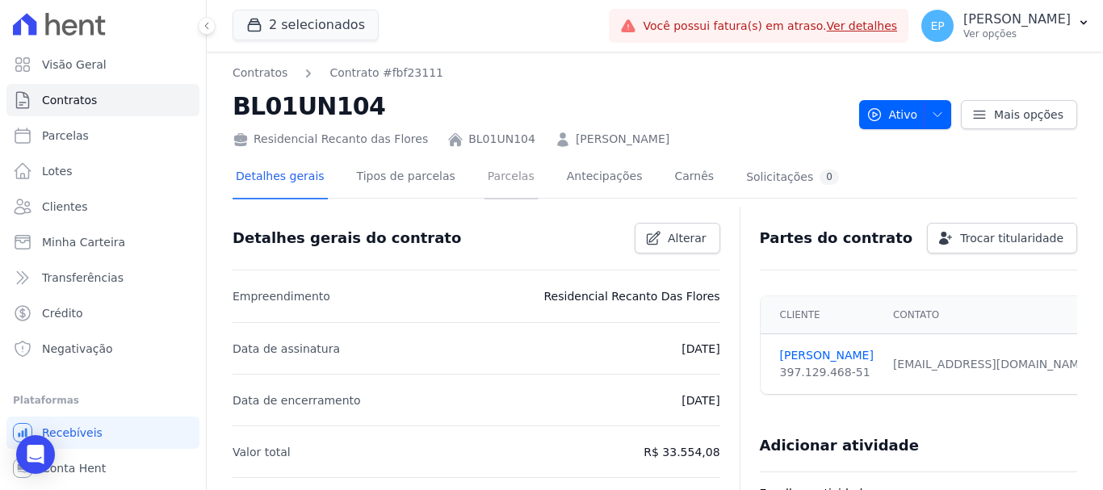
click at [495, 176] on link "Parcelas" at bounding box center [511, 178] width 53 height 43
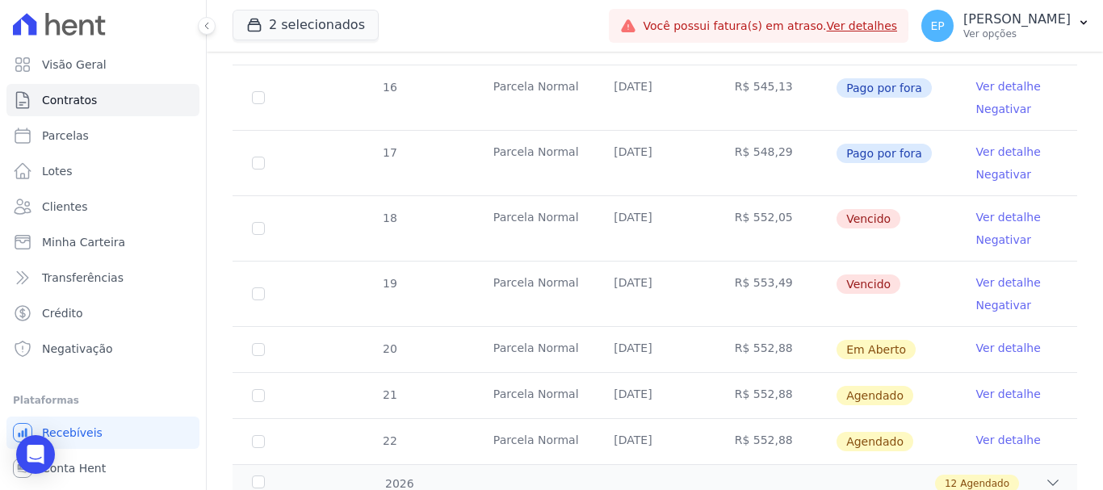
scroll to position [808, 0]
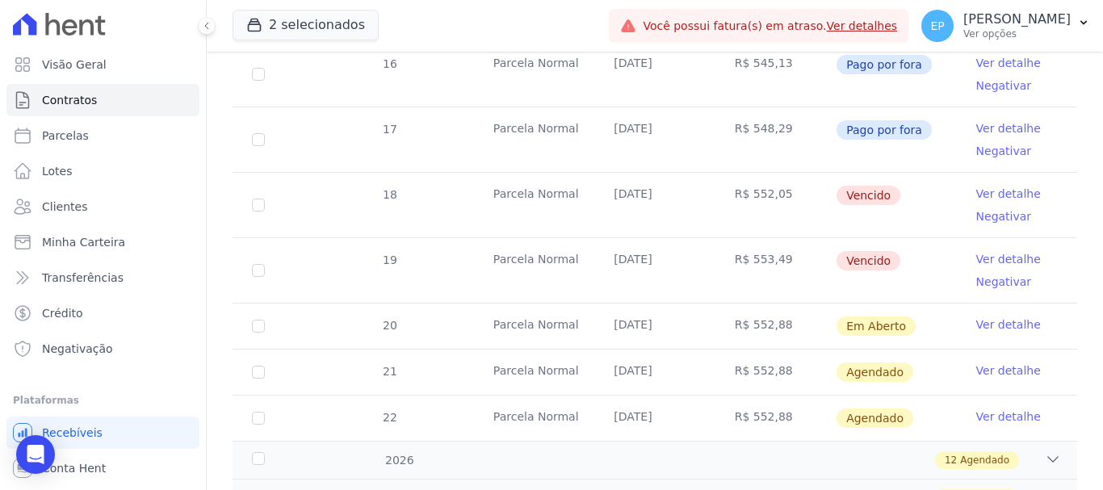
click at [996, 186] on link "Ver detalhe" at bounding box center [1008, 194] width 65 height 16
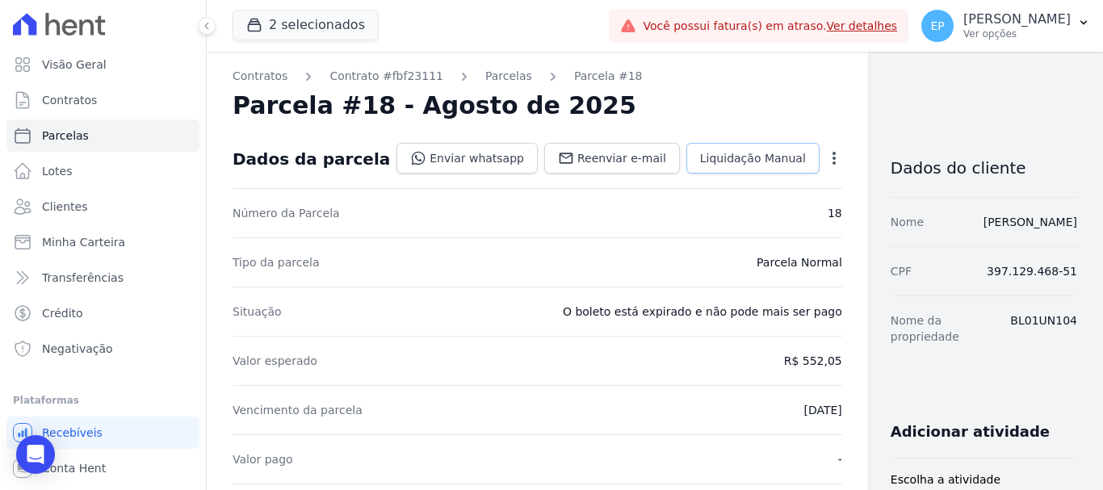
click at [700, 162] on span "Liquidação Manual" at bounding box center [753, 158] width 106 height 16
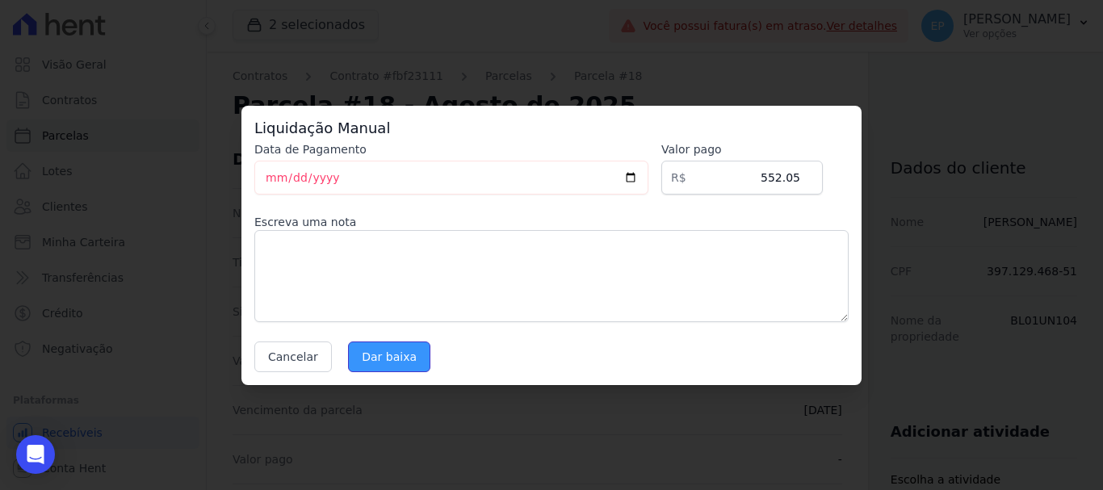
click at [364, 360] on input "Dar baixa" at bounding box center [389, 357] width 82 height 31
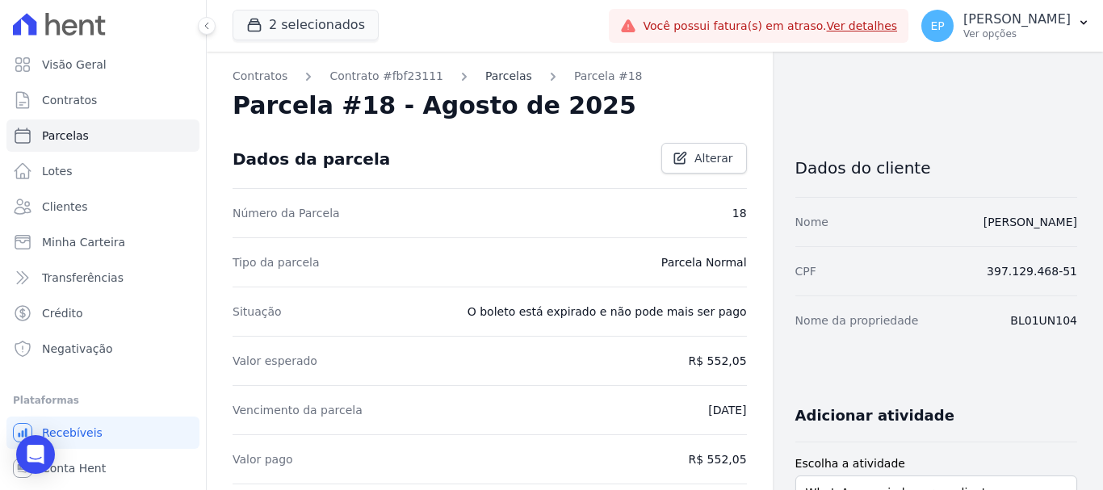
click at [496, 77] on link "Parcelas" at bounding box center [508, 76] width 47 height 17
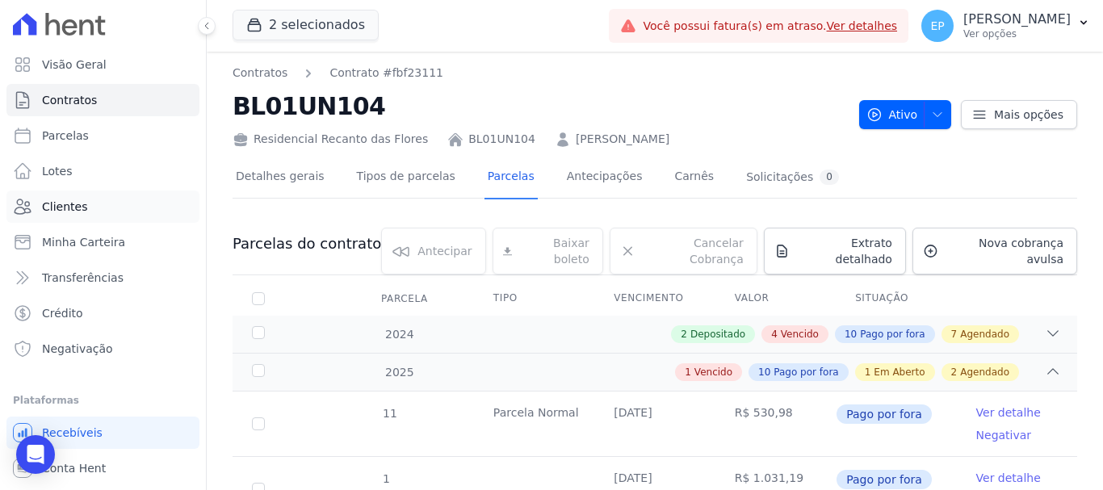
click at [68, 201] on span "Clientes" at bounding box center [64, 207] width 45 height 16
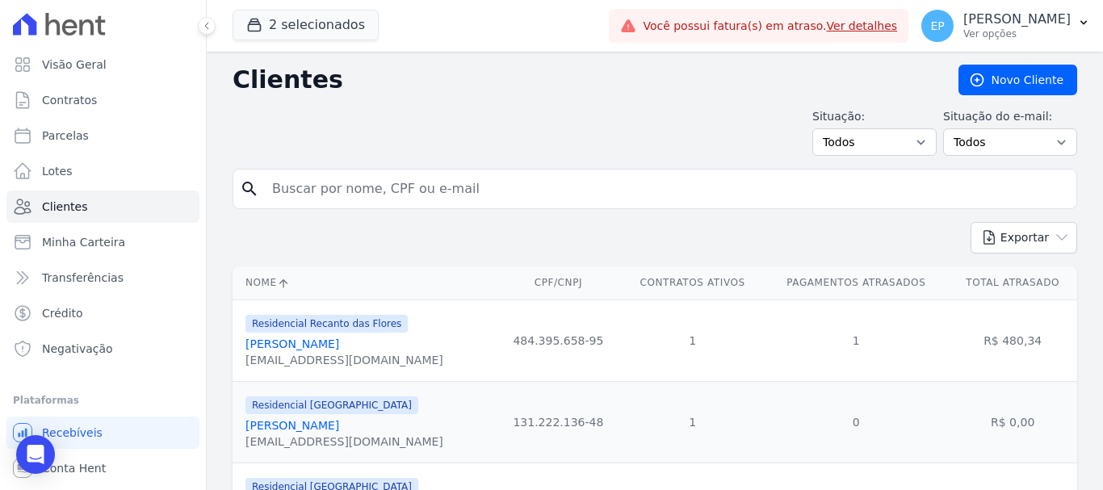
click at [295, 181] on input "search" at bounding box center [666, 189] width 808 height 32
type input "livia g"
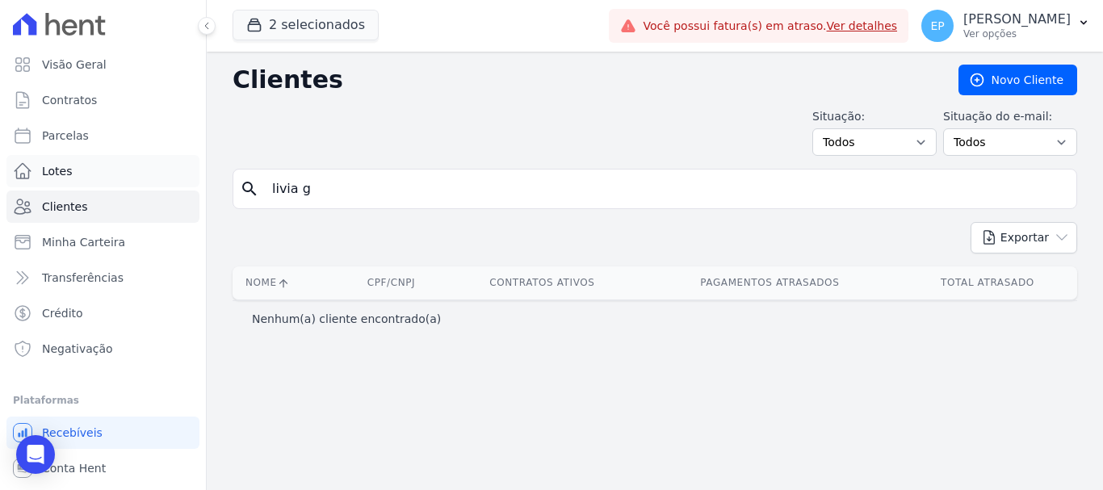
click at [111, 183] on div "Visão Geral Contratos [GEOGRAPHIC_DATA] Lotes Clientes Minha Carteira Transferê…" at bounding box center [551, 245] width 1103 height 490
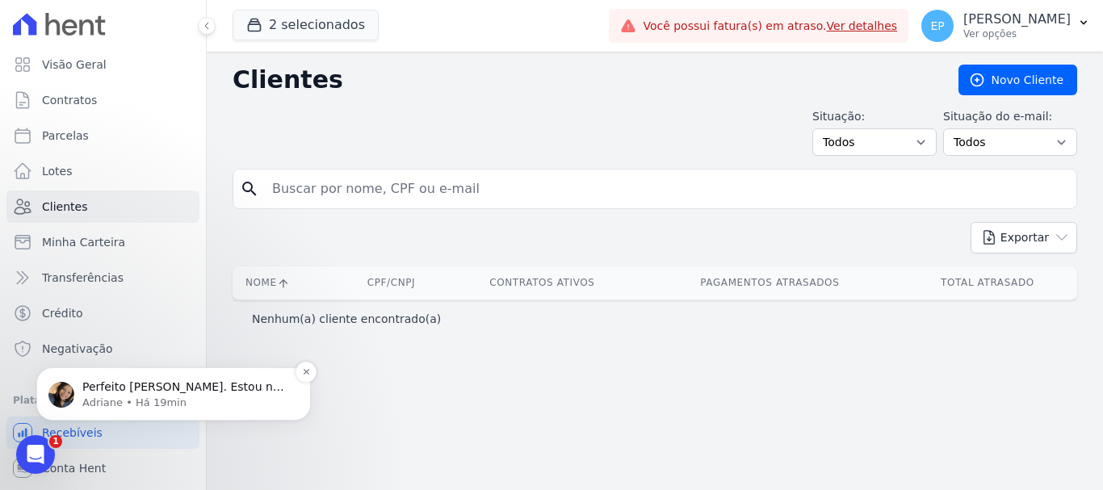
click at [131, 384] on span "Perfeito [PERSON_NAME]. Estou no contrato do print ([PERSON_NAME]). Qual parcel…" at bounding box center [184, 426] width 205 height 93
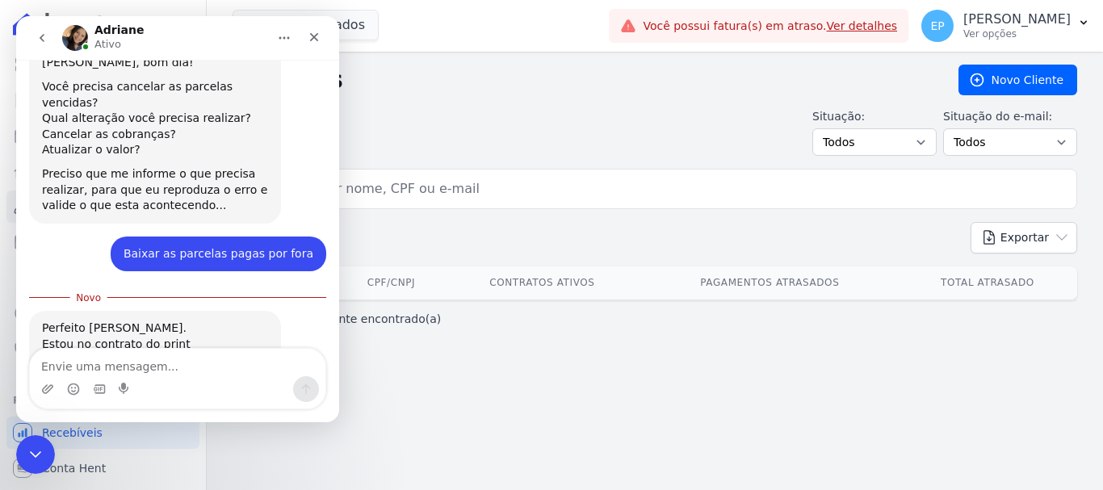
scroll to position [1214, 0]
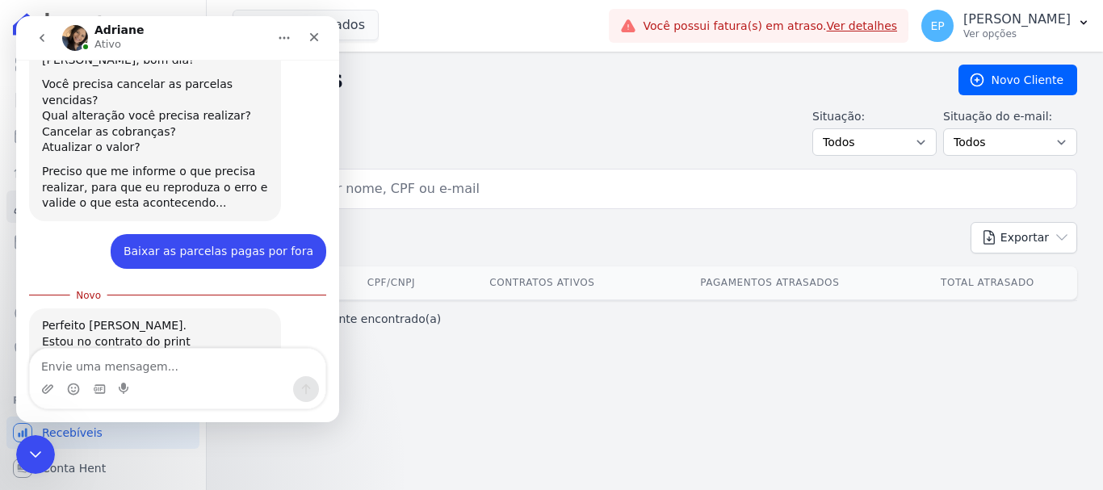
drag, startPoint x: 142, startPoint y: 367, endPoint x: 163, endPoint y: 348, distance: 28.0
click at [142, 361] on textarea "Envie uma mensagem..." at bounding box center [178, 362] width 296 height 27
type textarea "Baixar as parcelas que constam como vencidas"
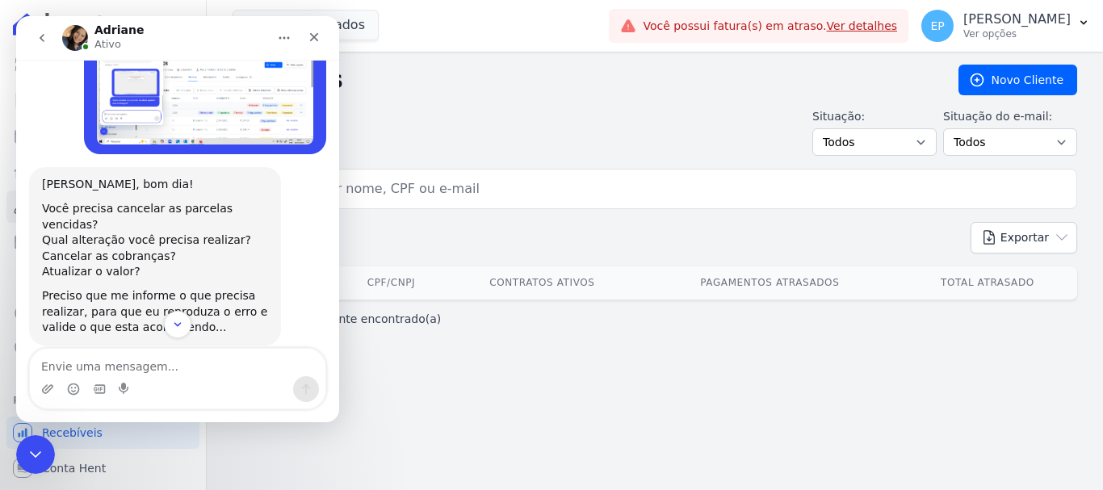
scroll to position [929, 0]
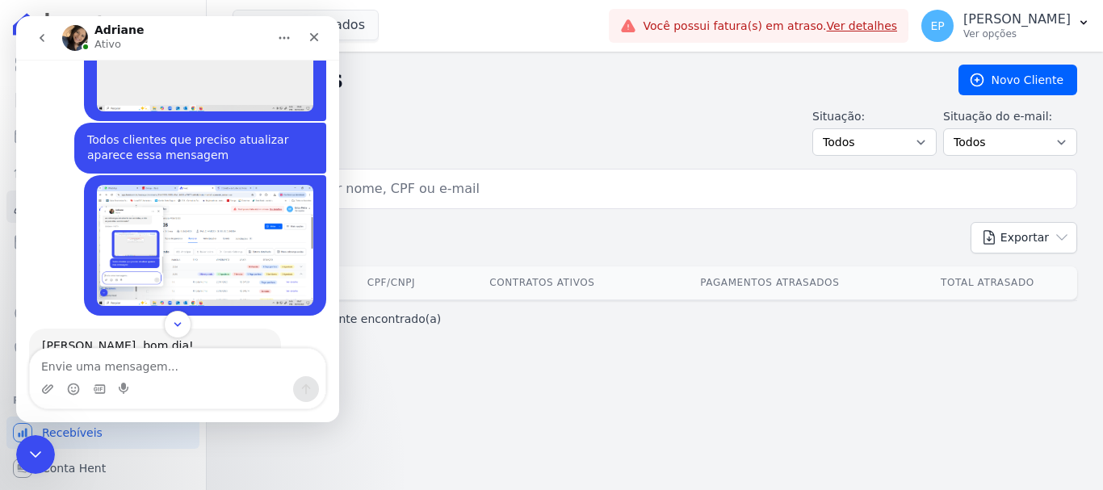
click at [237, 194] on img "Erica diz…" at bounding box center [205, 246] width 216 height 122
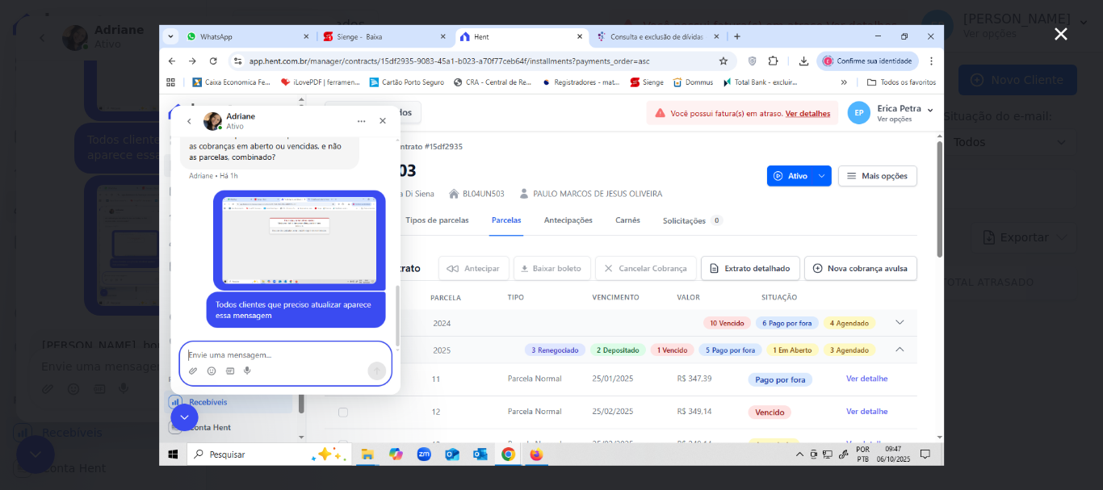
click at [214, 363] on img "Fechar" at bounding box center [551, 244] width 785 height 441
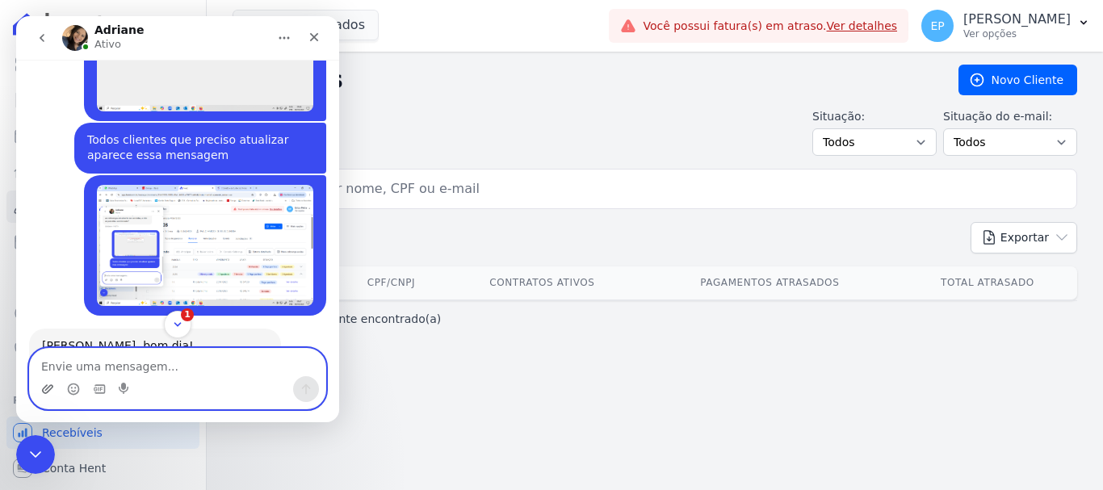
click at [44, 388] on icon "Upload do anexo" at bounding box center [47, 388] width 11 height 9
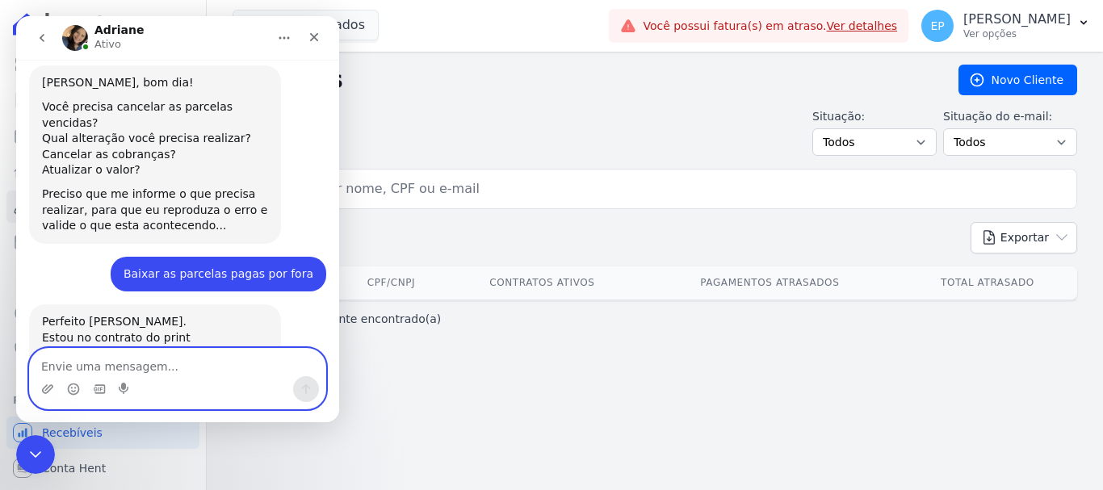
scroll to position [1456, 0]
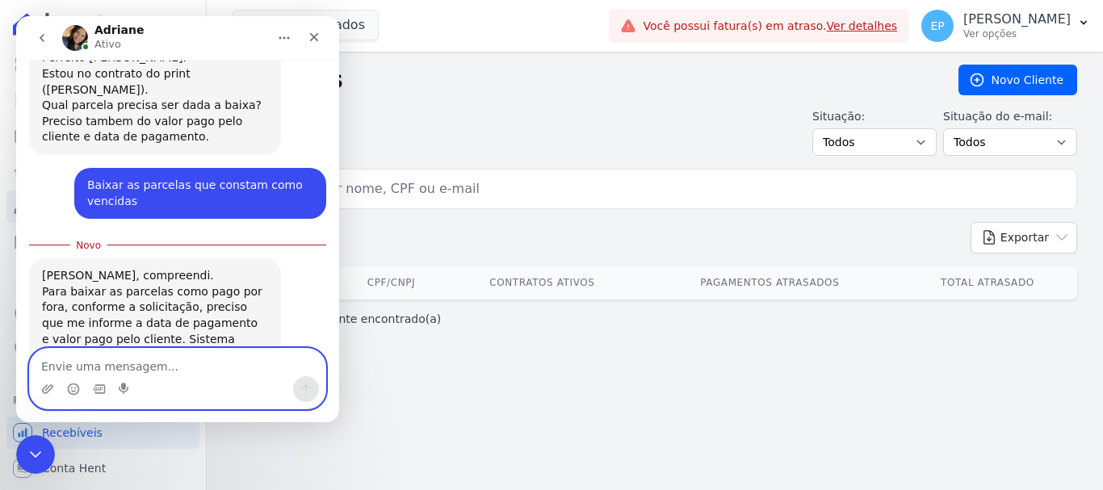
click at [121, 372] on textarea "Envie uma mensagem..." at bounding box center [178, 362] width 296 height 27
type textarea "e"
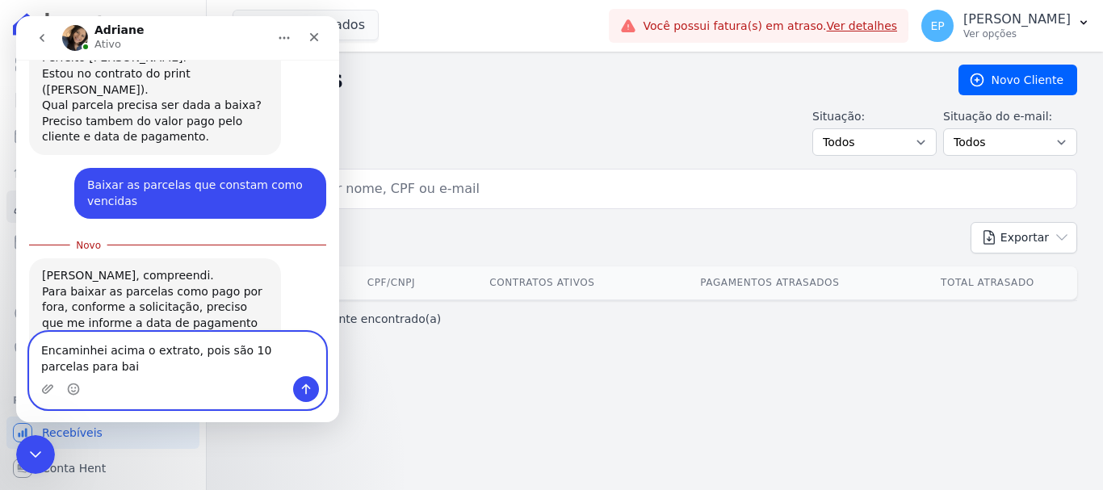
scroll to position [1472, 0]
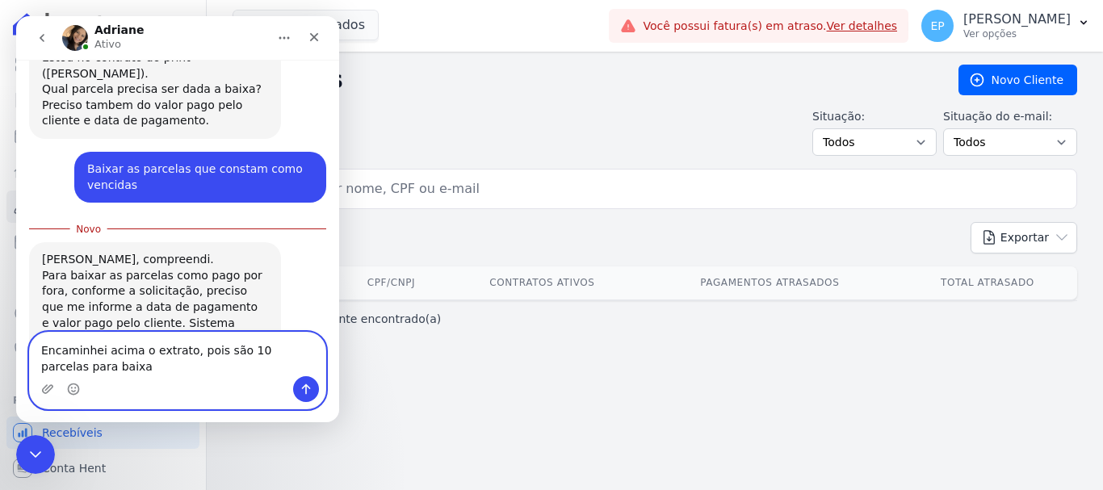
type textarea "Encaminhei acima o extrato, pois são 10 parcelas para baixar"
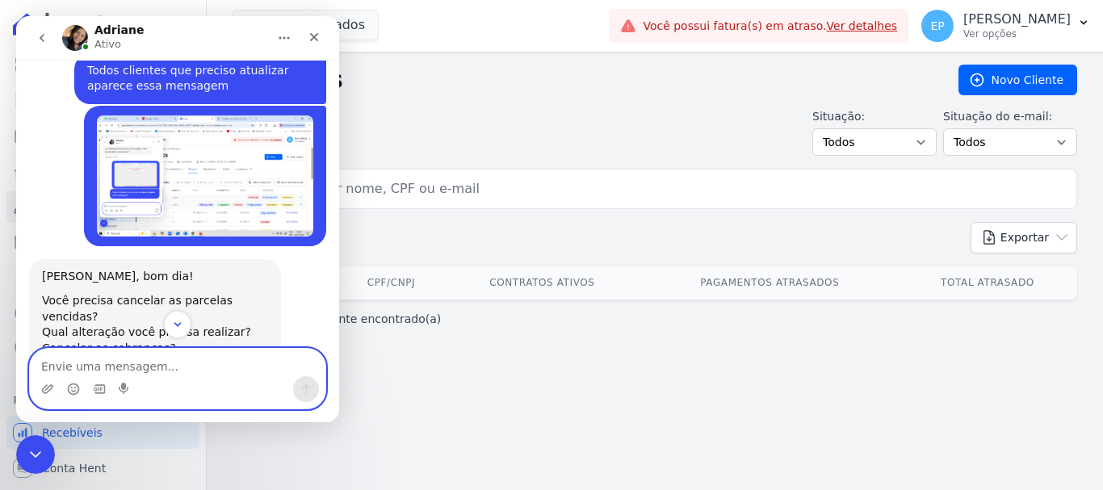
scroll to position [997, 0]
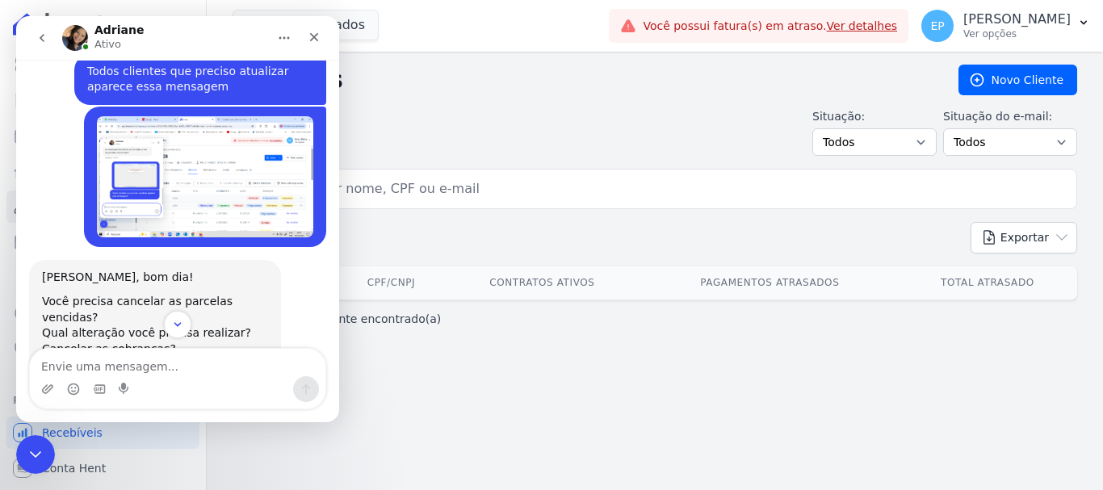
click at [217, 117] on img "Erica diz…" at bounding box center [205, 177] width 216 height 122
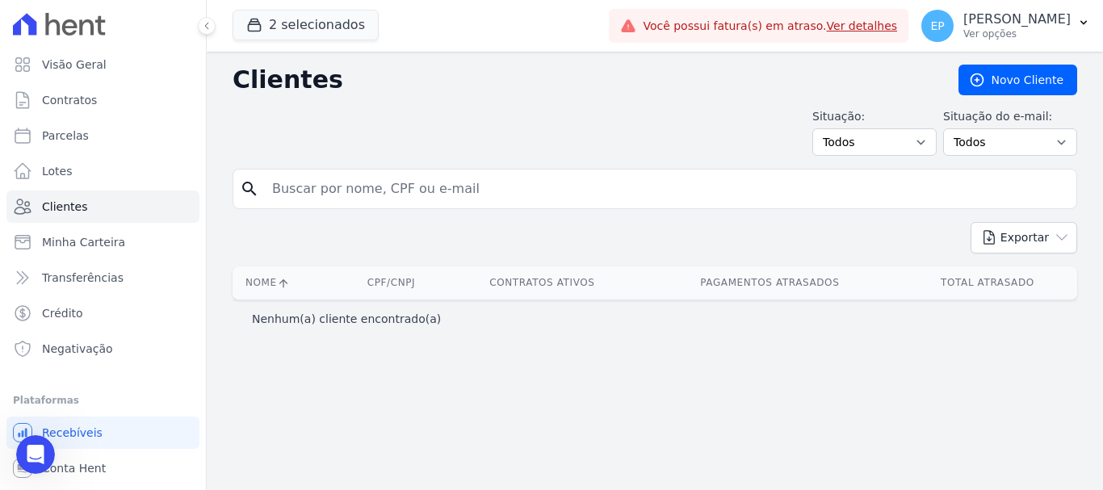
scroll to position [1482, 0]
click at [41, 454] on icon "Abertura do Messenger da Intercom" at bounding box center [33, 452] width 27 height 27
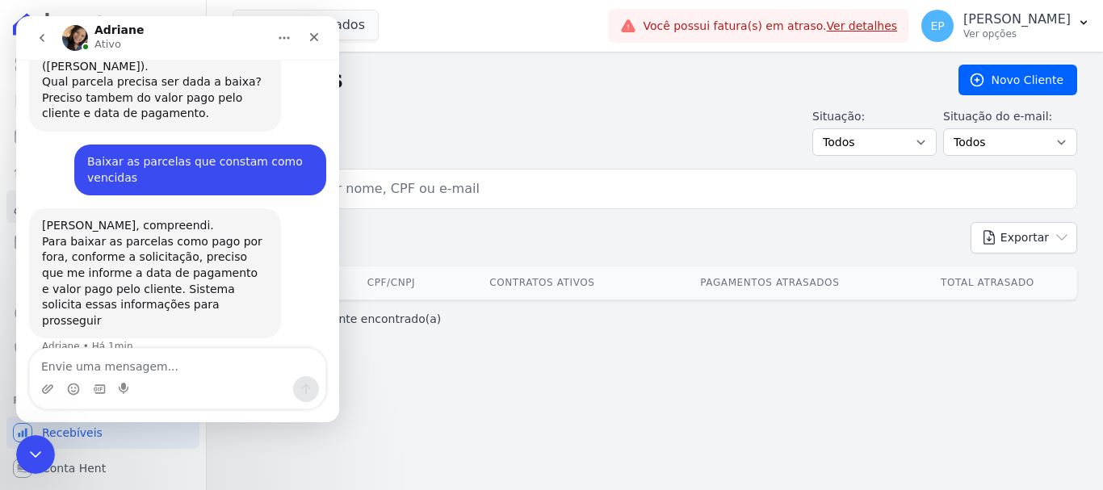
click at [155, 371] on textarea "Envie uma mensagem..." at bounding box center [178, 362] width 296 height 27
type textarea "Mas são muitos clientes que eu não consigo baixar"
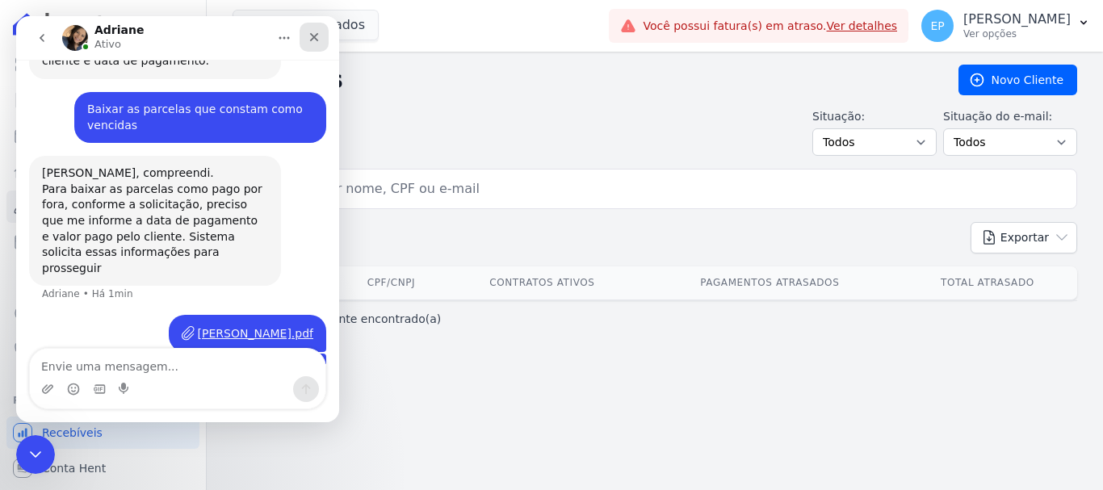
click at [321, 40] on div "Fechar" at bounding box center [314, 37] width 29 height 29
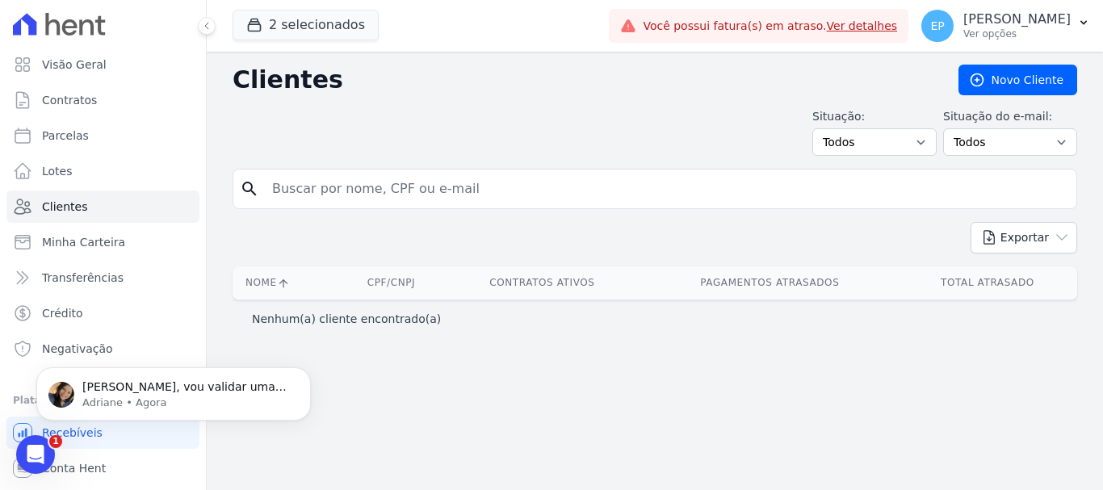
scroll to position [0, 0]
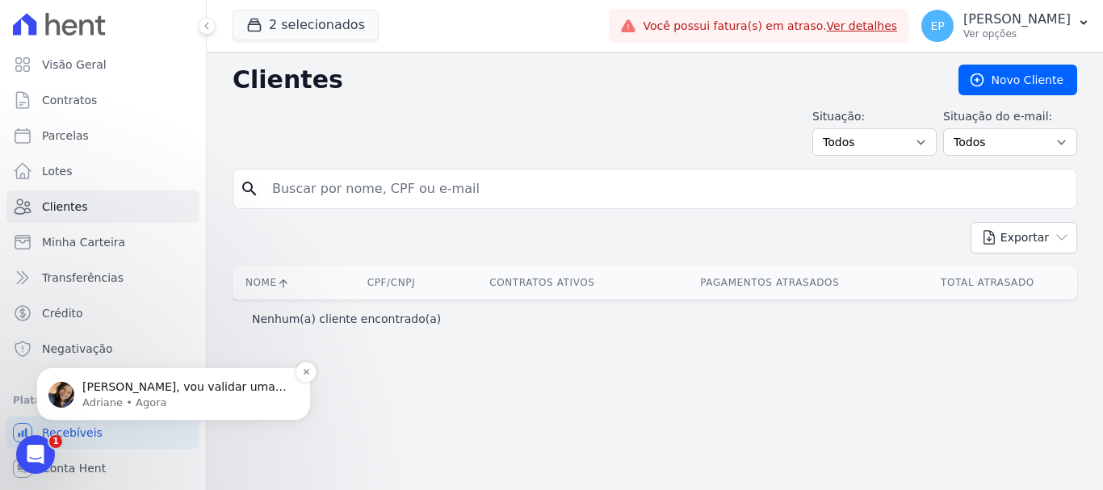
click at [111, 393] on span "[PERSON_NAME], vou validar uma parcela para verificar o erro, e aviso você. Um …" at bounding box center [184, 410] width 205 height 61
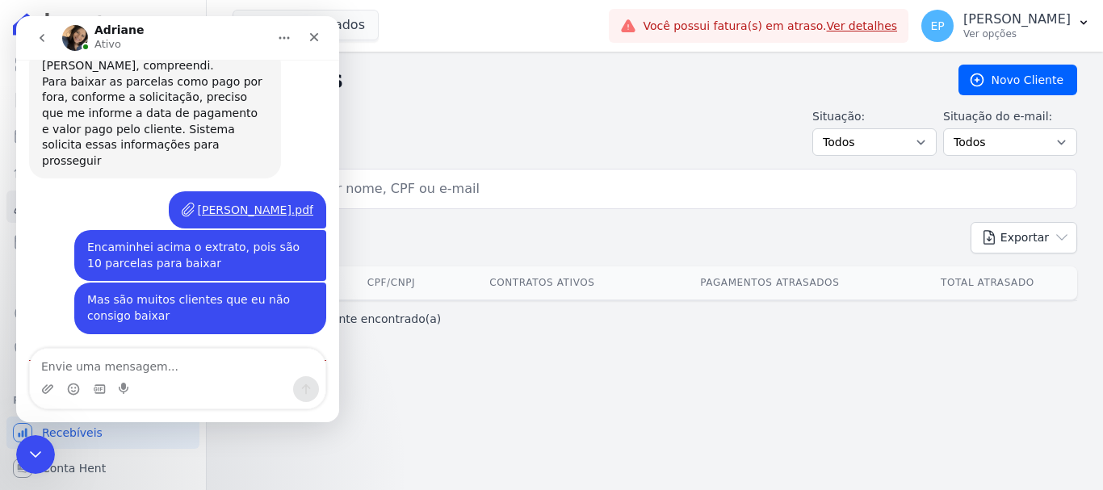
scroll to position [1641, 0]
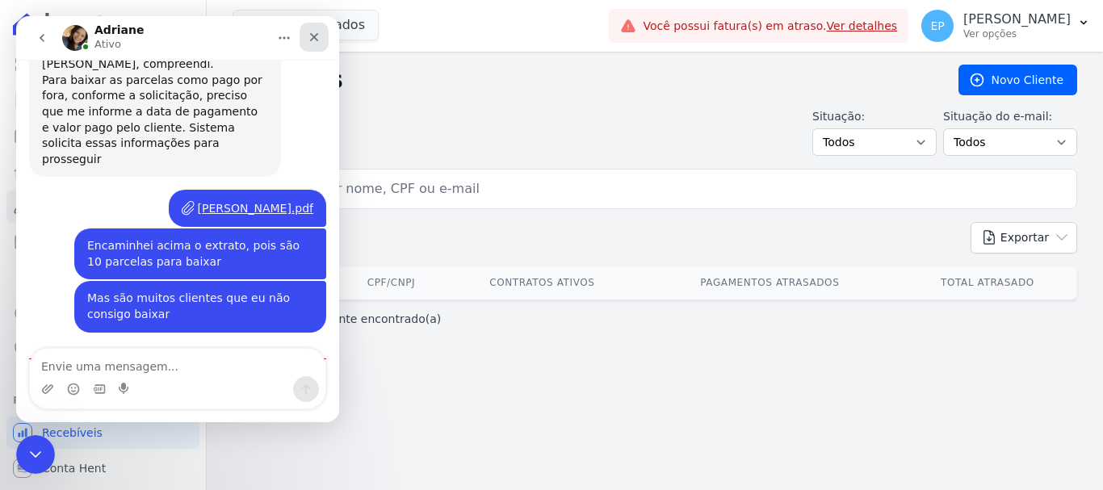
click at [316, 36] on icon "Fechar" at bounding box center [314, 37] width 9 height 9
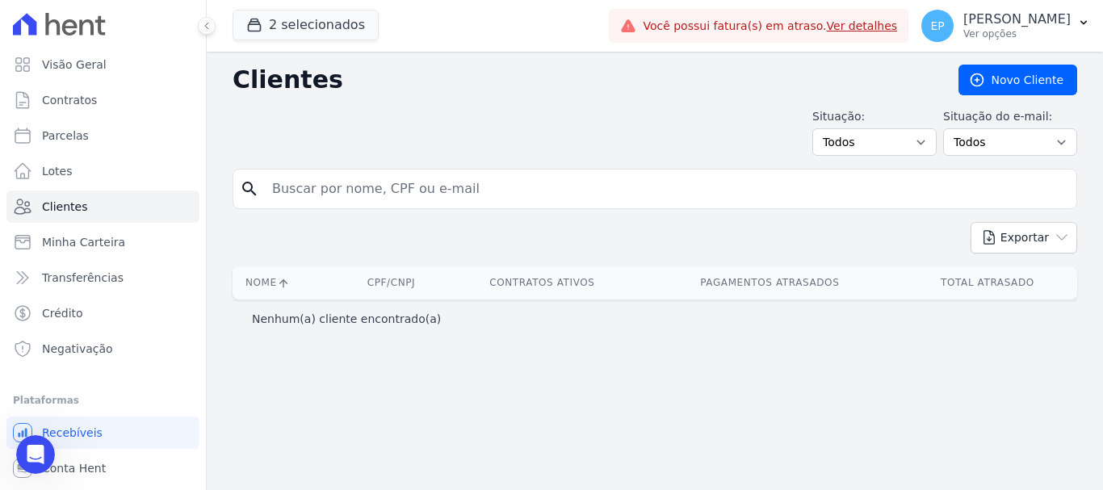
scroll to position [1703, 0]
click at [30, 447] on icon "Abertura do Messenger da Intercom" at bounding box center [33, 452] width 27 height 27
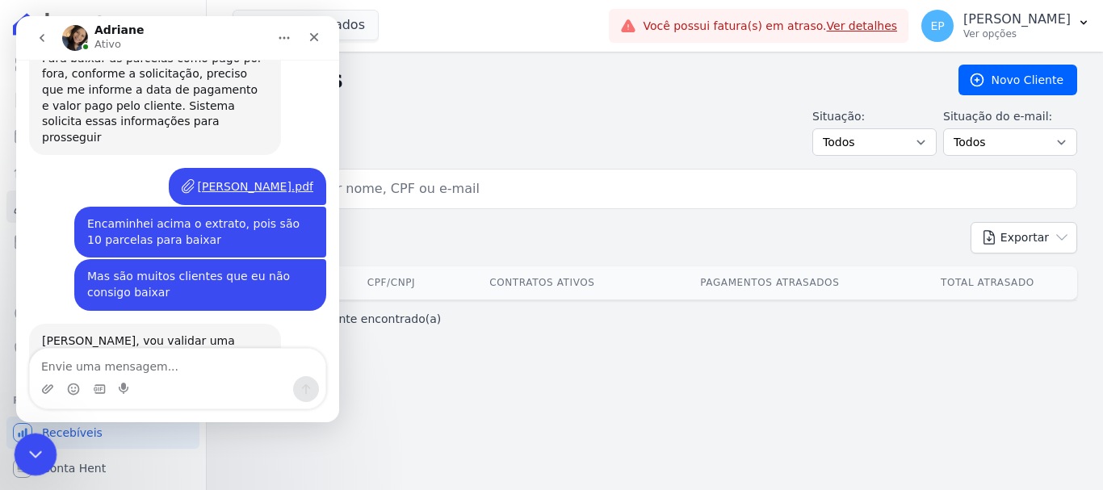
scroll to position [1676, 0]
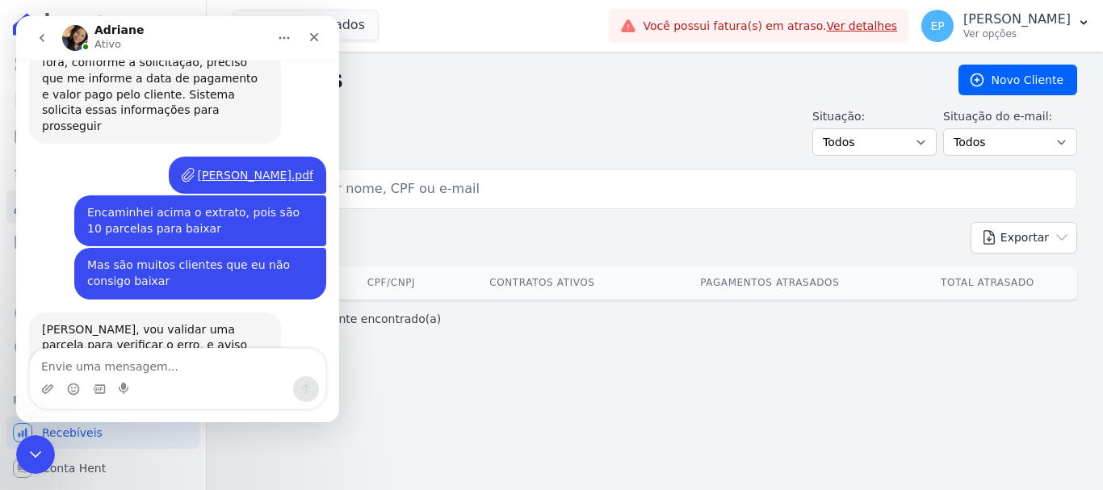
click at [153, 371] on textarea "Envie uma mensagem..." at bounding box center [178, 362] width 296 height 27
type textarea "Ok"
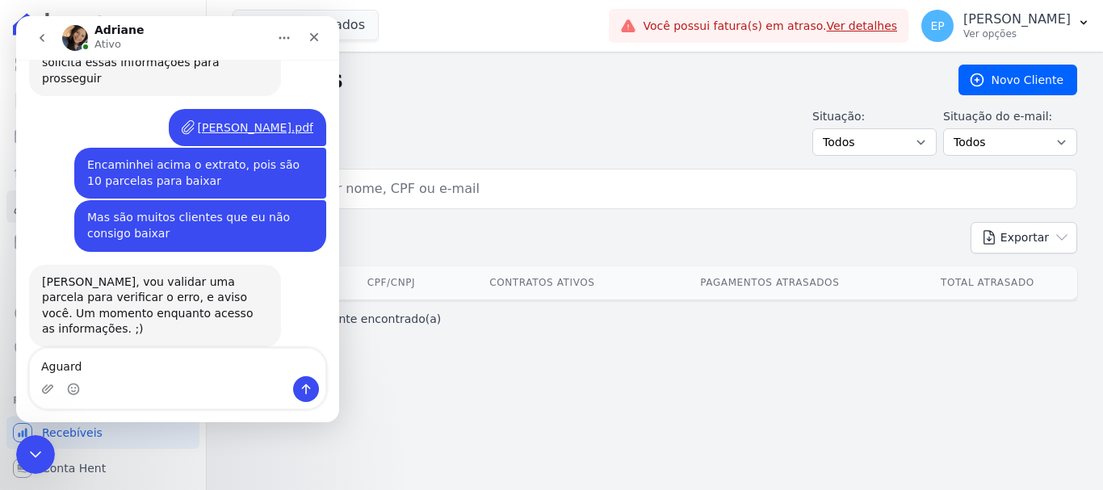
type textarea "Aguardo"
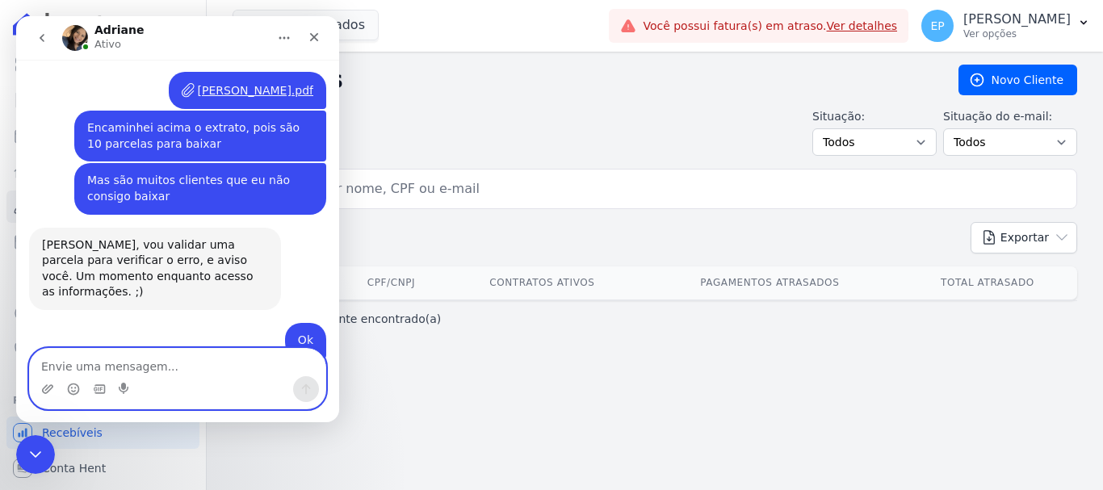
scroll to position [1810, 0]
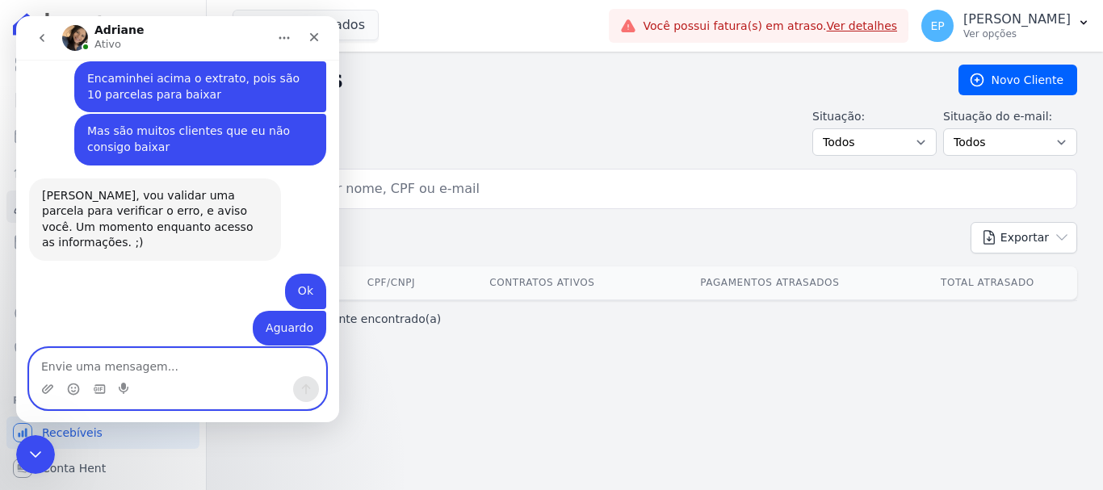
click at [146, 359] on textarea "Envie uma mensagem..." at bounding box center [178, 362] width 296 height 27
type textarea "Obrigada"
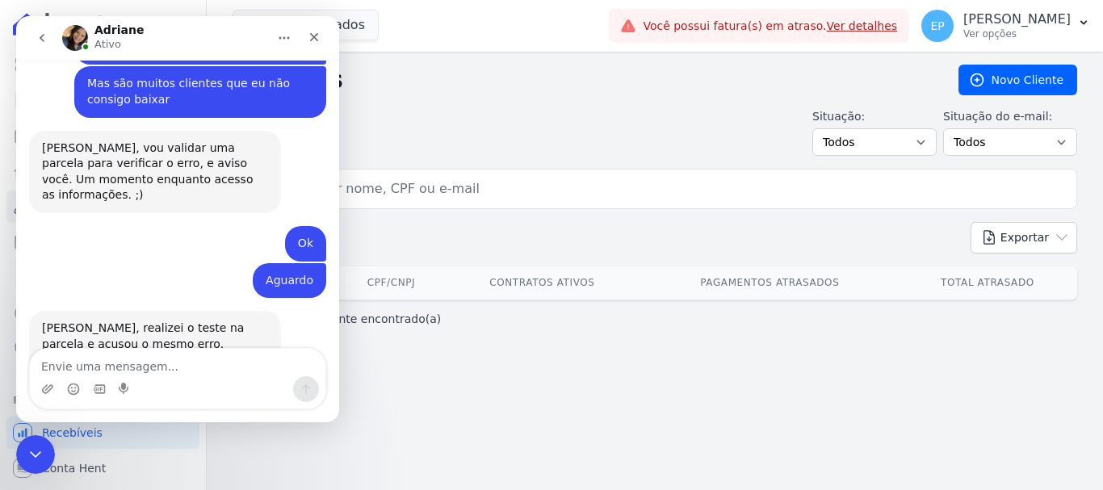
click at [40, 31] on button "go back" at bounding box center [42, 38] width 31 height 31
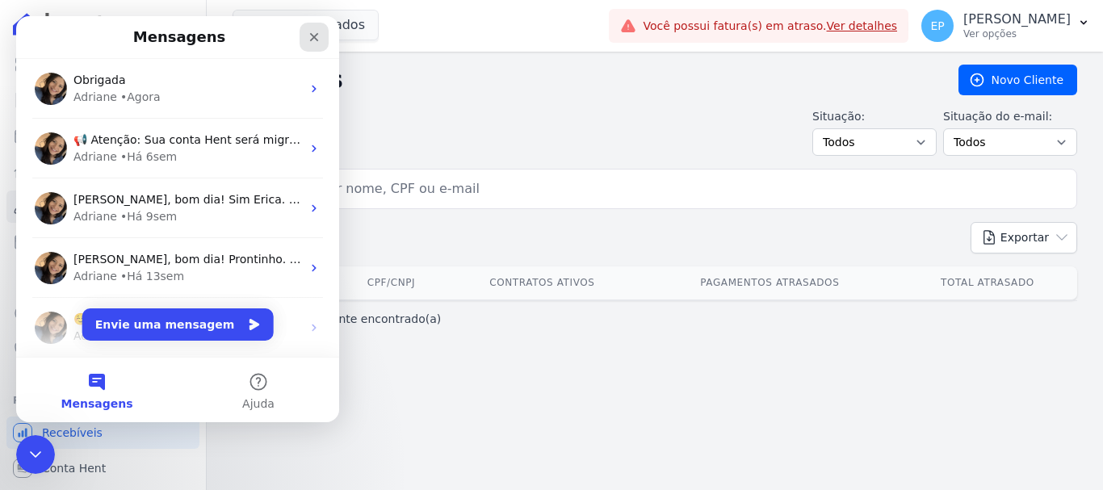
click at [317, 35] on icon "Fechar" at bounding box center [314, 37] width 9 height 9
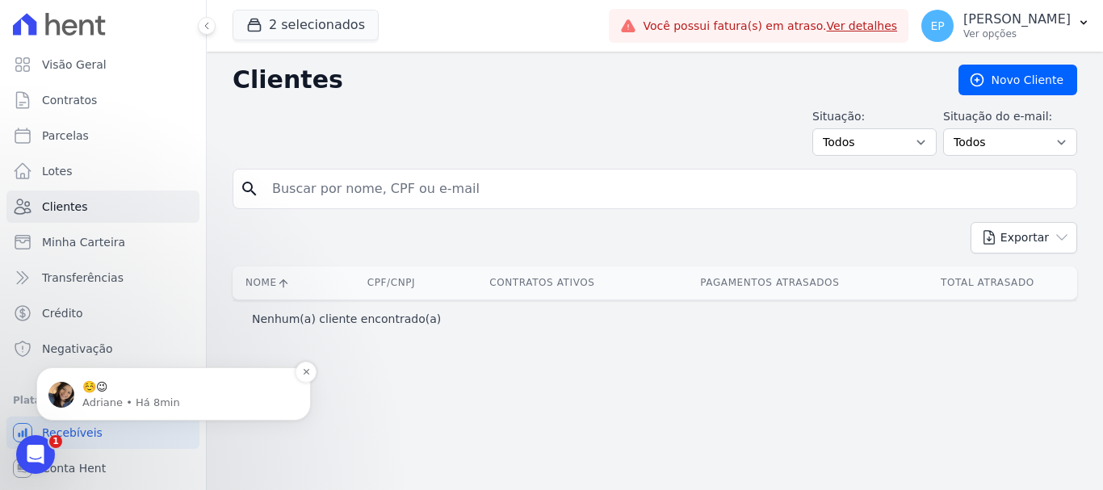
click at [122, 392] on p "☺️😉" at bounding box center [186, 388] width 208 height 16
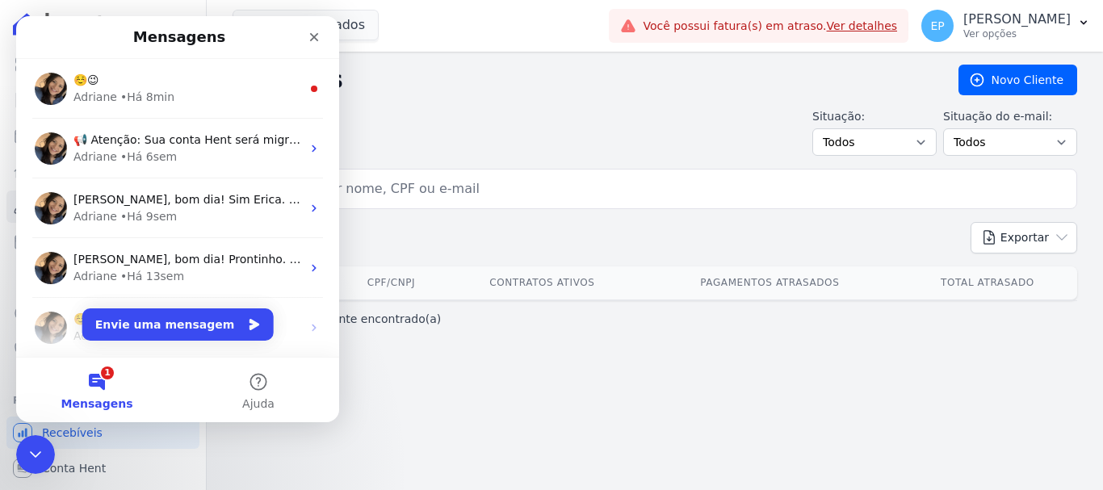
click at [85, 389] on button "1 Mensagens" at bounding box center [97, 390] width 162 height 65
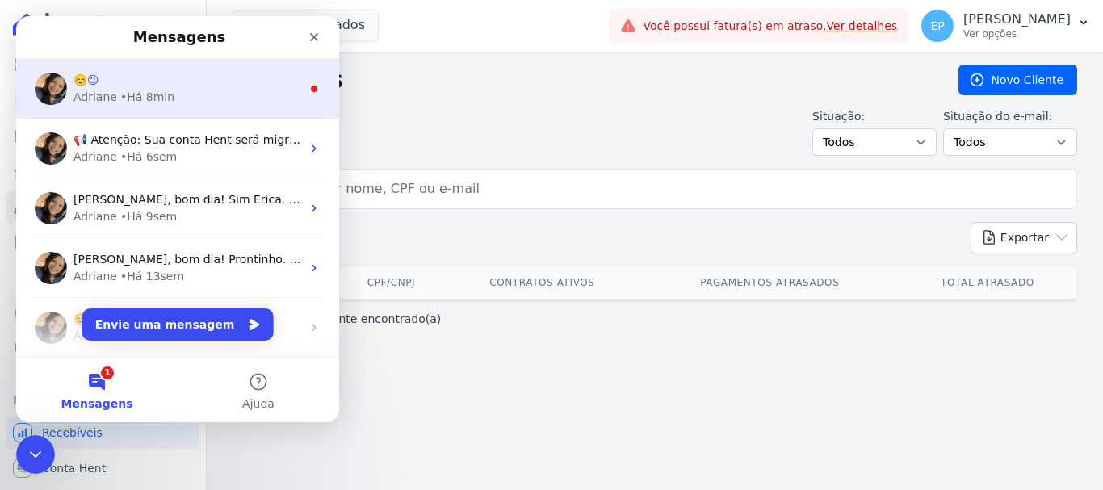
click at [127, 92] on div "• Há 8min" at bounding box center [147, 97] width 54 height 17
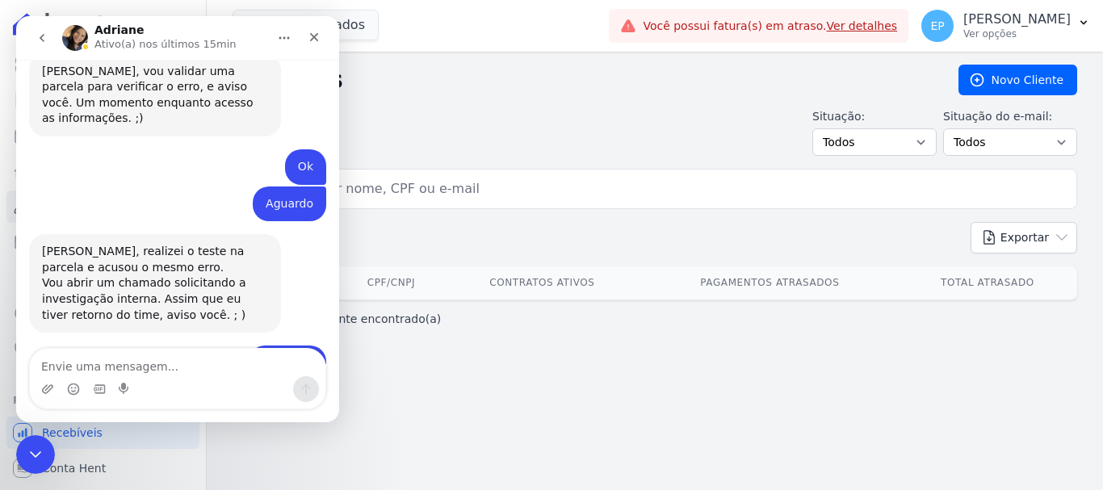
scroll to position [1933, 0]
click at [313, 35] on icon "Fechar" at bounding box center [314, 37] width 9 height 9
